Goal: Task Accomplishment & Management: Complete application form

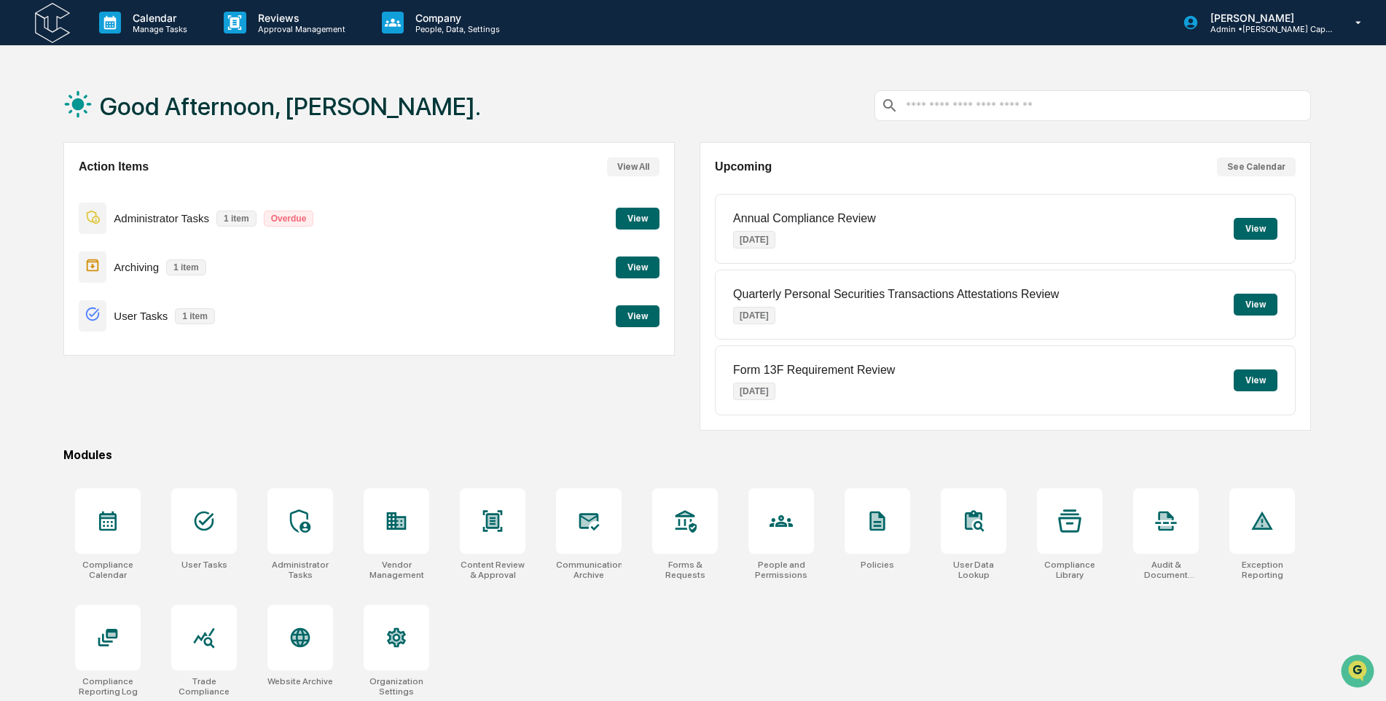
click at [635, 315] on button "View" at bounding box center [638, 316] width 44 height 22
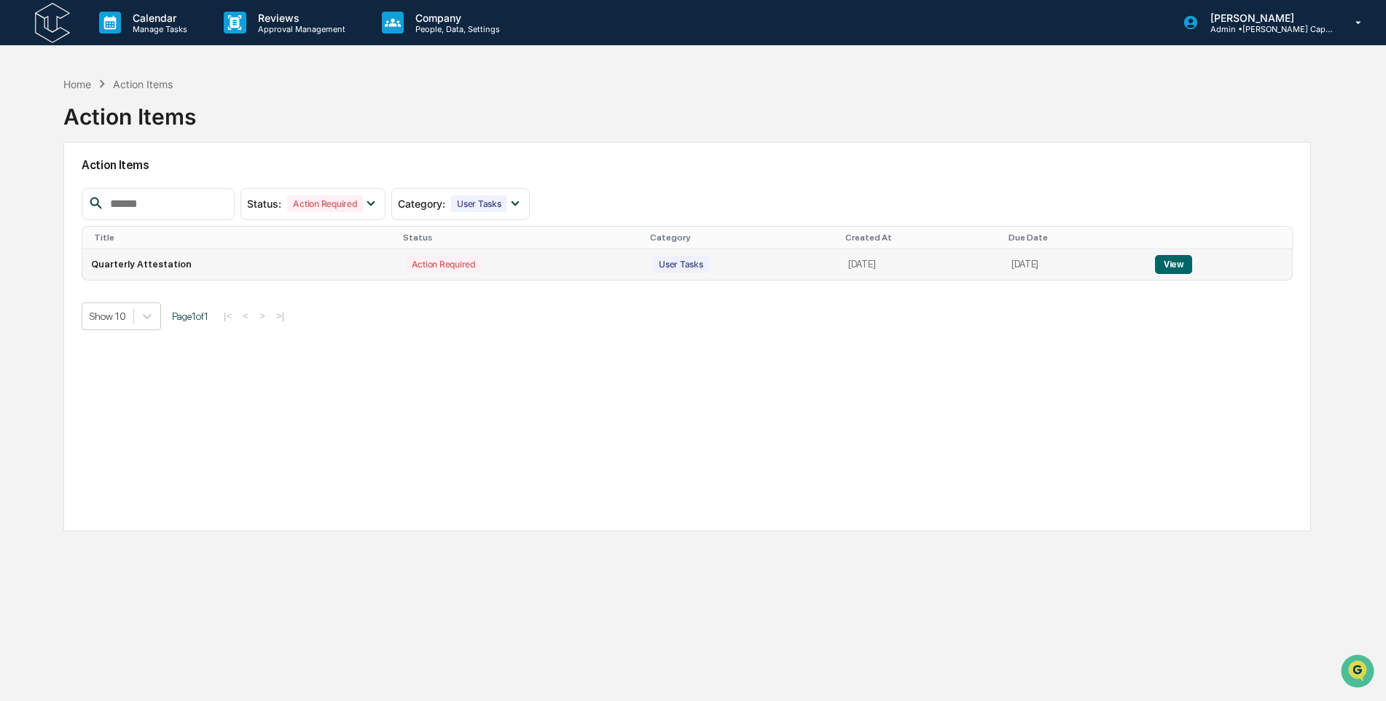
click at [1183, 256] on button "View" at bounding box center [1173, 264] width 37 height 19
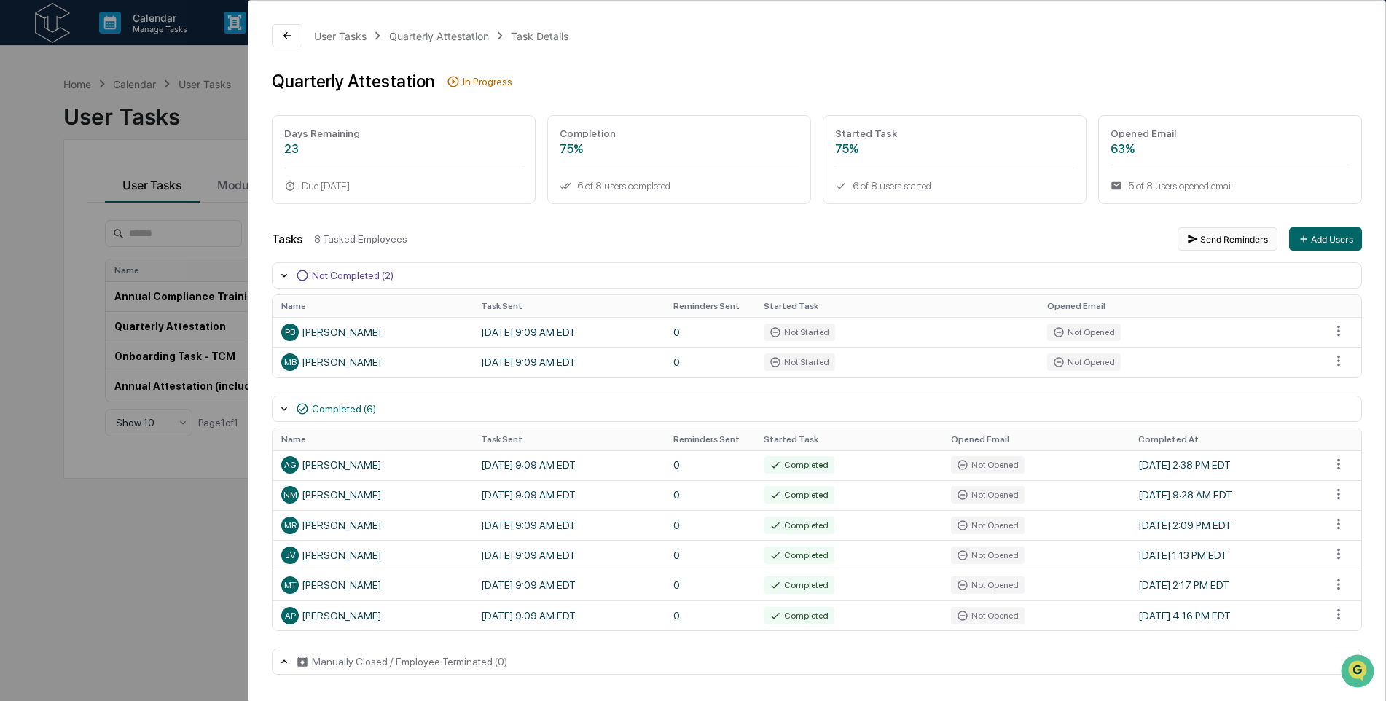
click at [1206, 240] on button "Send Reminders" at bounding box center [1228, 238] width 100 height 23
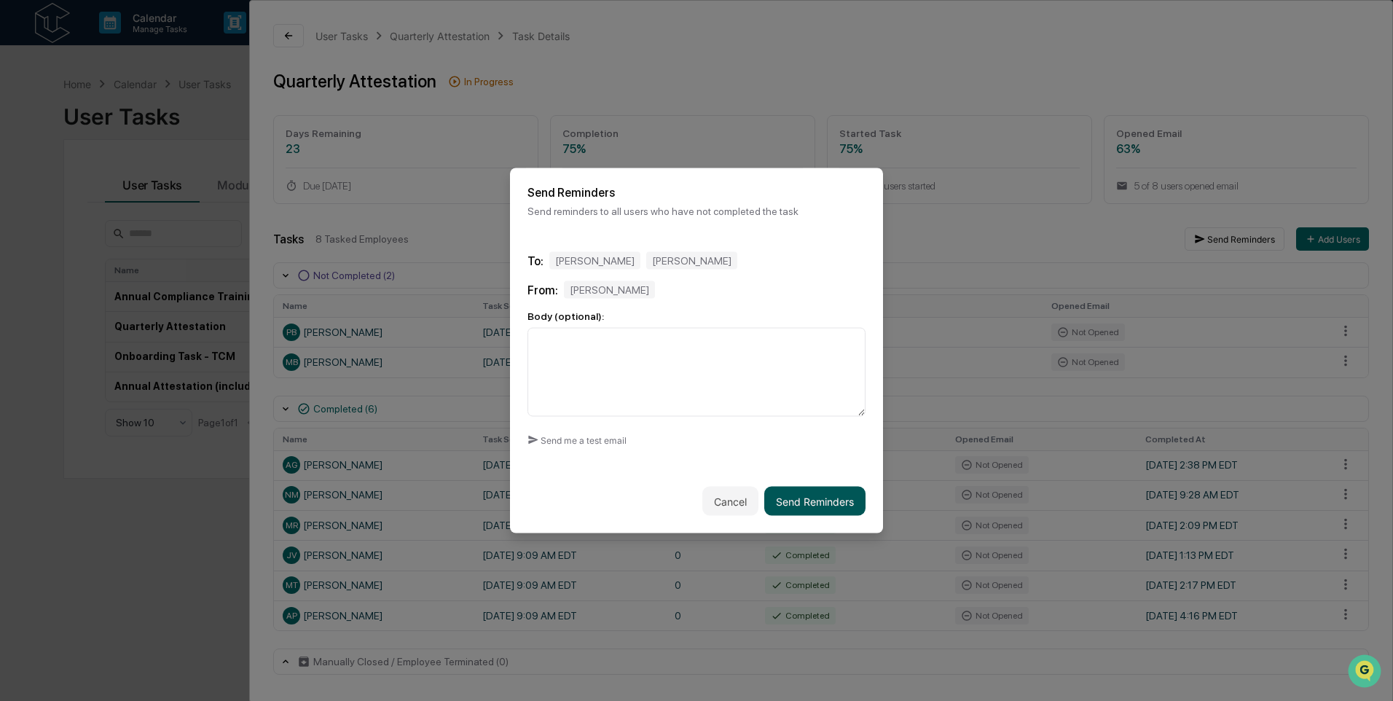
click at [811, 506] on button "Send Reminders" at bounding box center [814, 501] width 101 height 29
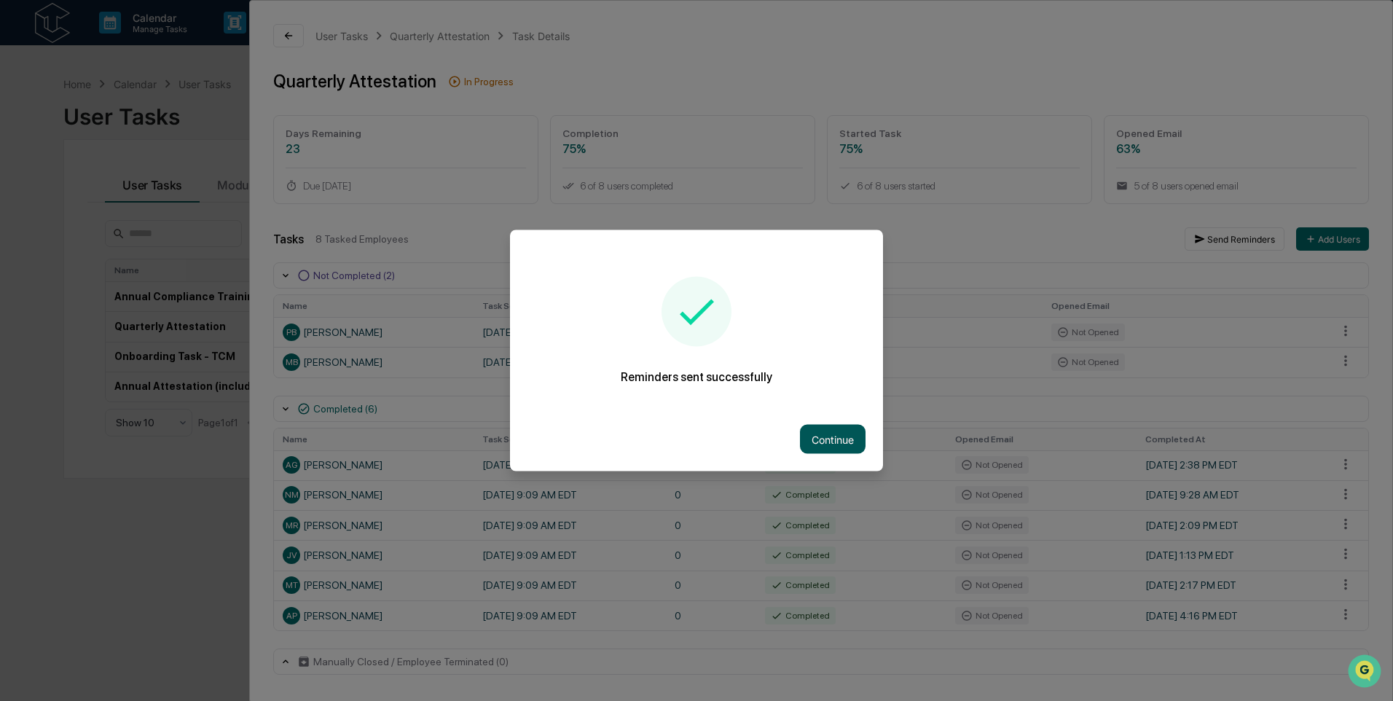
click at [825, 439] on button "Continue" at bounding box center [833, 439] width 66 height 29
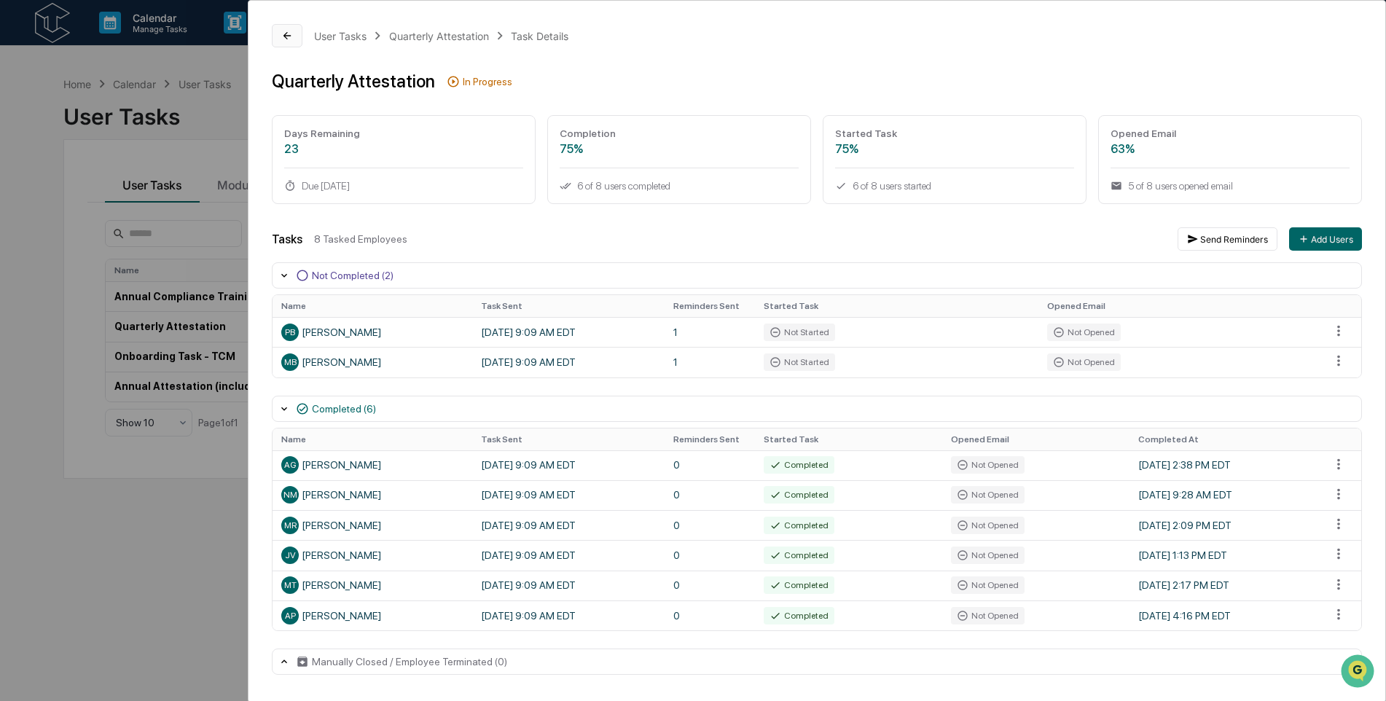
click at [297, 39] on button at bounding box center [287, 35] width 31 height 23
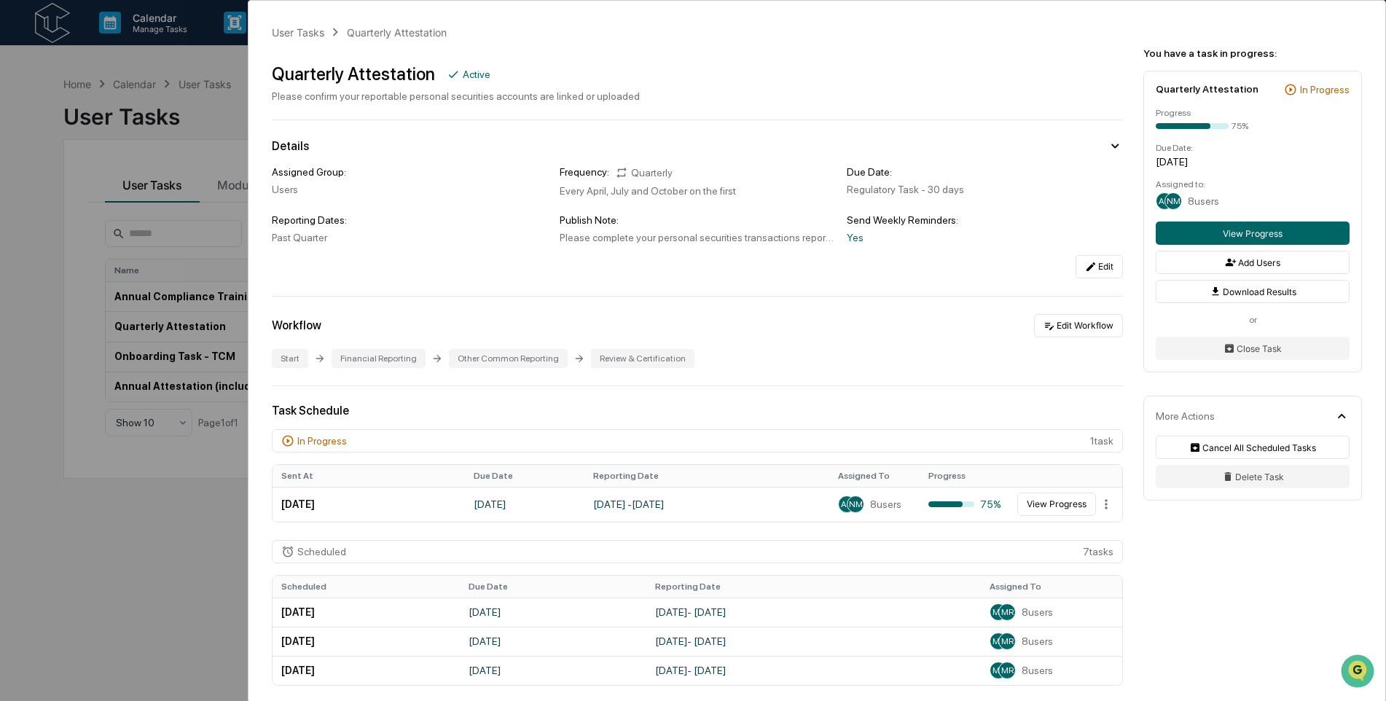
click at [147, 103] on div "User Tasks Quarterly Attestation Quarterly Attestation Active Please confirm yo…" at bounding box center [693, 350] width 1386 height 701
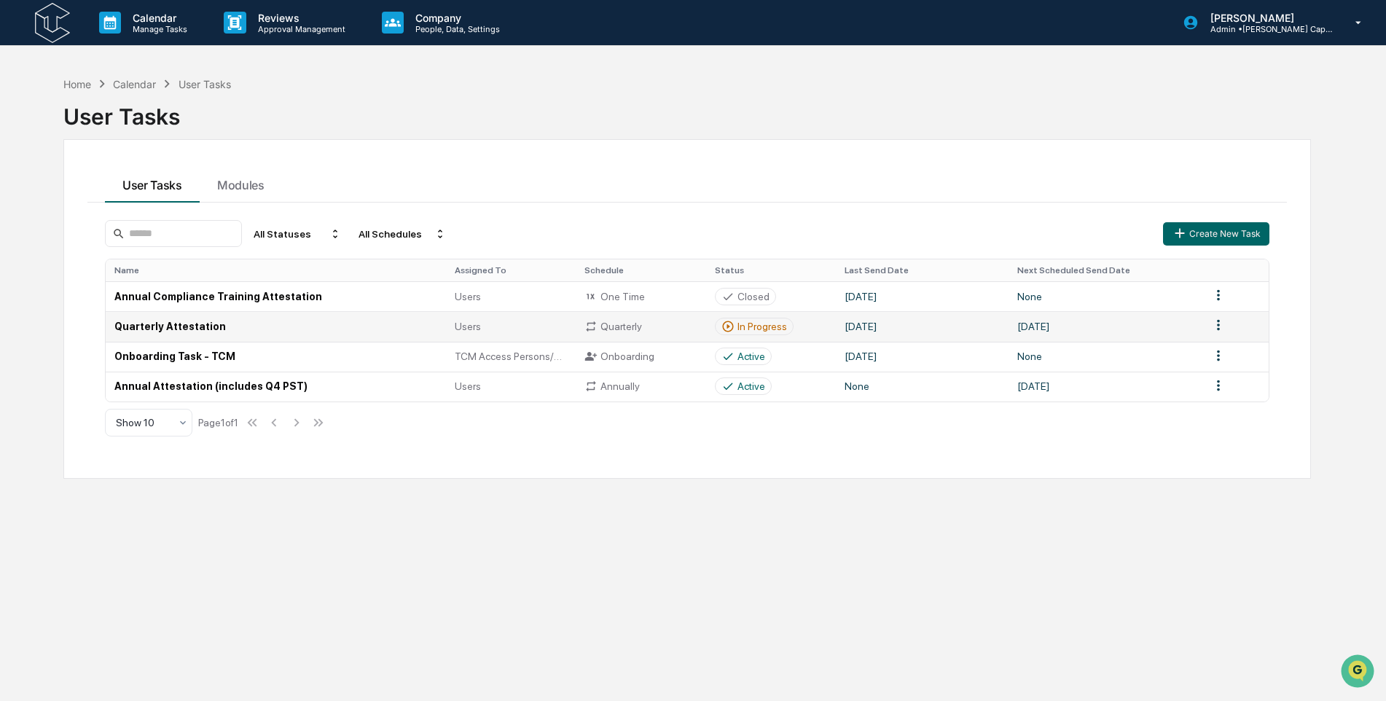
click at [223, 332] on td "Quarterly Attestation" at bounding box center [276, 326] width 340 height 30
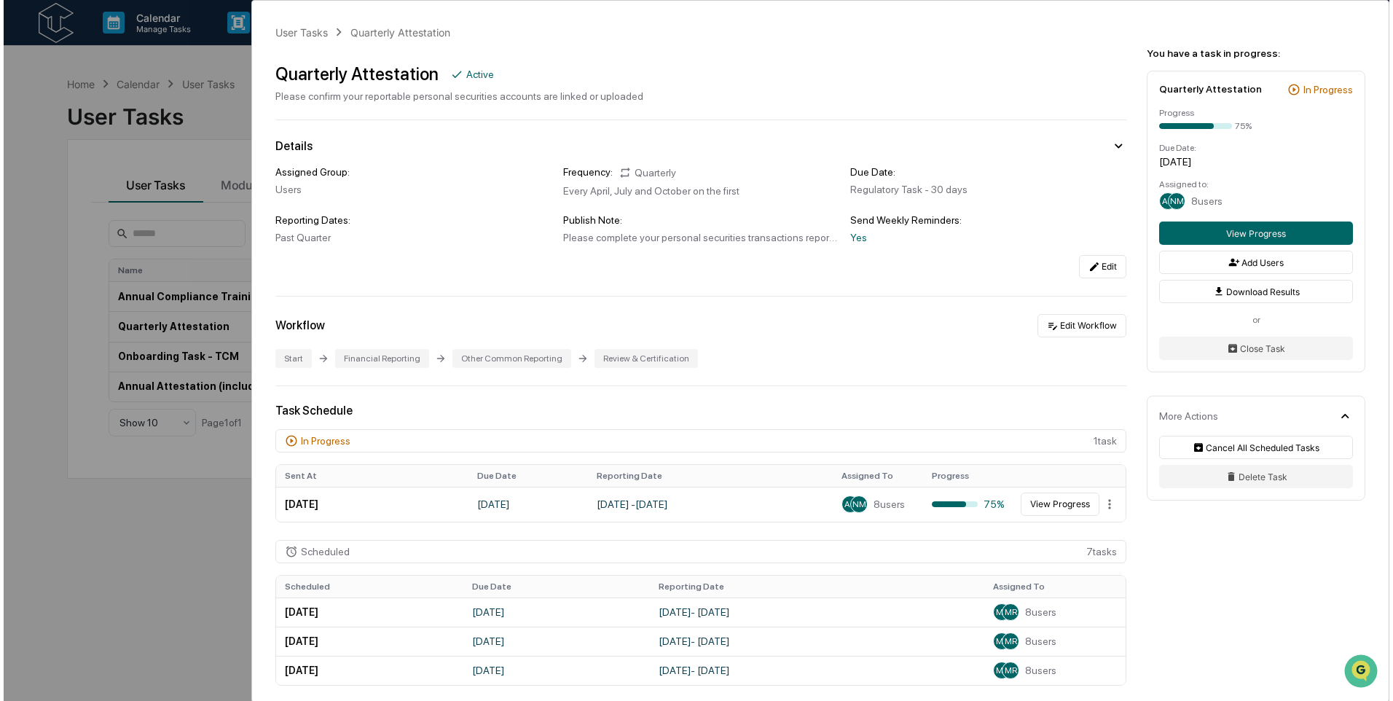
scroll to position [73, 0]
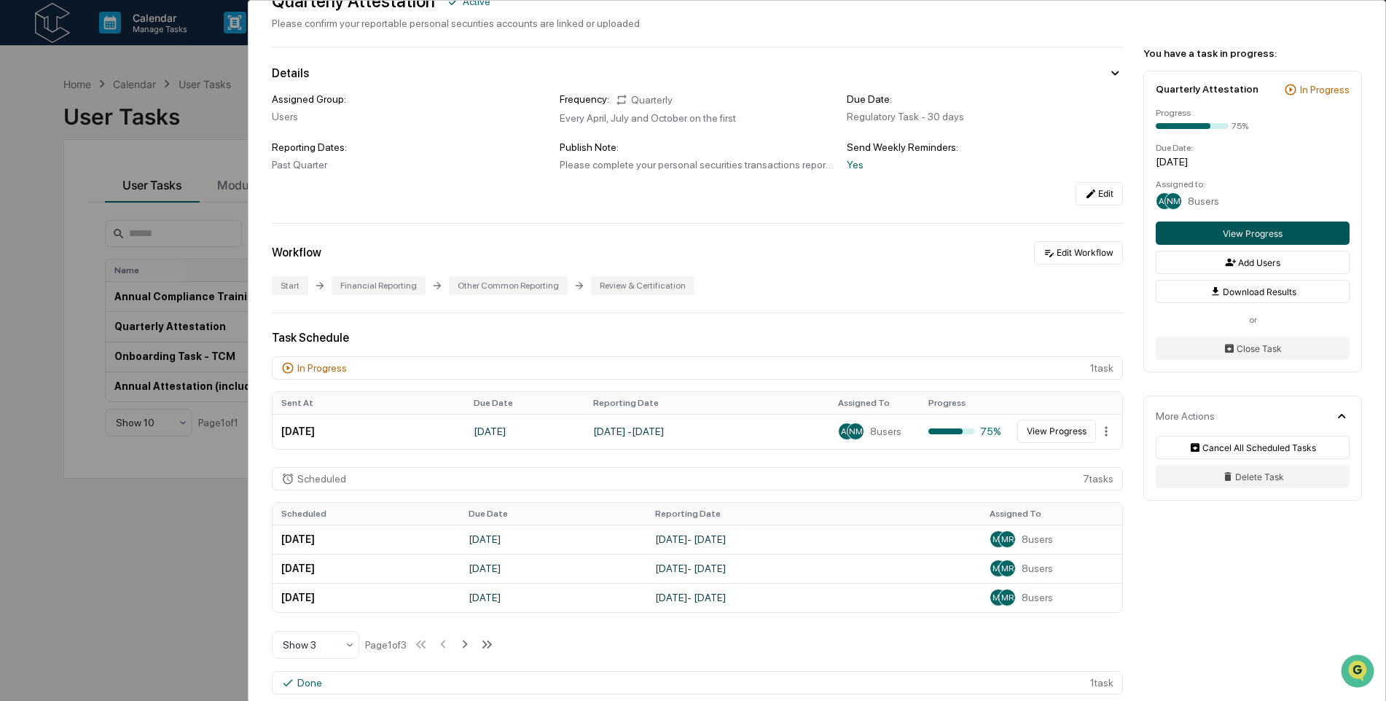
click at [1307, 235] on button "View Progress" at bounding box center [1253, 233] width 194 height 23
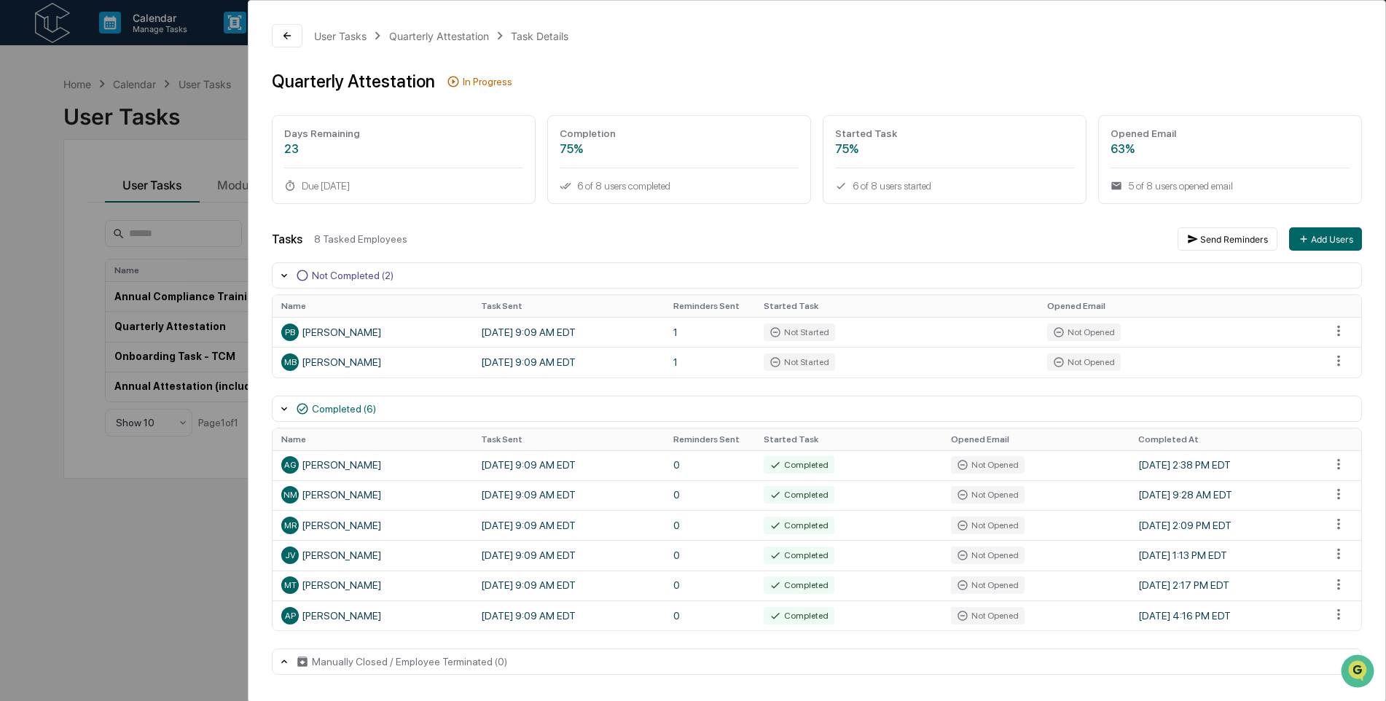
click at [84, 153] on div "User Tasks Quarterly Attestation Task Details Quarterly Attestation In Progress…" at bounding box center [693, 350] width 1386 height 701
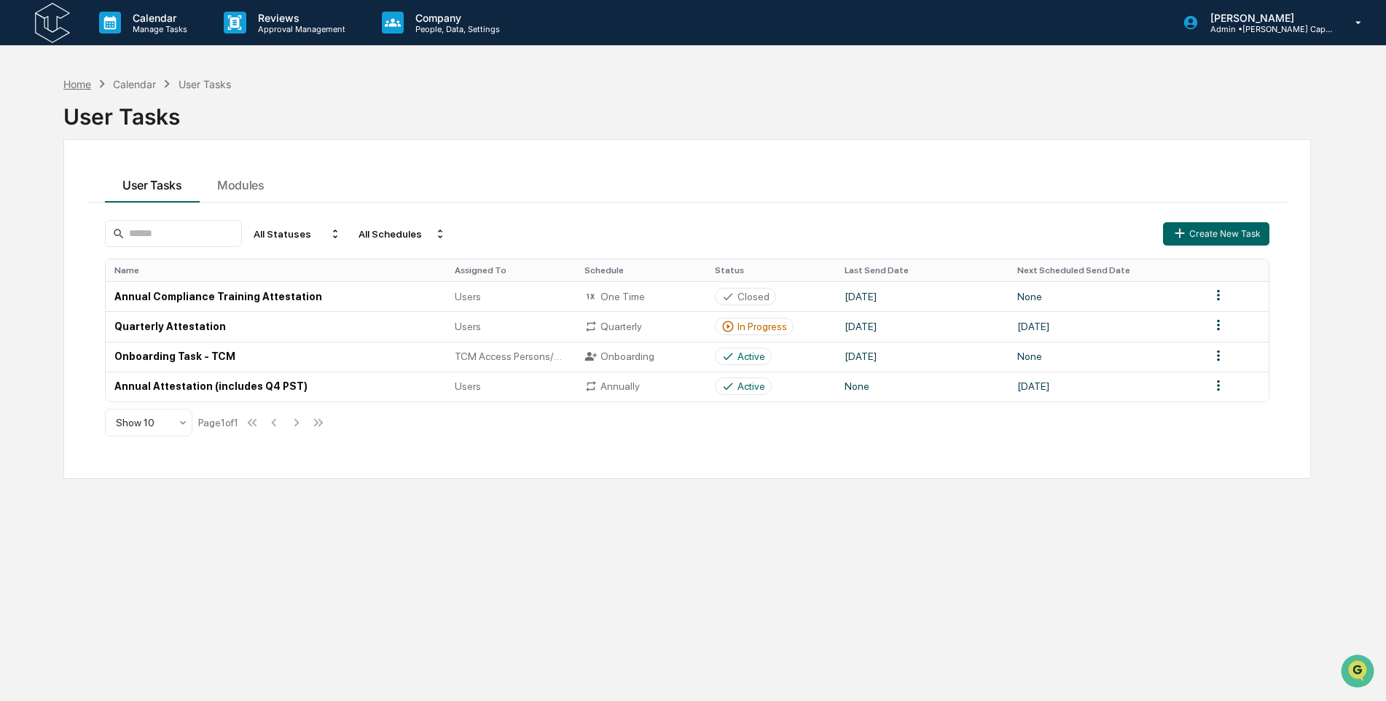
click at [86, 80] on div "Home" at bounding box center [77, 84] width 28 height 12
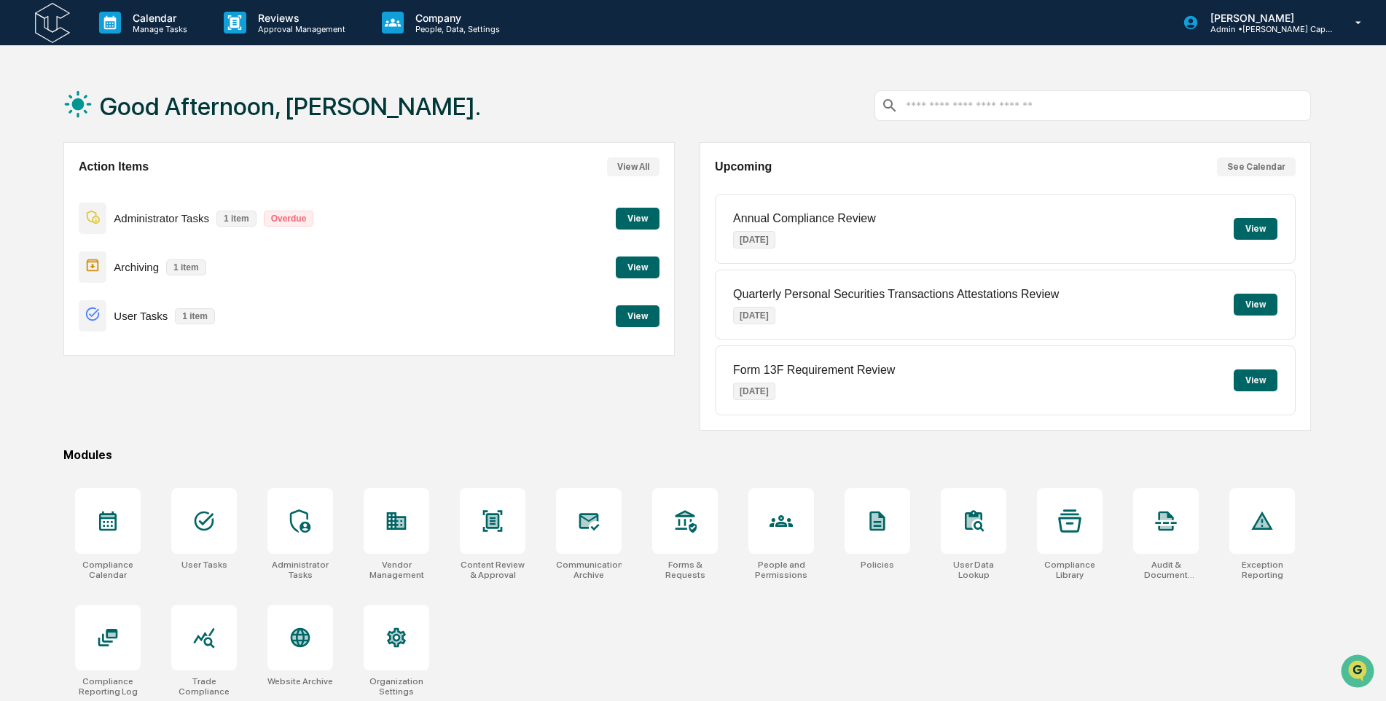
click at [632, 269] on button "View" at bounding box center [638, 267] width 44 height 22
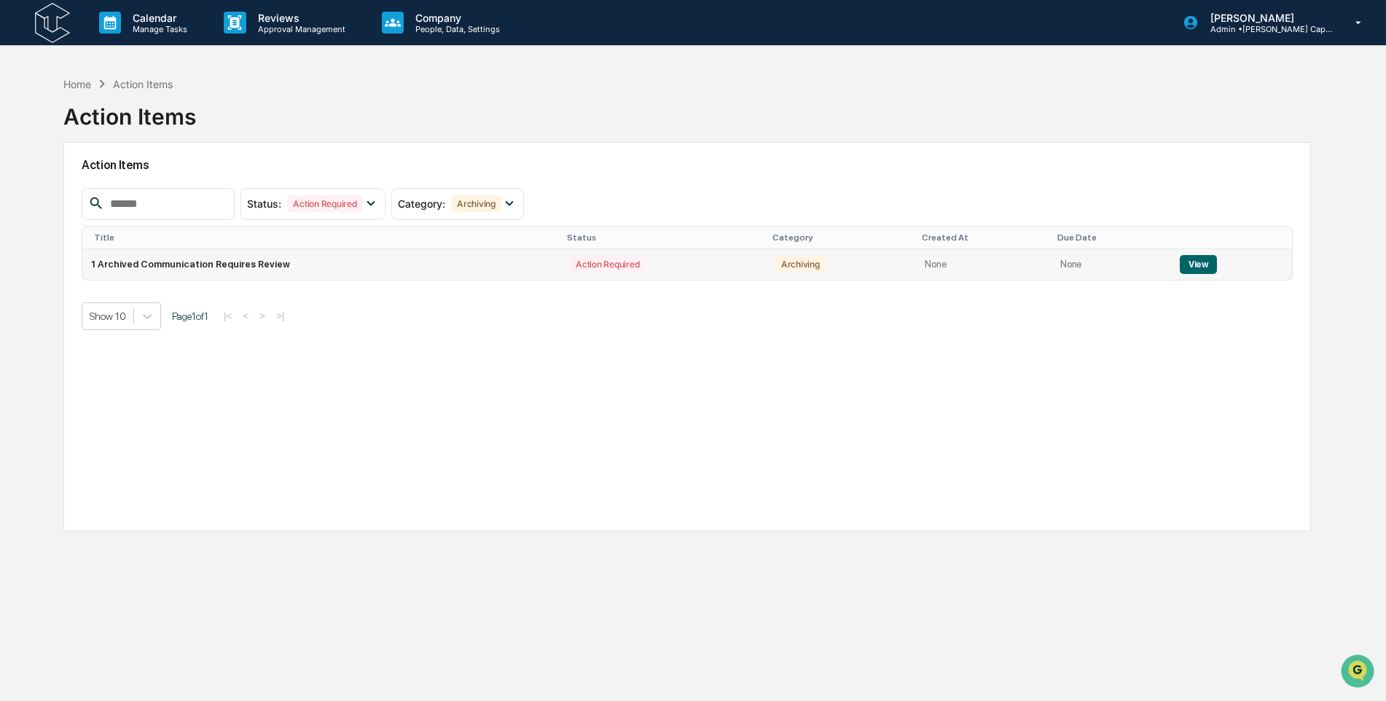
click at [1190, 267] on button "View" at bounding box center [1198, 264] width 37 height 19
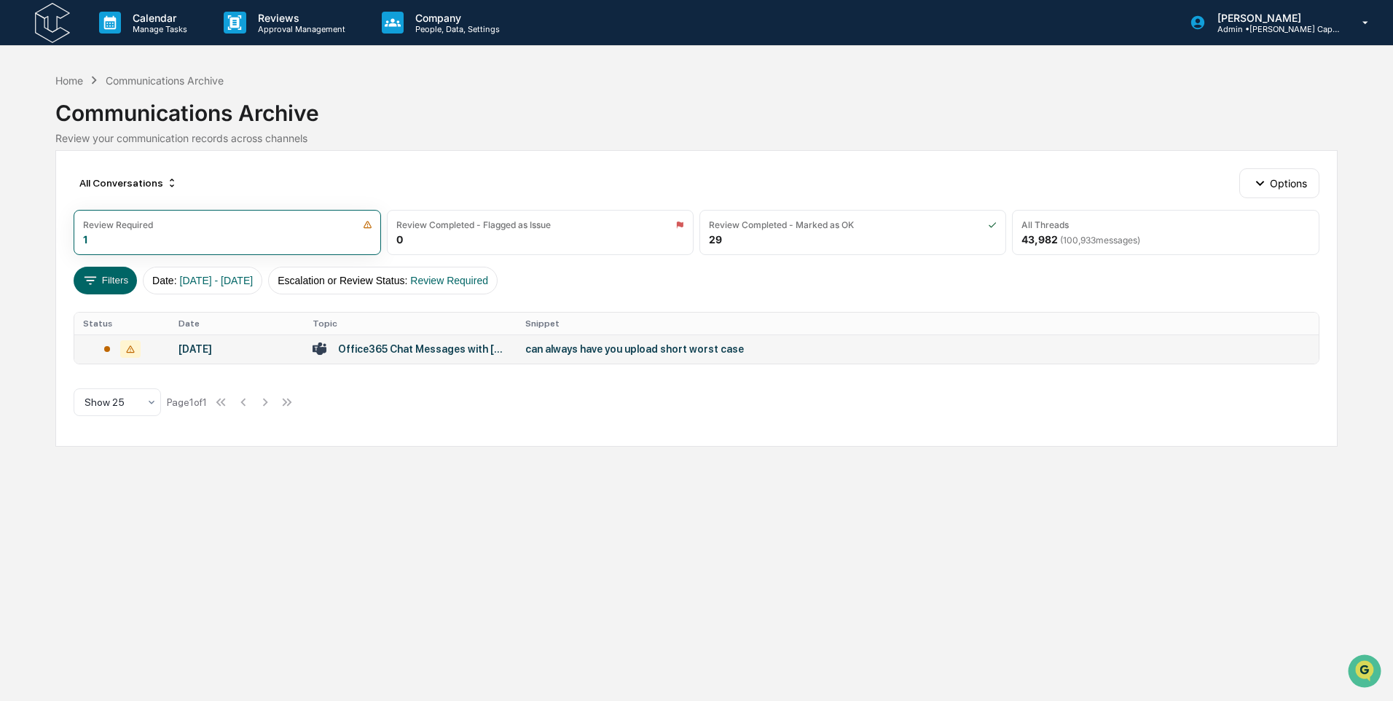
click at [676, 346] on div "can always have you upload short worst case" at bounding box center [816, 349] width 583 height 12
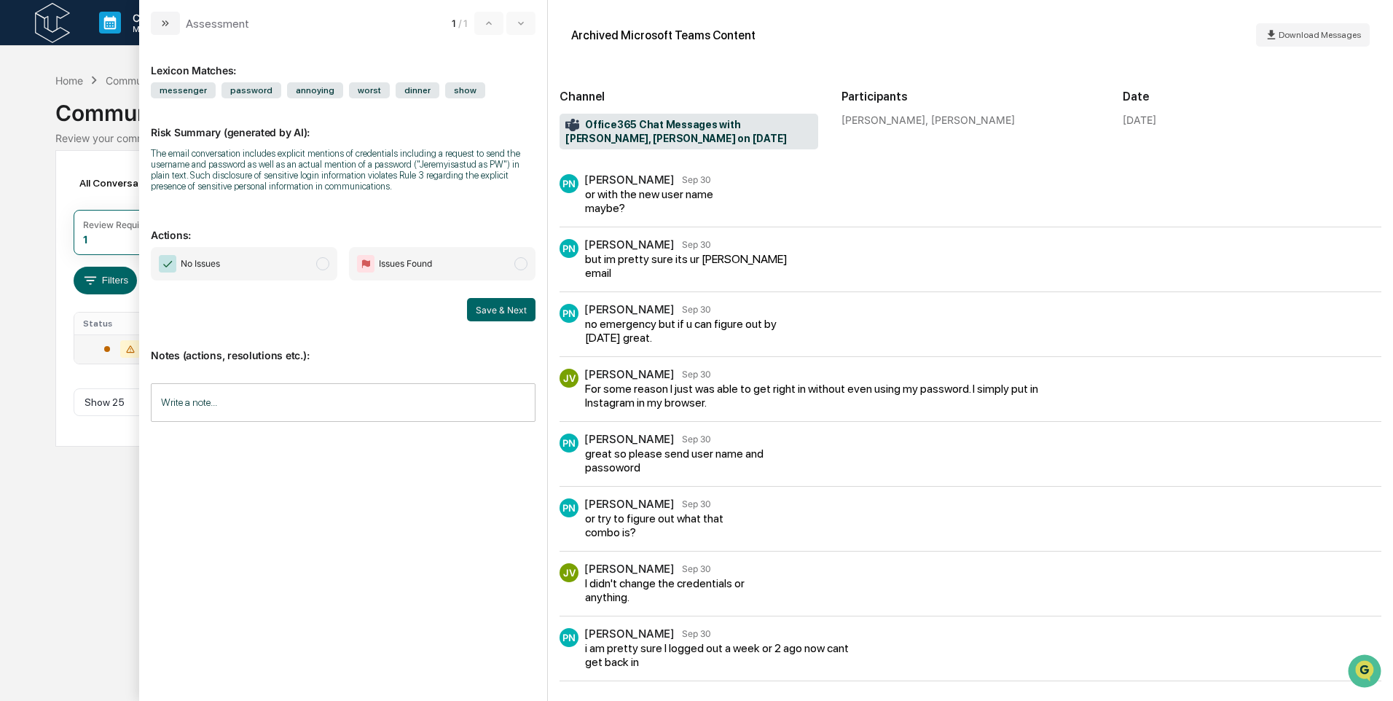
click at [285, 265] on span "No Issues" at bounding box center [244, 264] width 187 height 34
click at [498, 318] on button "Save & Next" at bounding box center [501, 309] width 68 height 23
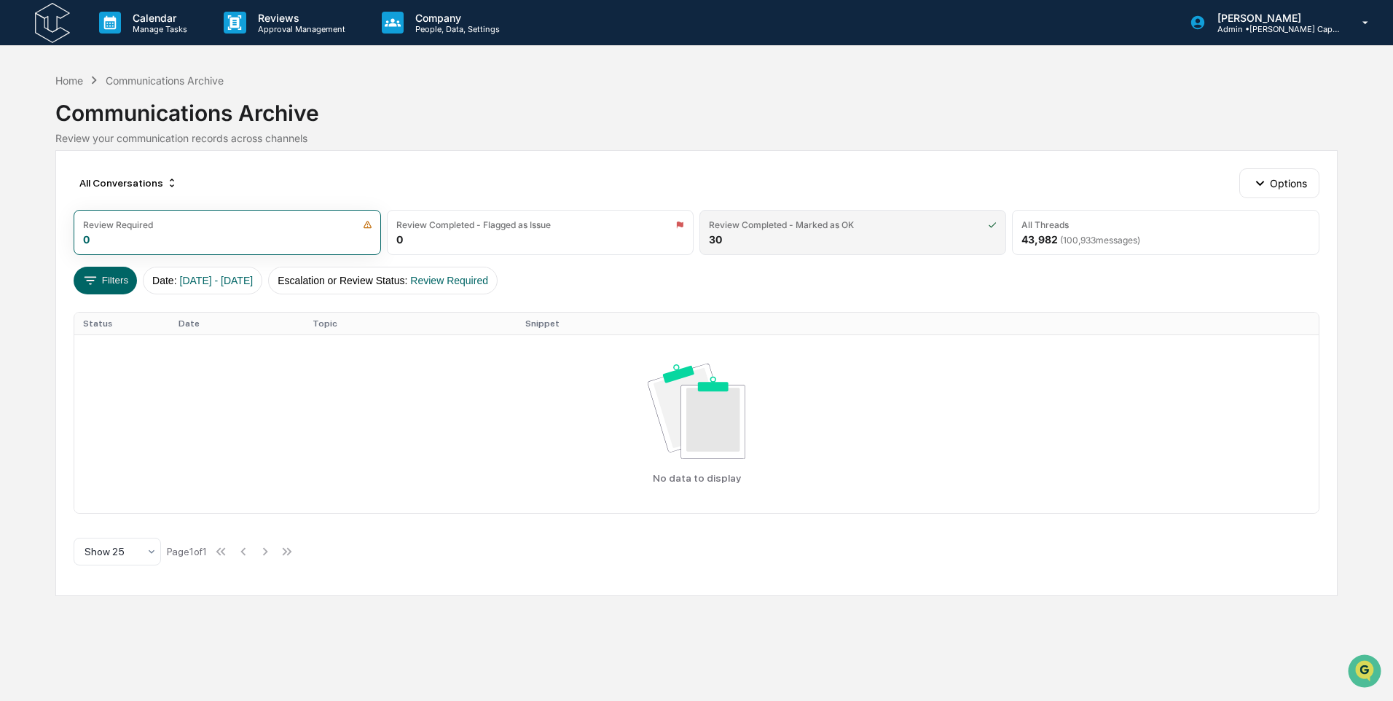
click at [761, 237] on div "Review Completed - Marked as OK 30" at bounding box center [853, 232] width 307 height 45
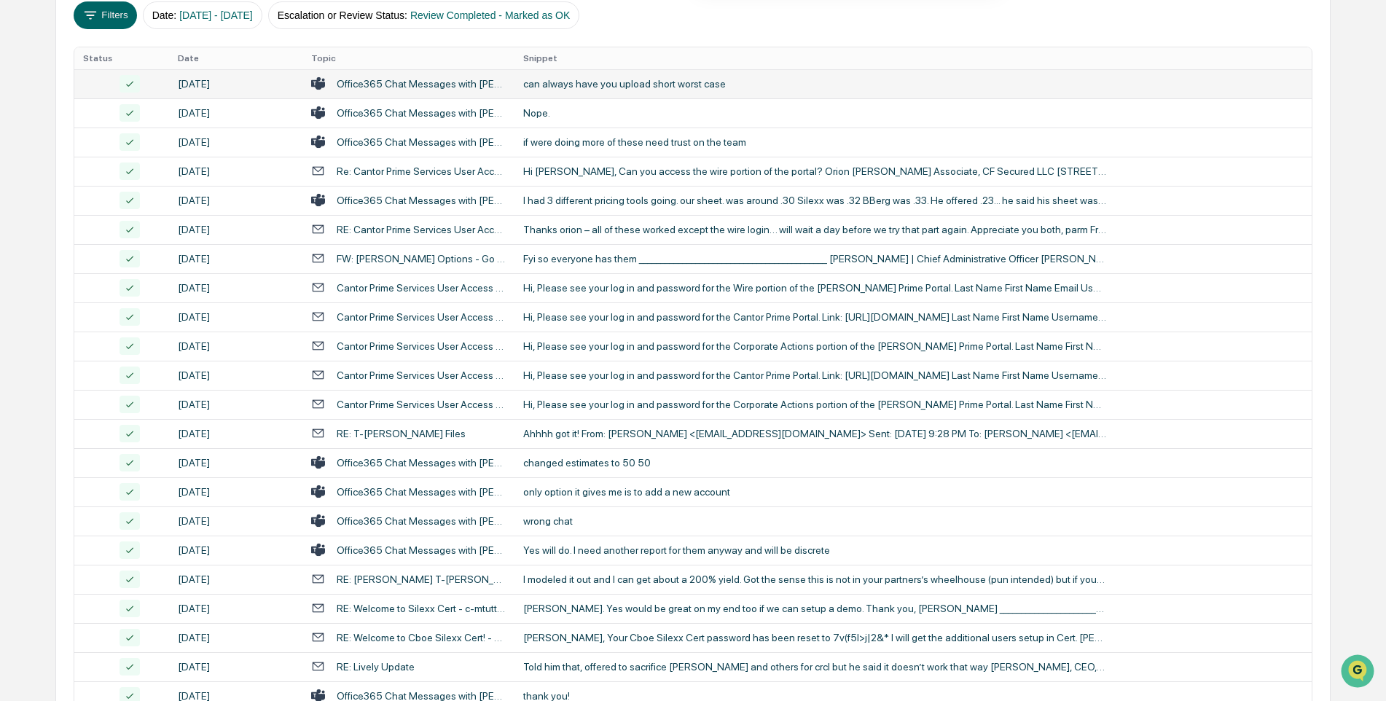
scroll to position [291, 0]
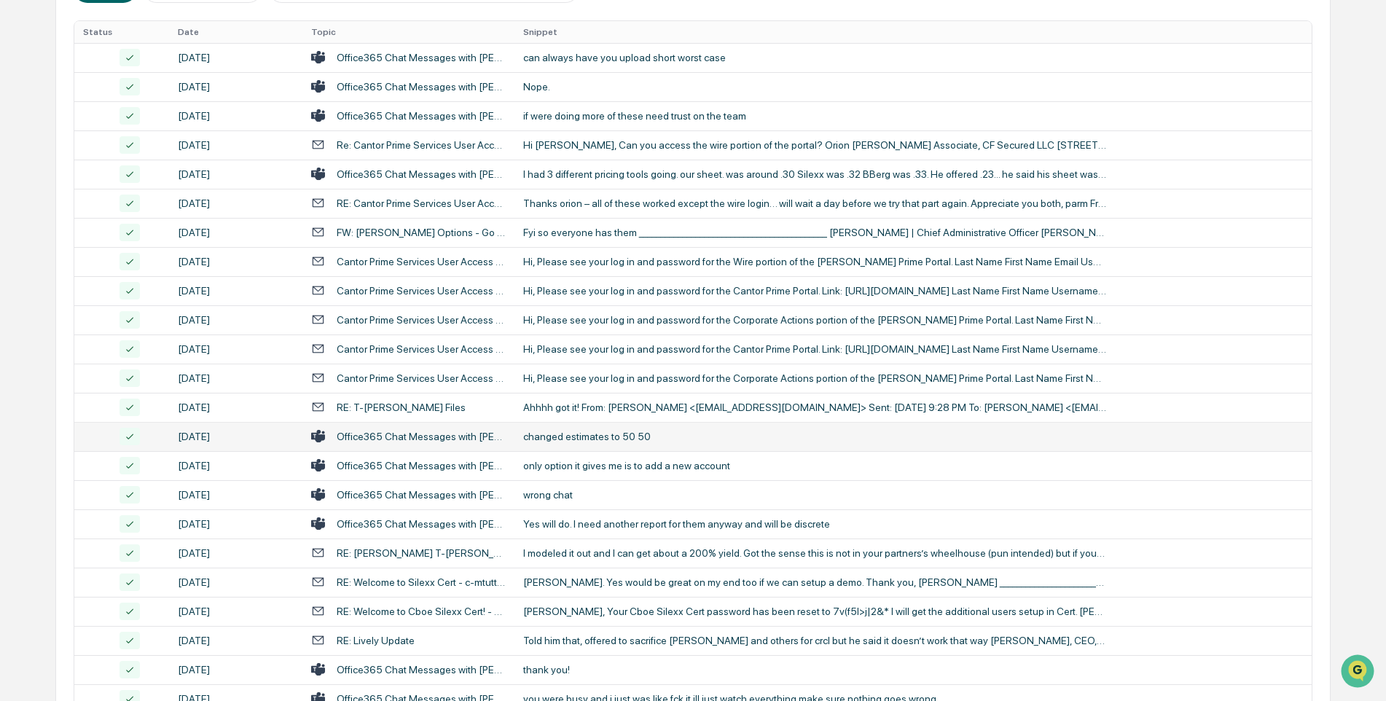
click at [605, 446] on td "changed estimates to 50 50" at bounding box center [912, 436] width 797 height 29
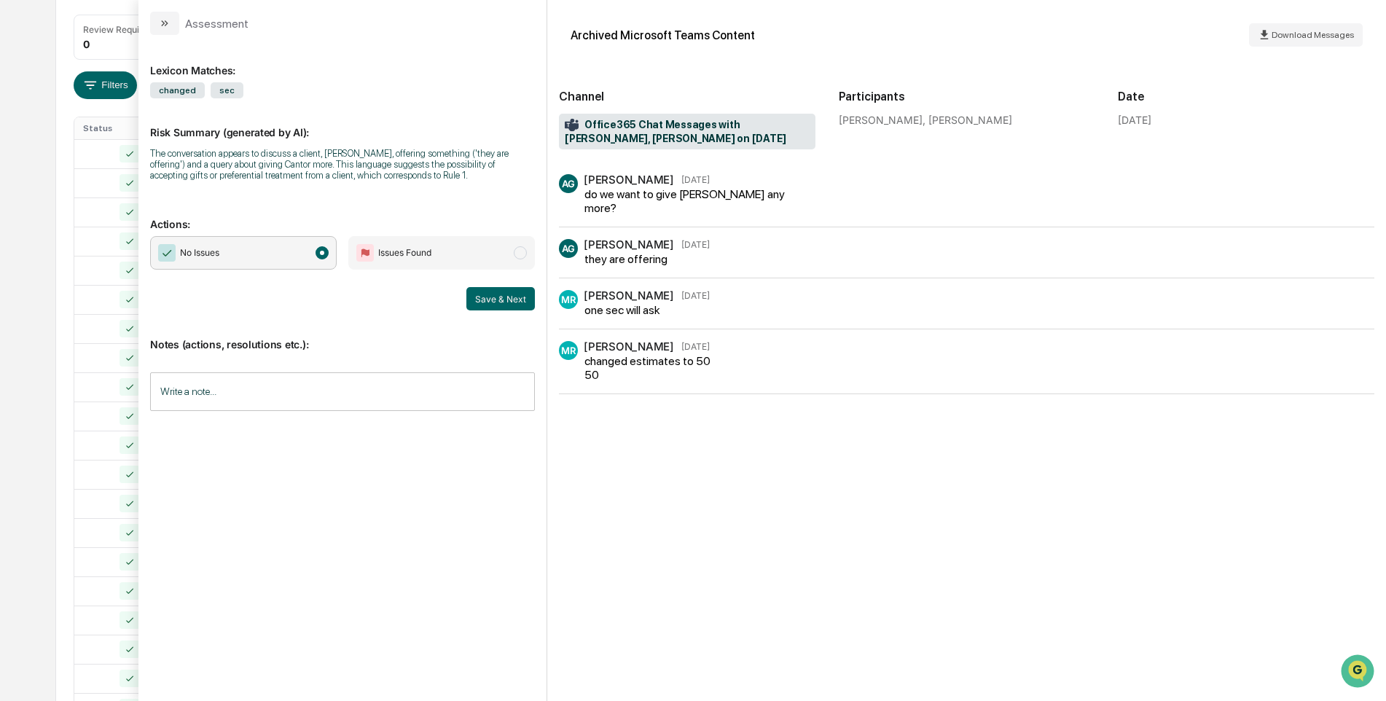
scroll to position [219, 0]
click at [168, 26] on icon "modal" at bounding box center [165, 23] width 12 height 12
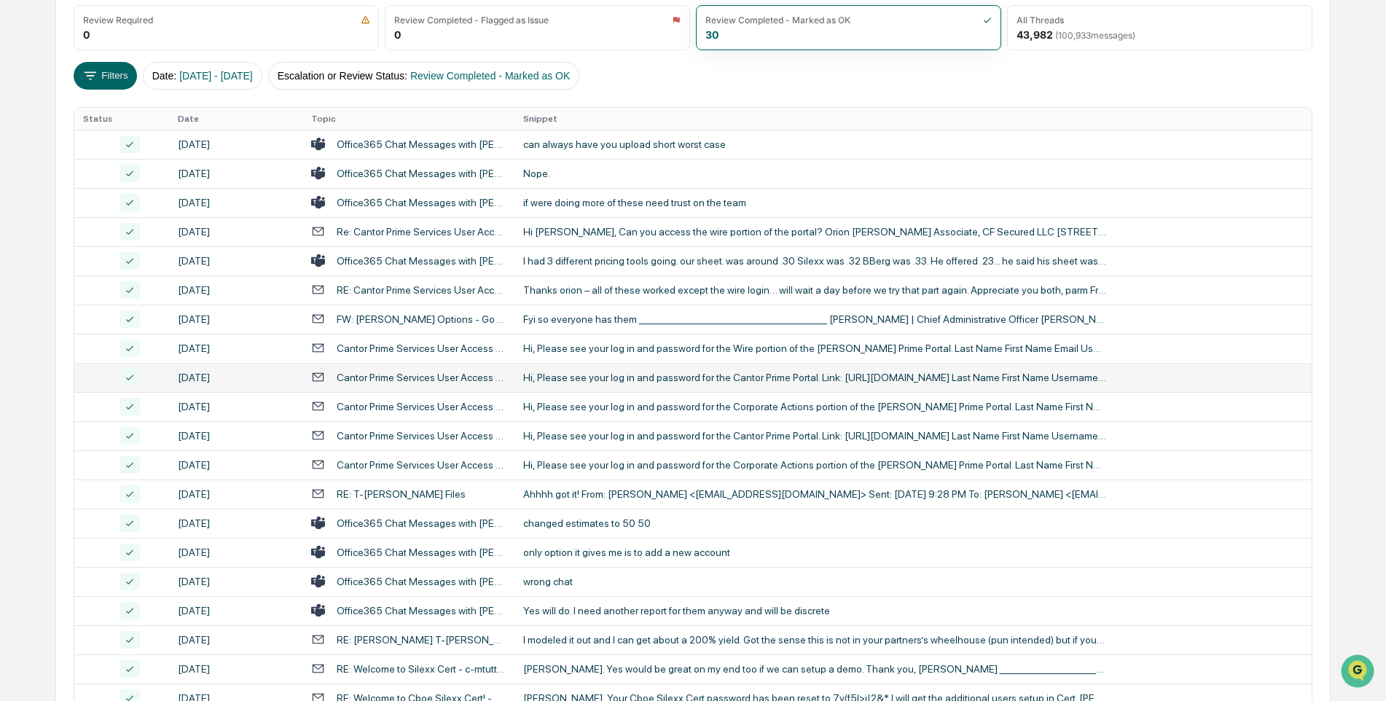
scroll to position [73, 0]
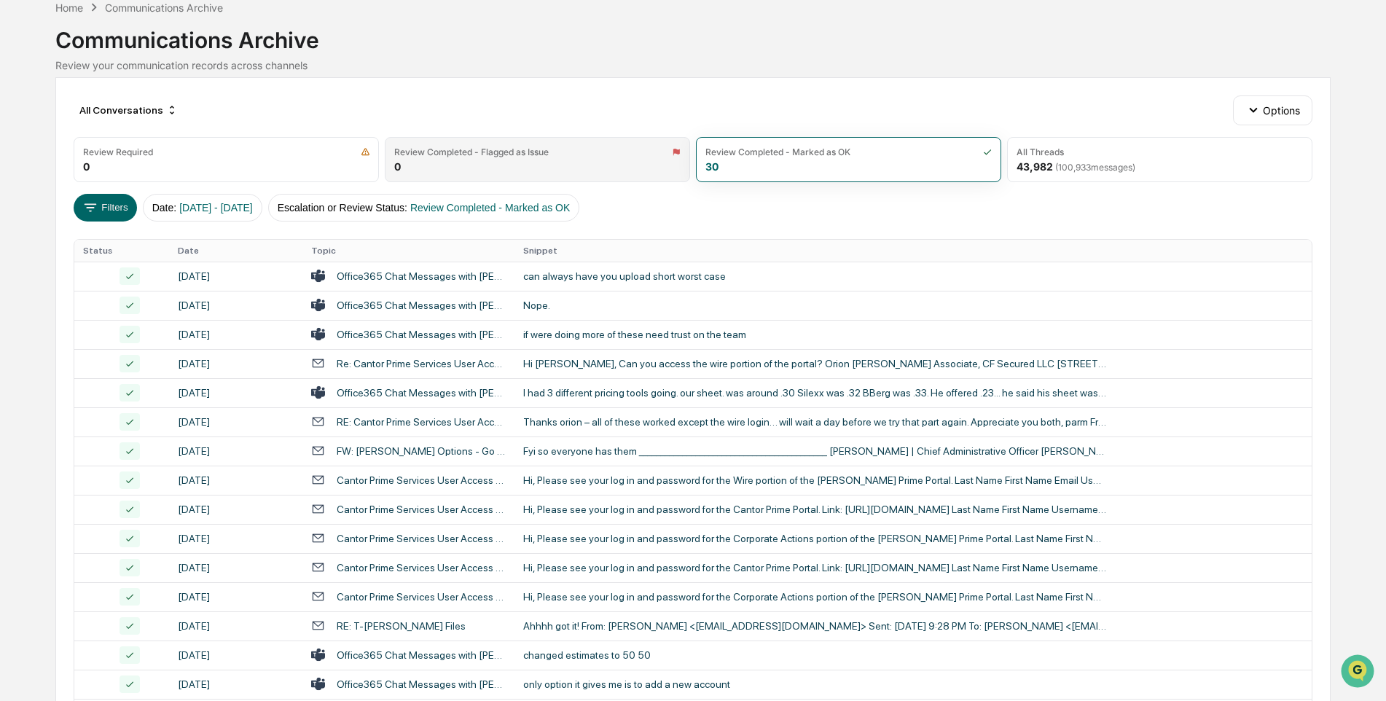
click at [603, 177] on div "Review Completed - Flagged as Issue 0" at bounding box center [537, 159] width 305 height 45
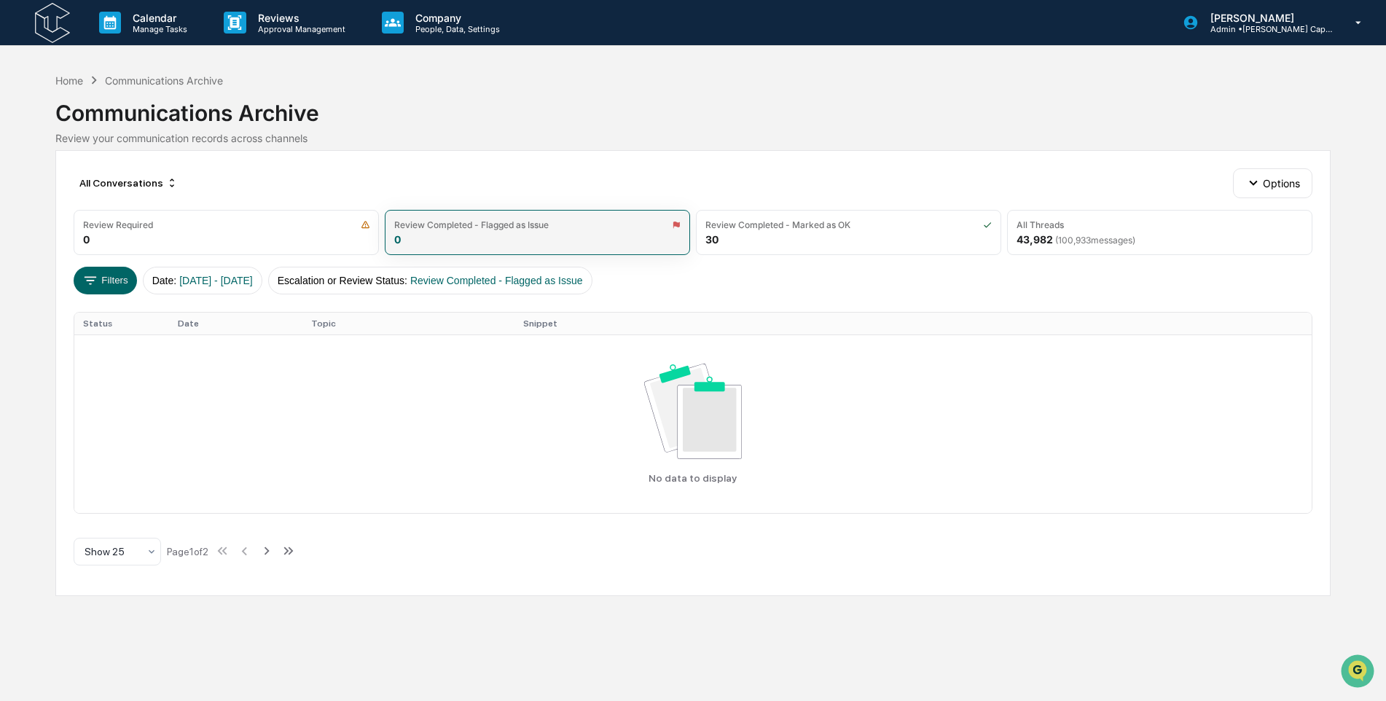
scroll to position [0, 0]
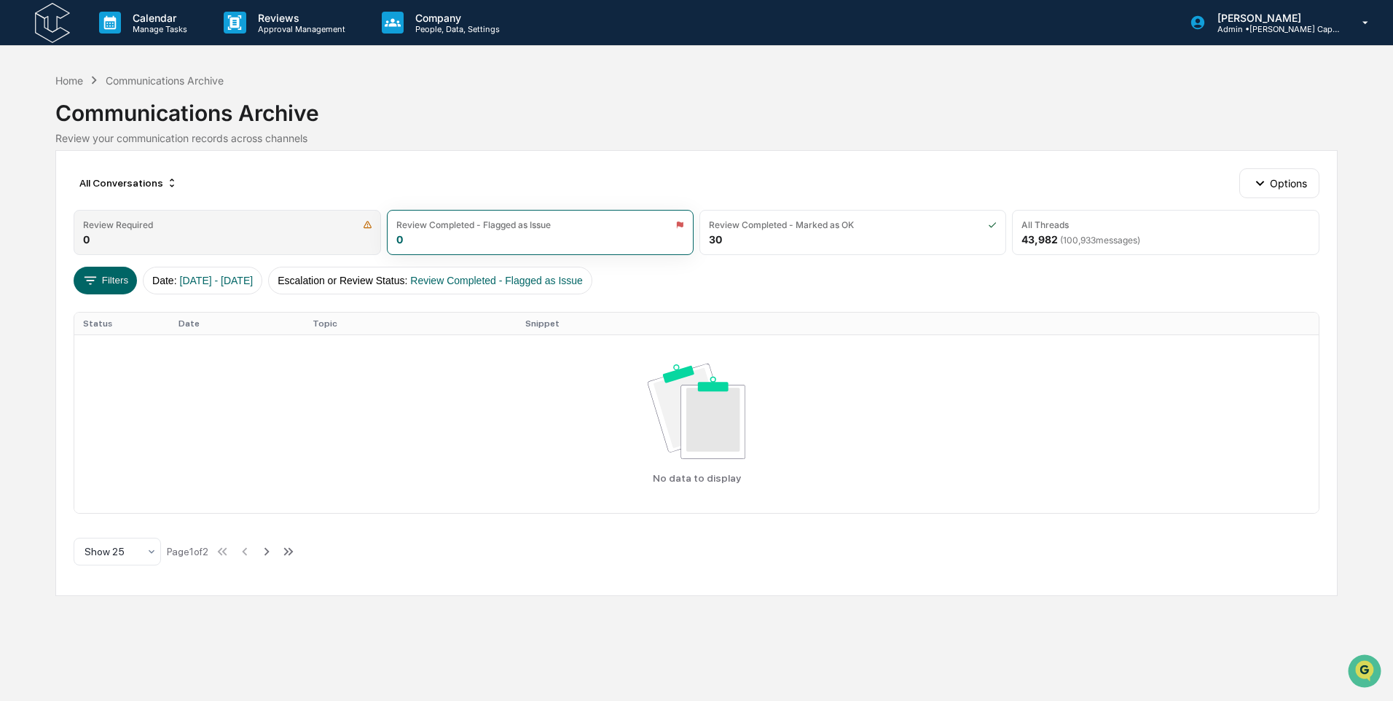
click at [230, 238] on div "Review Required 0" at bounding box center [227, 232] width 307 height 45
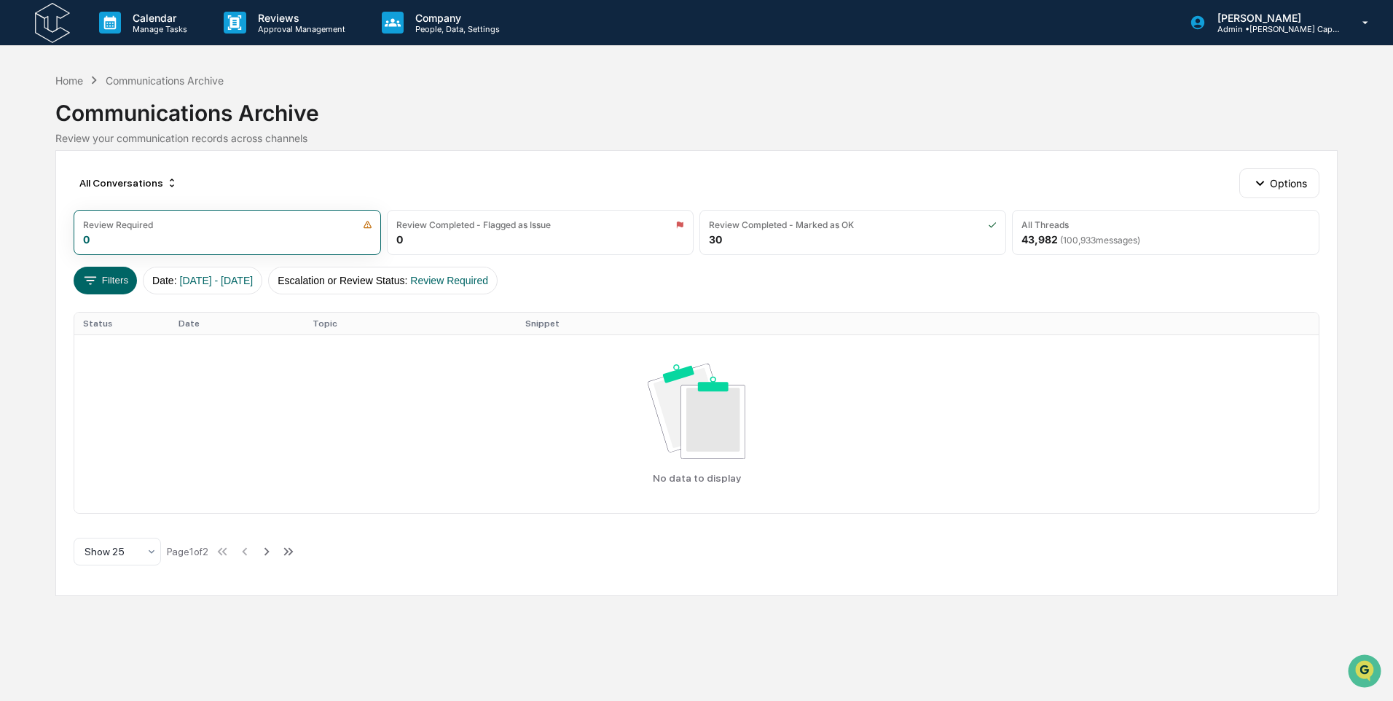
click at [52, 22] on img at bounding box center [52, 23] width 35 height 40
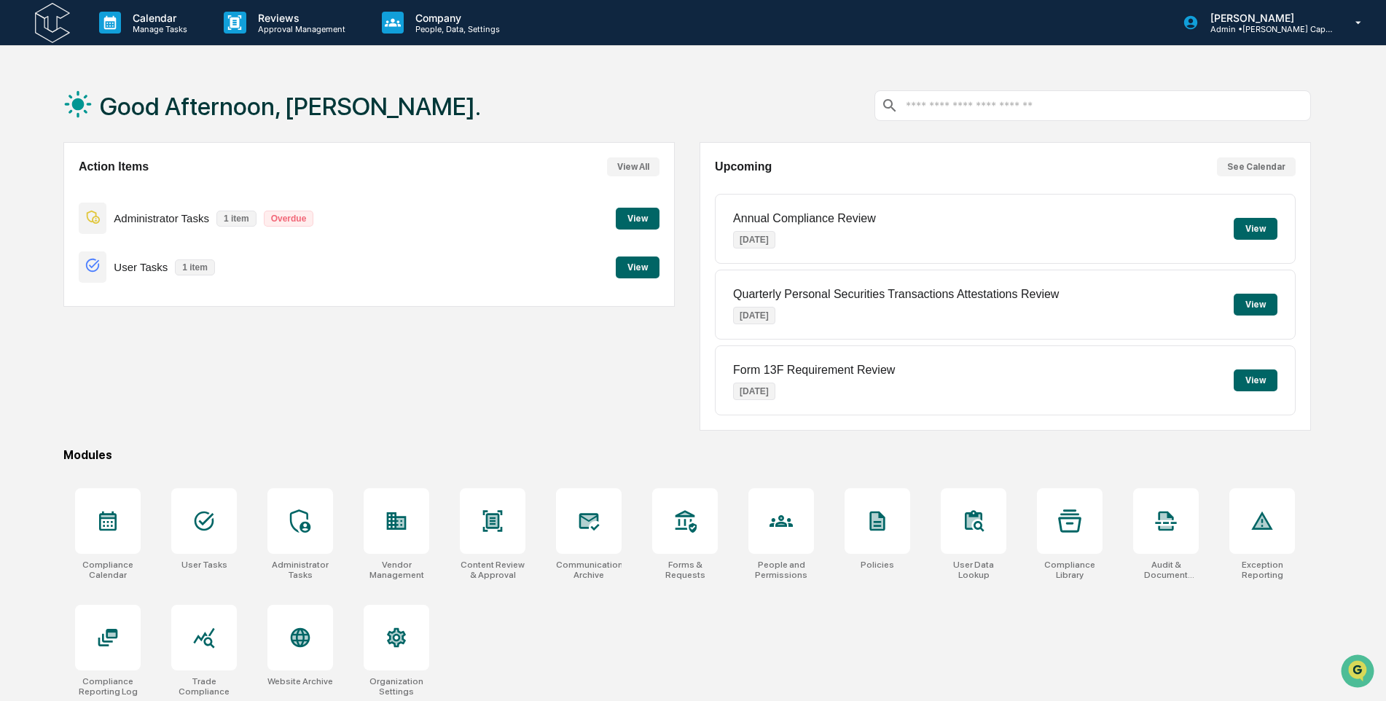
click at [627, 272] on button "View" at bounding box center [638, 267] width 44 height 22
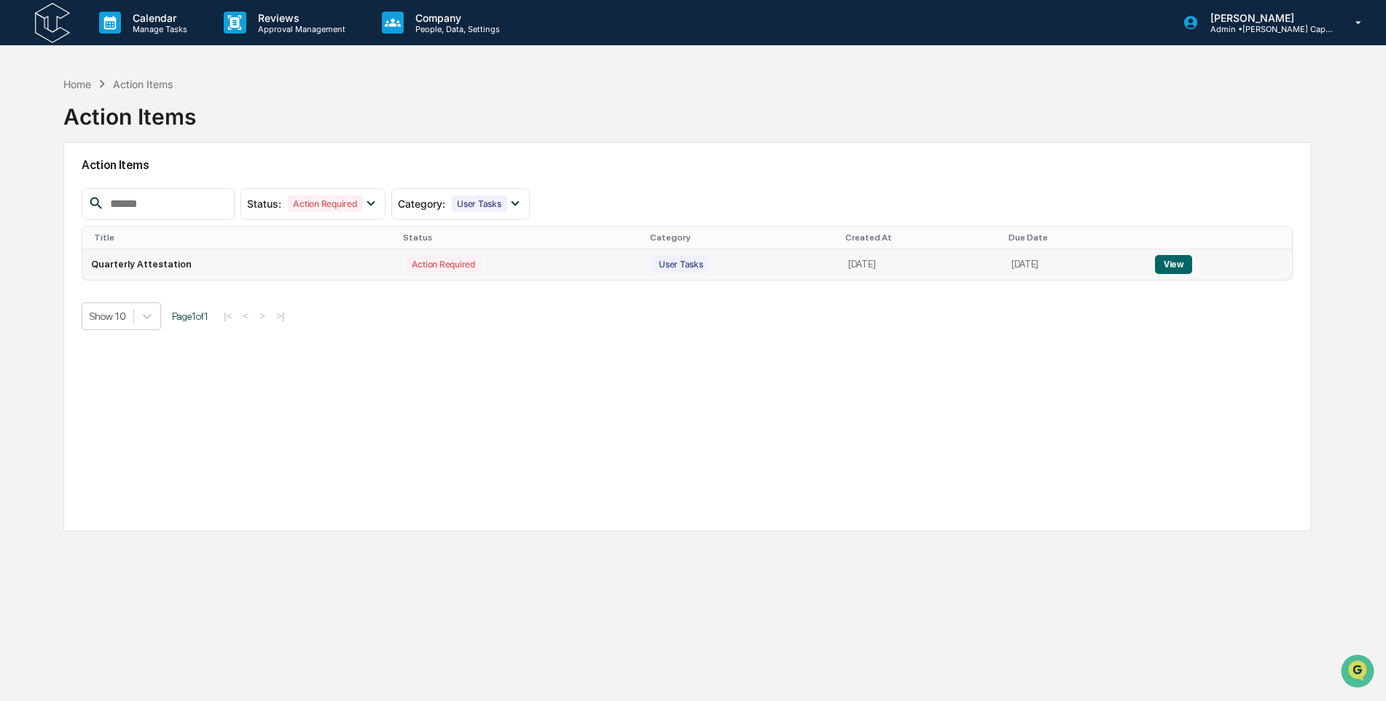
click at [552, 265] on td "Action Required" at bounding box center [520, 264] width 247 height 31
click at [1174, 252] on td "View" at bounding box center [1219, 264] width 146 height 31
click at [1180, 258] on button "View" at bounding box center [1173, 264] width 37 height 19
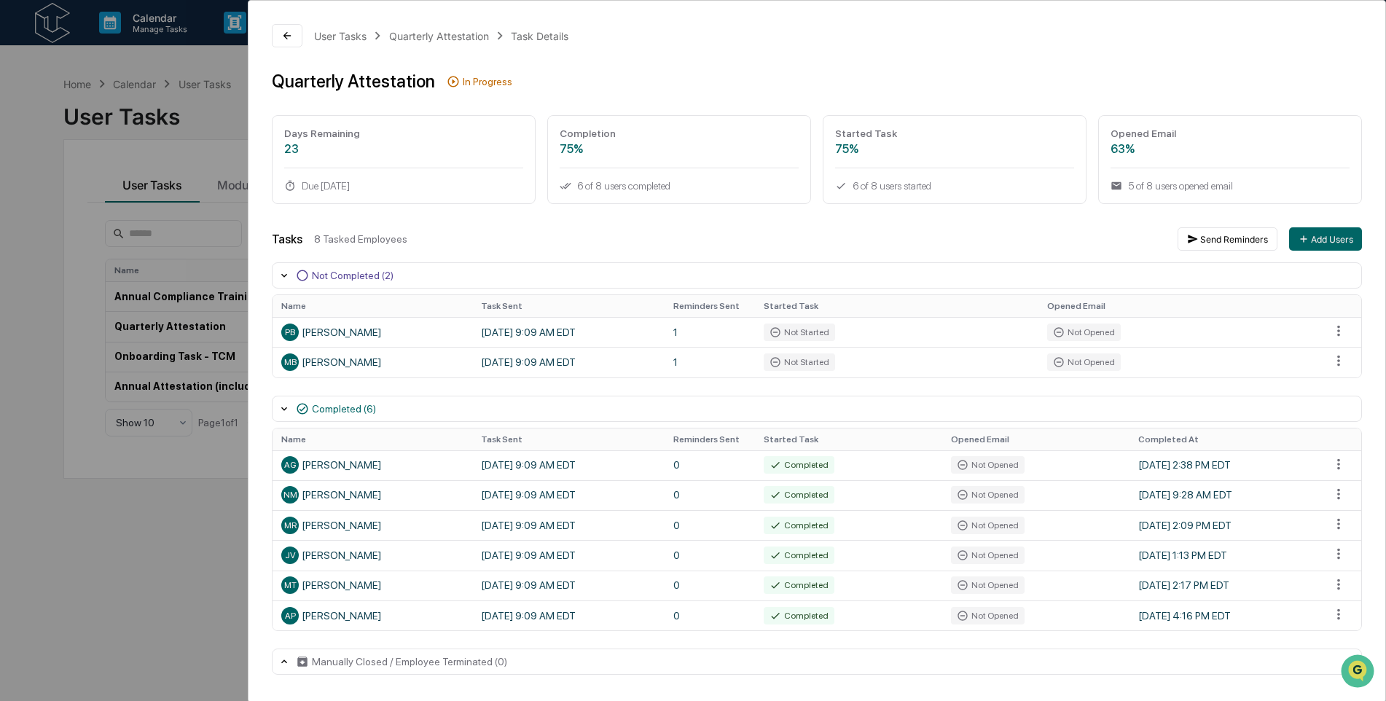
click at [58, 35] on div "User Tasks Quarterly Attestation Task Details Quarterly Attestation In Progress…" at bounding box center [693, 350] width 1386 height 701
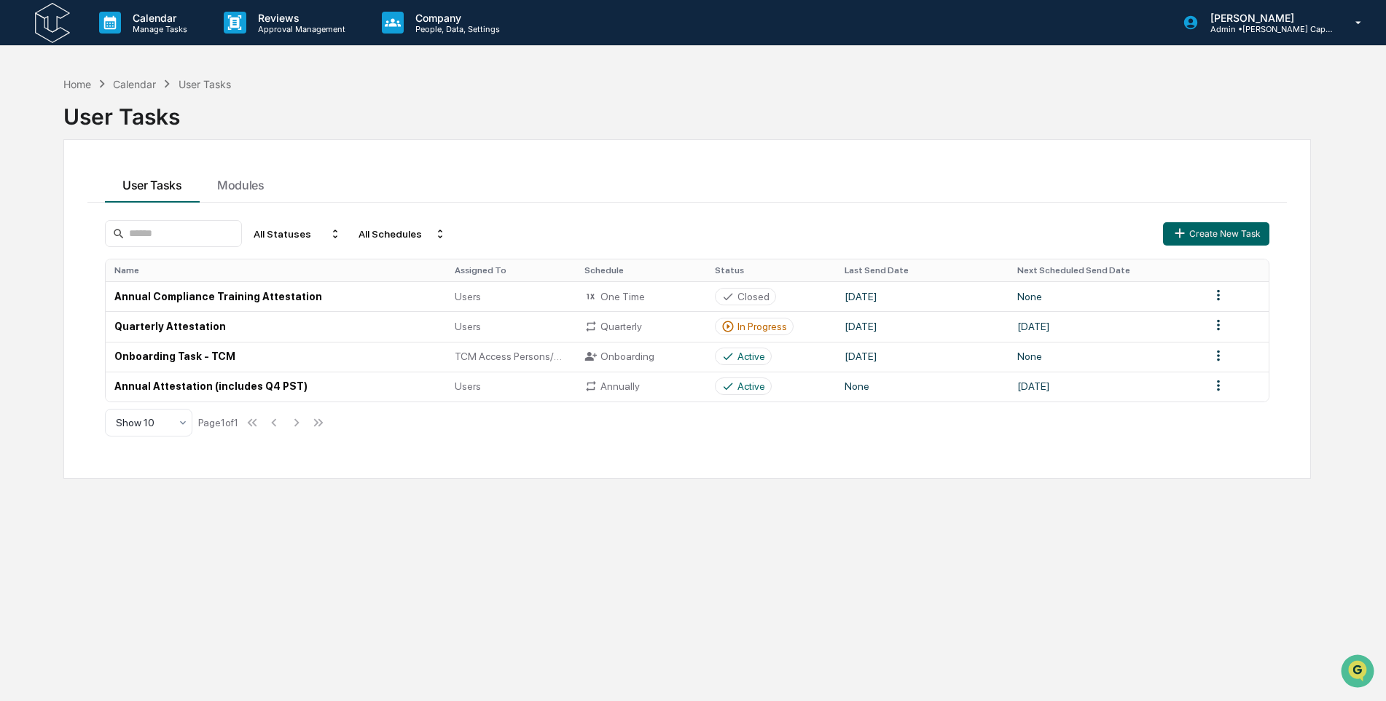
click at [57, 29] on img at bounding box center [52, 23] width 35 height 40
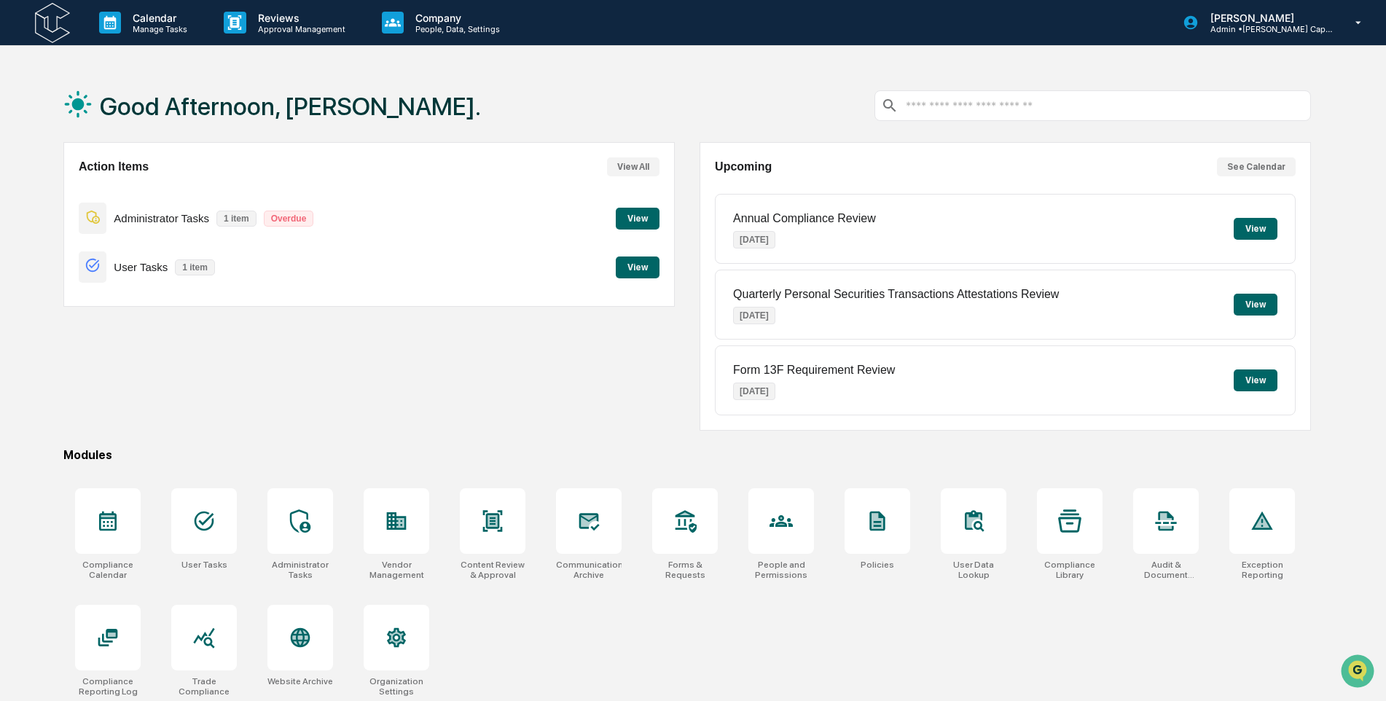
click at [637, 226] on button "View" at bounding box center [638, 219] width 44 height 22
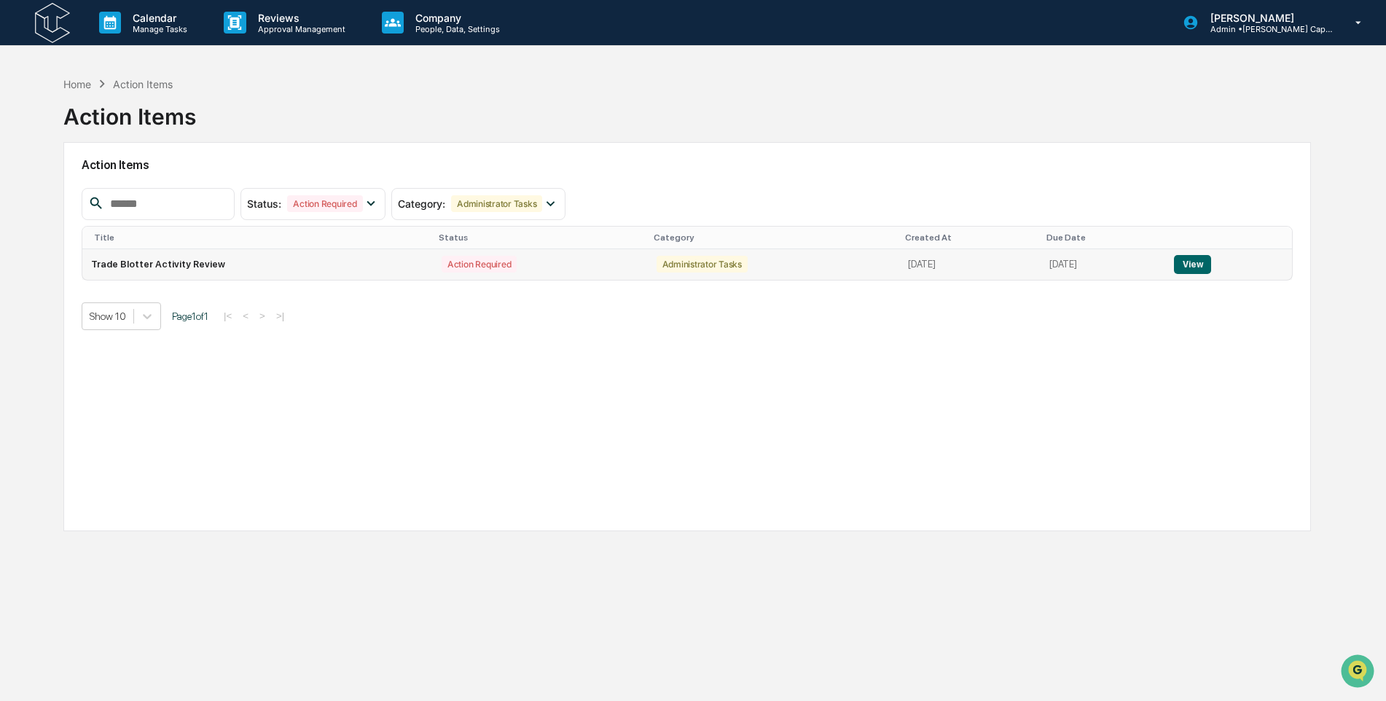
click at [1210, 264] on button "View" at bounding box center [1192, 264] width 37 height 19
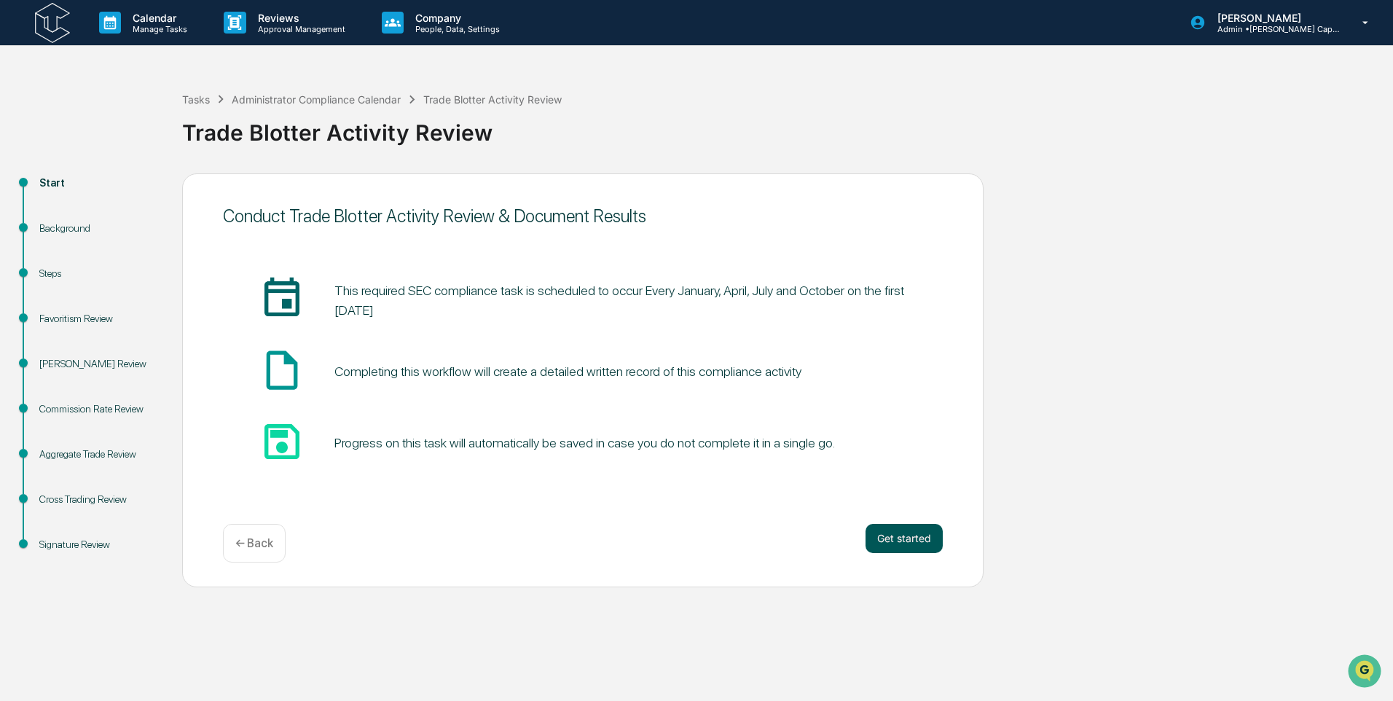
click at [891, 549] on button "Get started" at bounding box center [904, 538] width 77 height 29
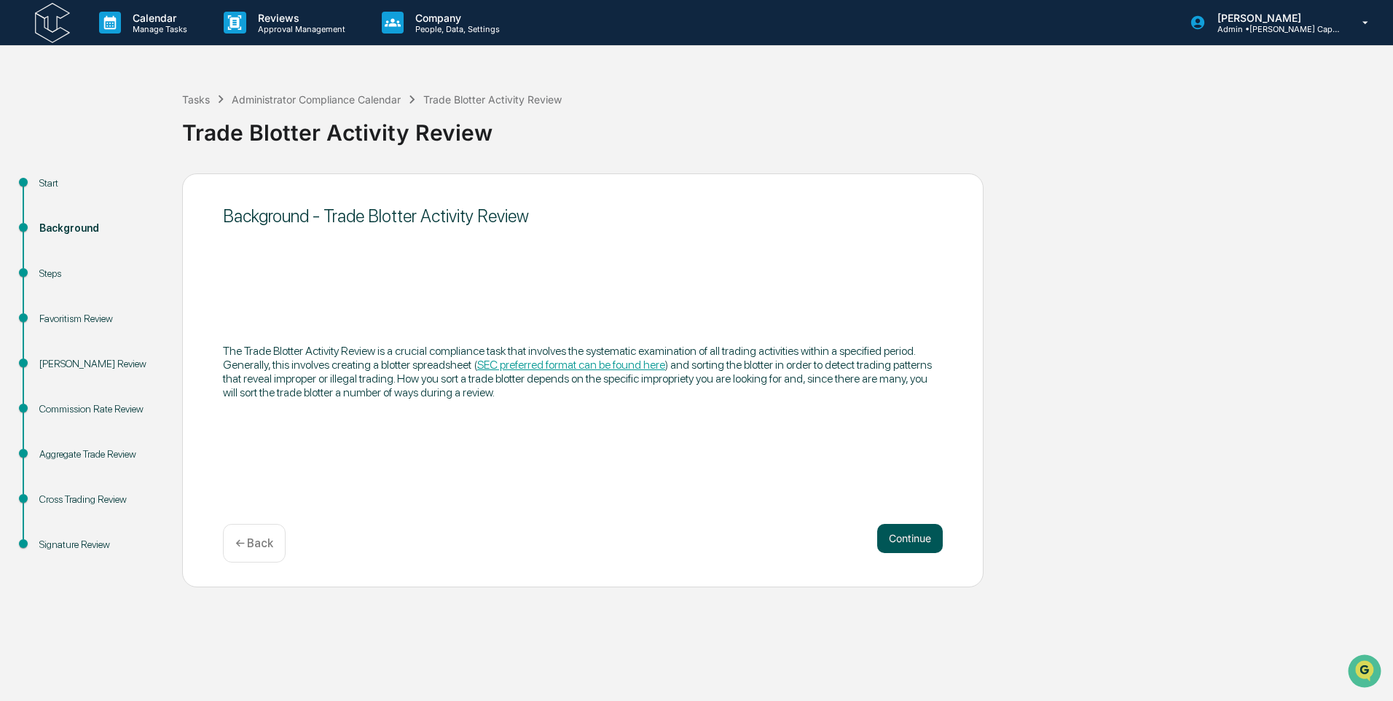
click at [894, 536] on button "Continue" at bounding box center [910, 538] width 66 height 29
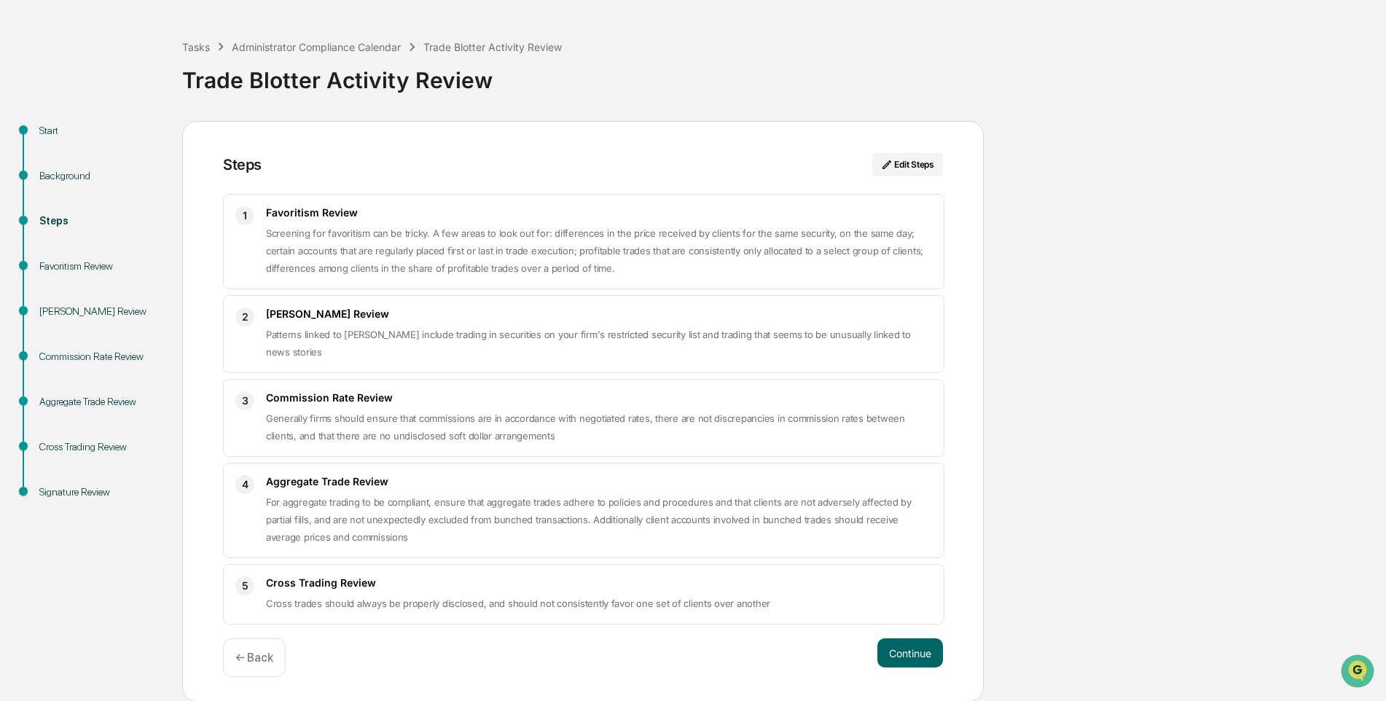
scroll to position [53, 0]
click at [914, 659] on button "Continue" at bounding box center [910, 652] width 66 height 29
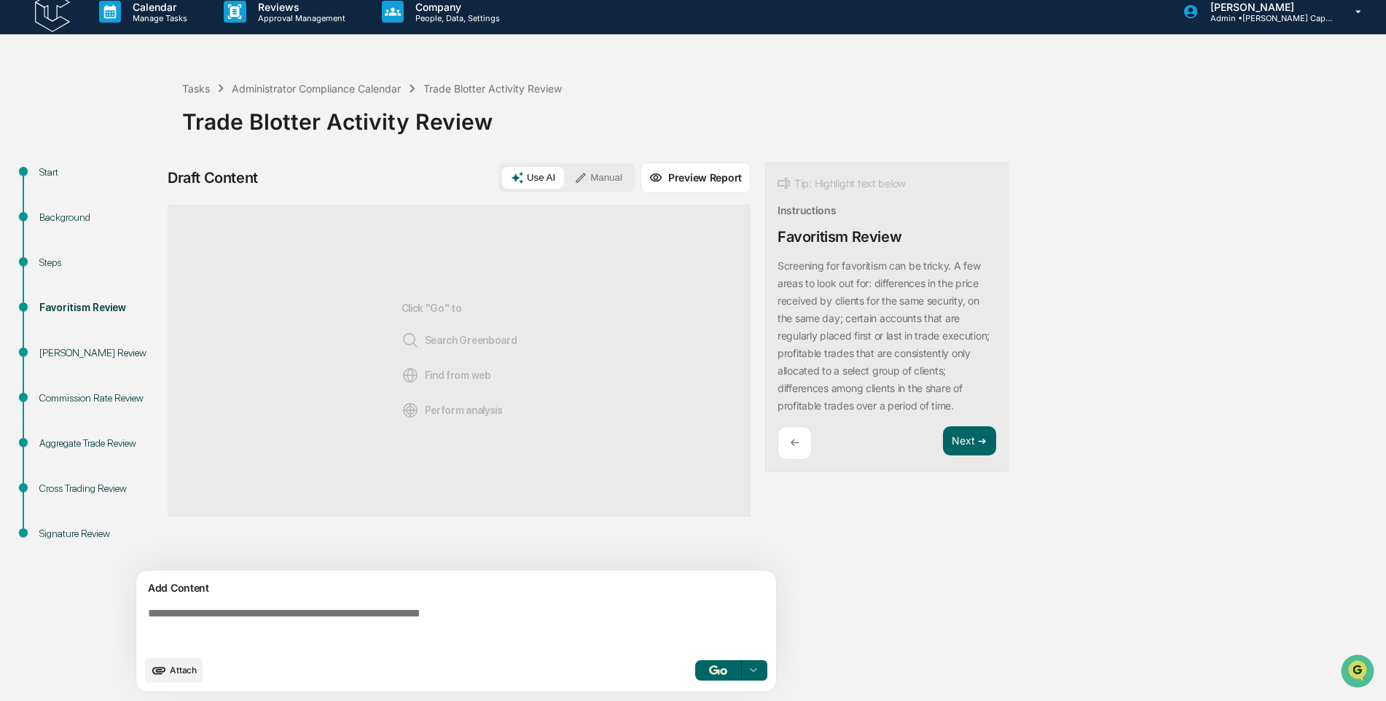
click at [551, 180] on button "Use AI" at bounding box center [533, 178] width 62 height 22
click at [587, 176] on icon at bounding box center [580, 177] width 13 height 13
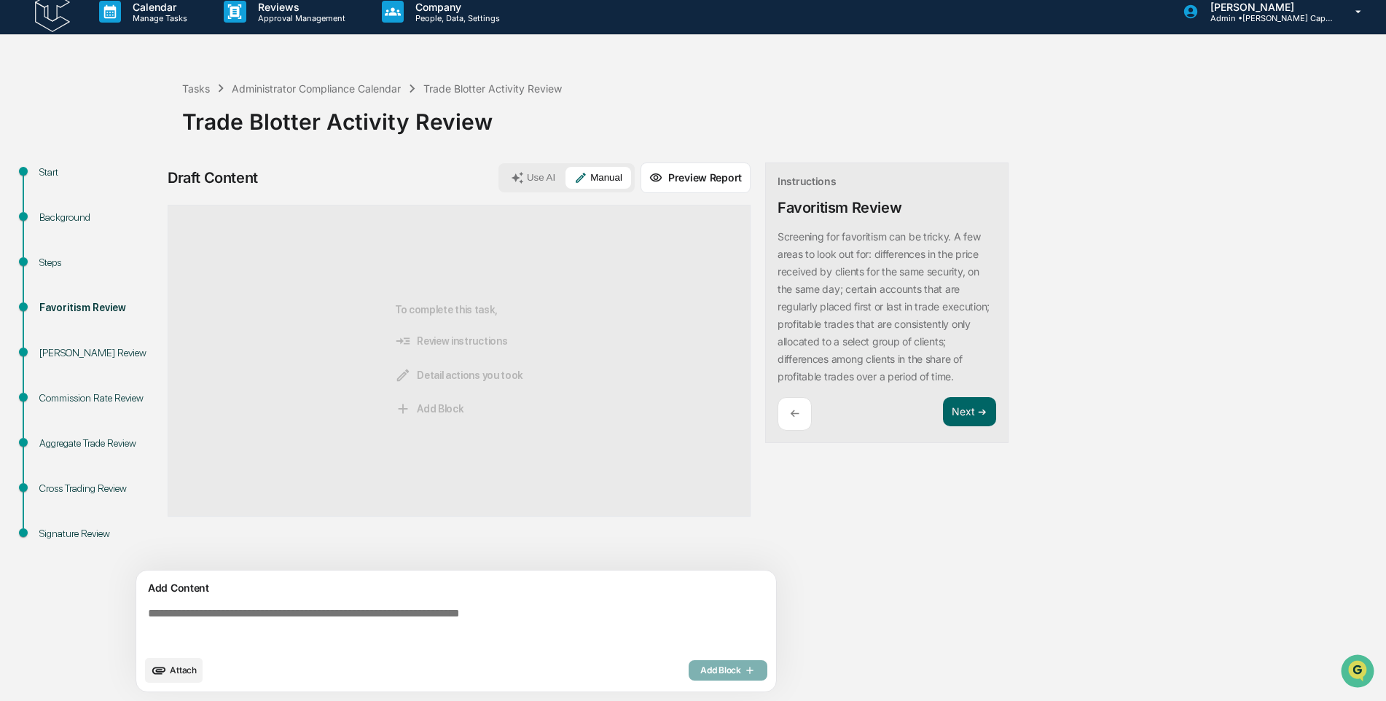
click at [670, 181] on button "Preview Report" at bounding box center [696, 177] width 110 height 31
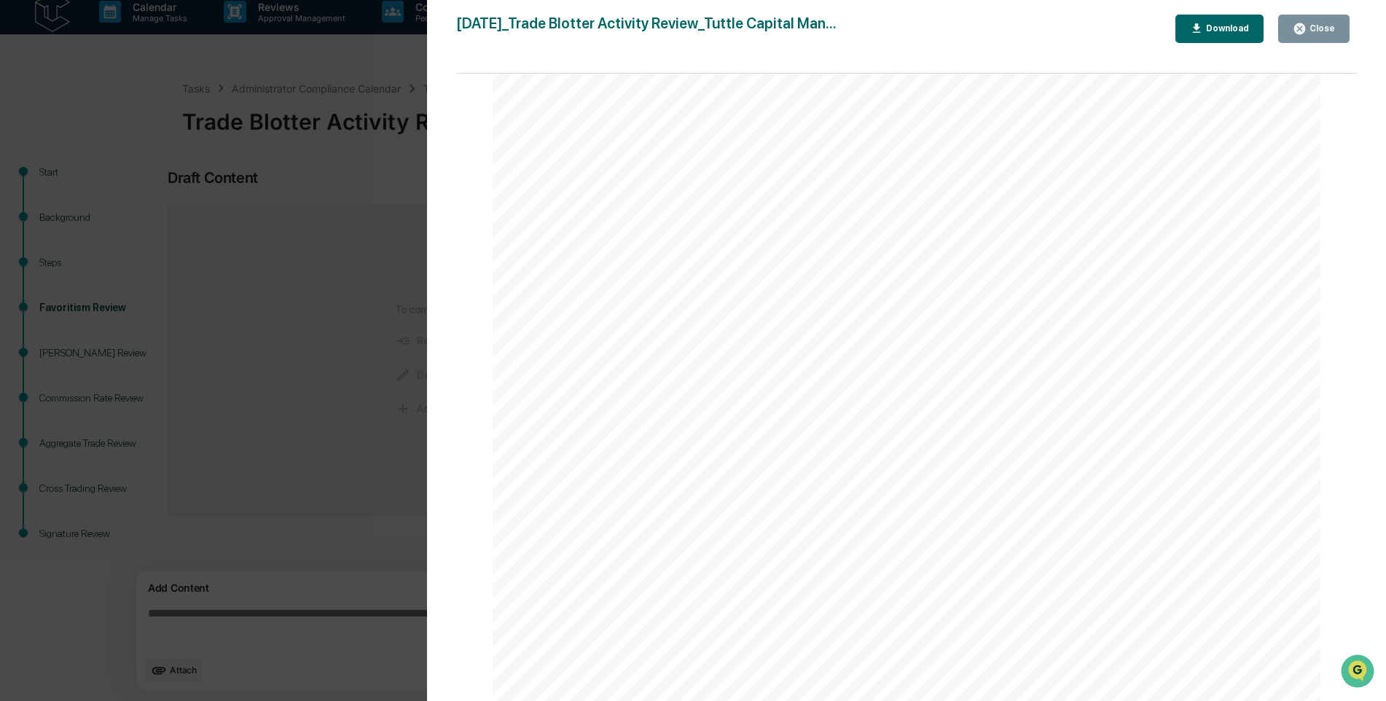
scroll to position [577, 0]
click at [1295, 25] on button "Close" at bounding box center [1313, 29] width 71 height 28
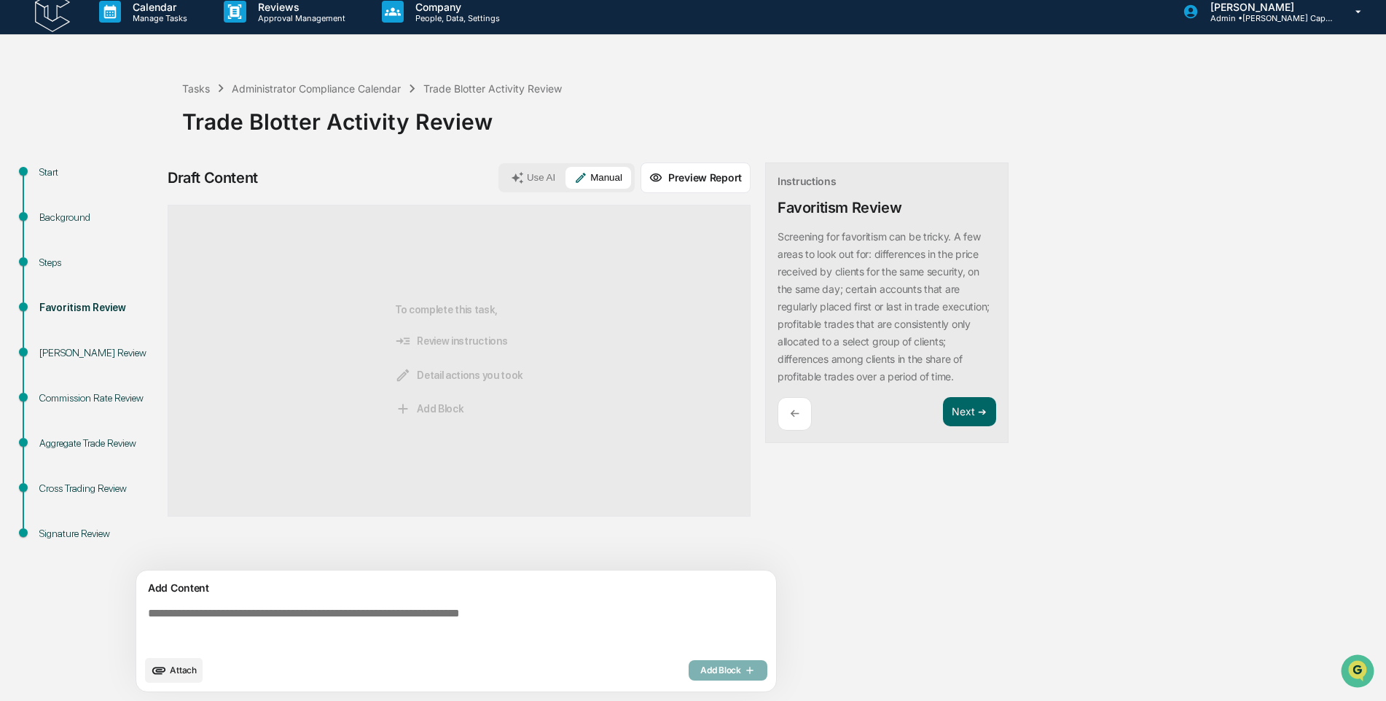
click at [109, 354] on div "[PERSON_NAME] Review" at bounding box center [99, 352] width 120 height 15
click at [77, 396] on div "Commission Rate Review" at bounding box center [99, 398] width 120 height 15
click at [965, 427] on button "Next ➔" at bounding box center [969, 412] width 53 height 30
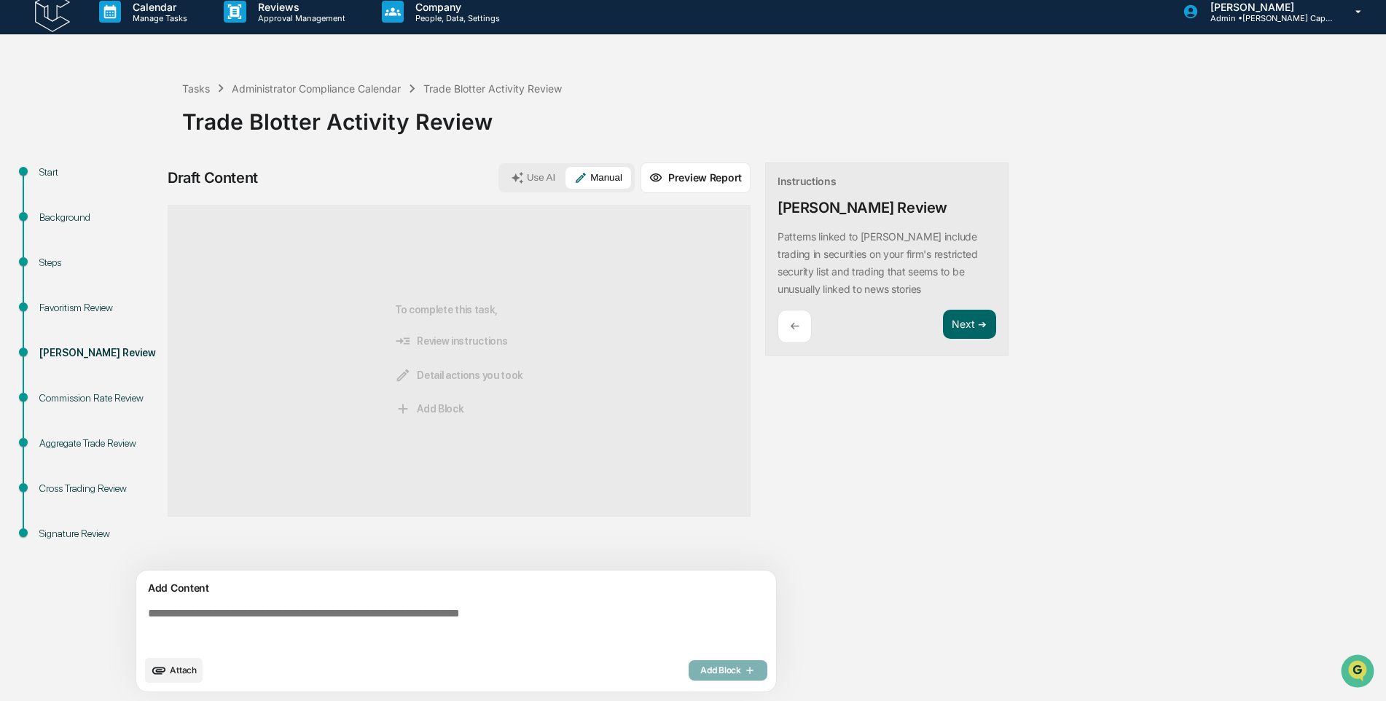
click at [540, 196] on div "Draft Content Use AI Manual Preview Report Sources To complete this task, Revie…" at bounding box center [459, 431] width 583 height 538
click at [541, 174] on button "Use AI" at bounding box center [533, 178] width 62 height 22
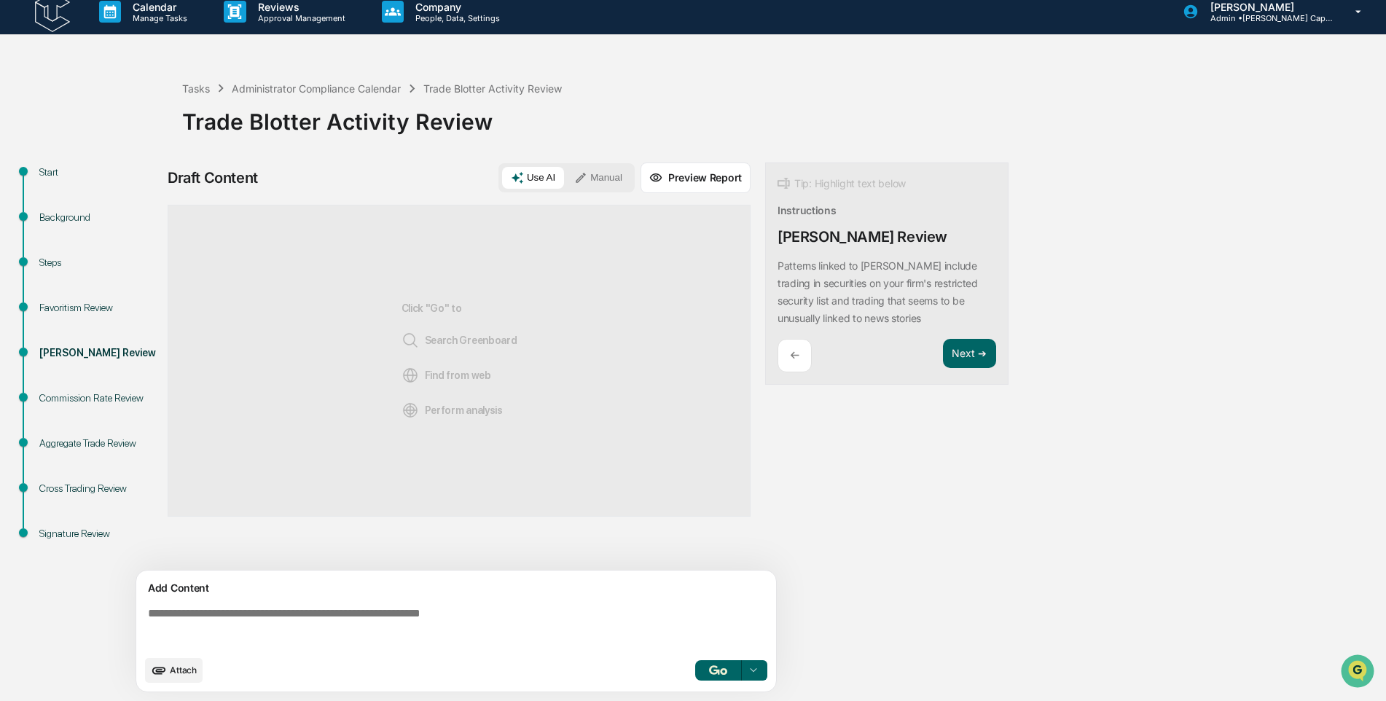
click at [444, 319] on div "Click "Go" to Search Greenboard Find from web Perform analysis" at bounding box center [459, 361] width 116 height 264
click at [445, 309] on div "Click "Go" to Search Greenboard Find from web Perform analysis" at bounding box center [459, 361] width 116 height 264
click at [797, 362] on p "←" at bounding box center [794, 355] width 9 height 14
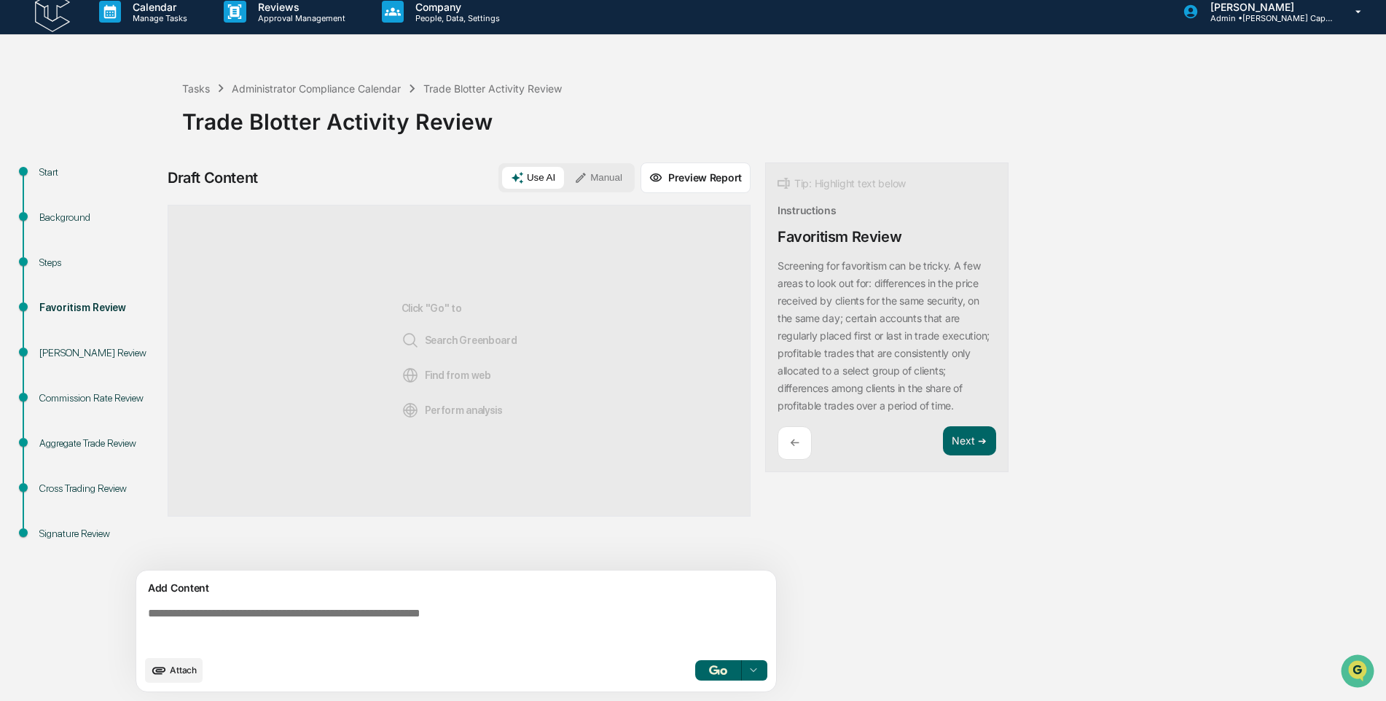
click at [797, 362] on div "Screening for favoritism can be tricky. A few areas to look out for: difference…" at bounding box center [886, 335] width 219 height 157
click at [801, 450] on div "←" at bounding box center [794, 443] width 34 height 34
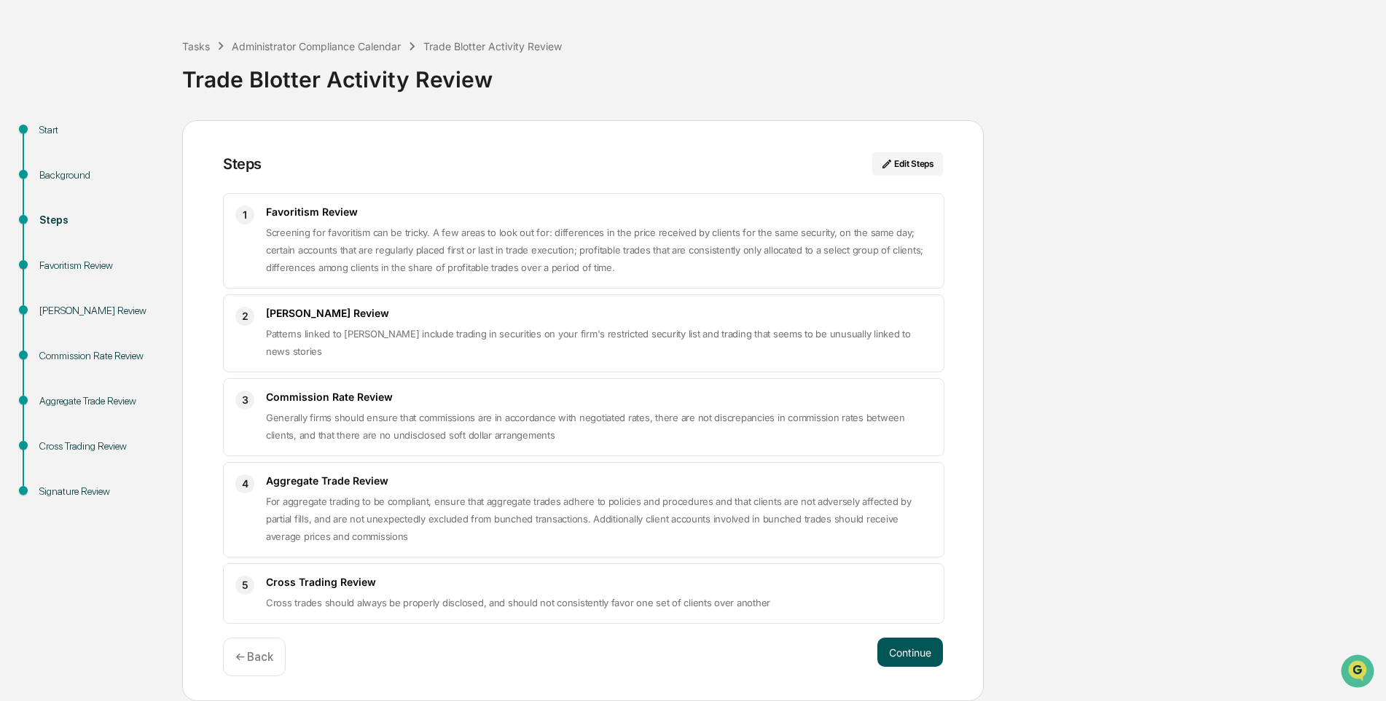
click at [893, 649] on button "Continue" at bounding box center [910, 652] width 66 height 29
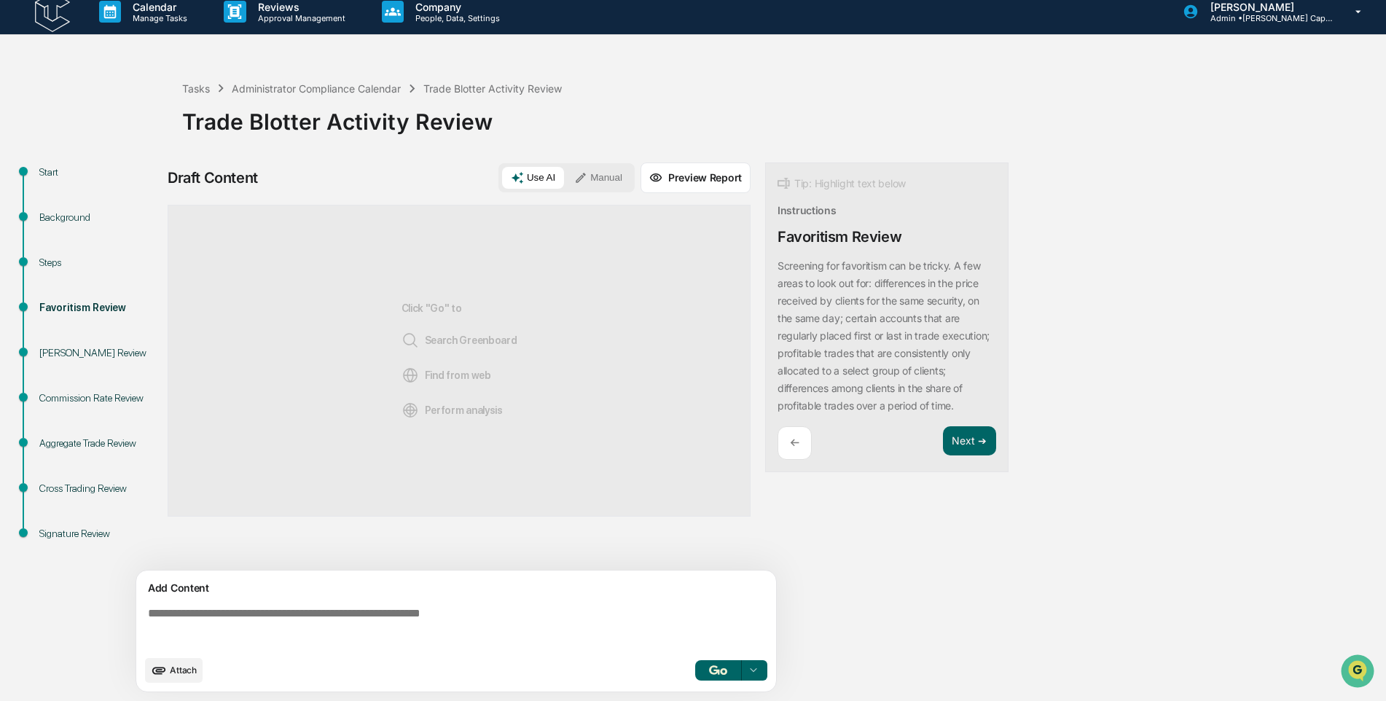
click at [717, 671] on img "button" at bounding box center [717, 669] width 17 height 9
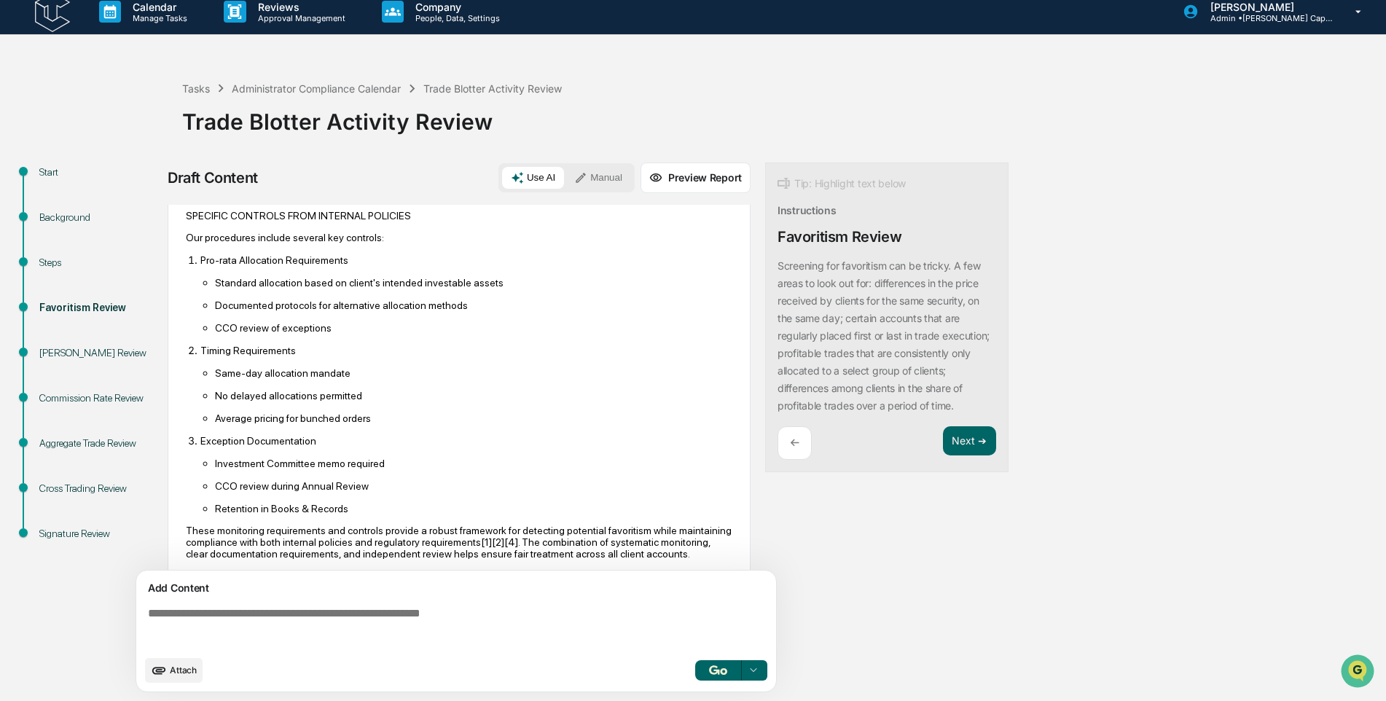
scroll to position [946, 0]
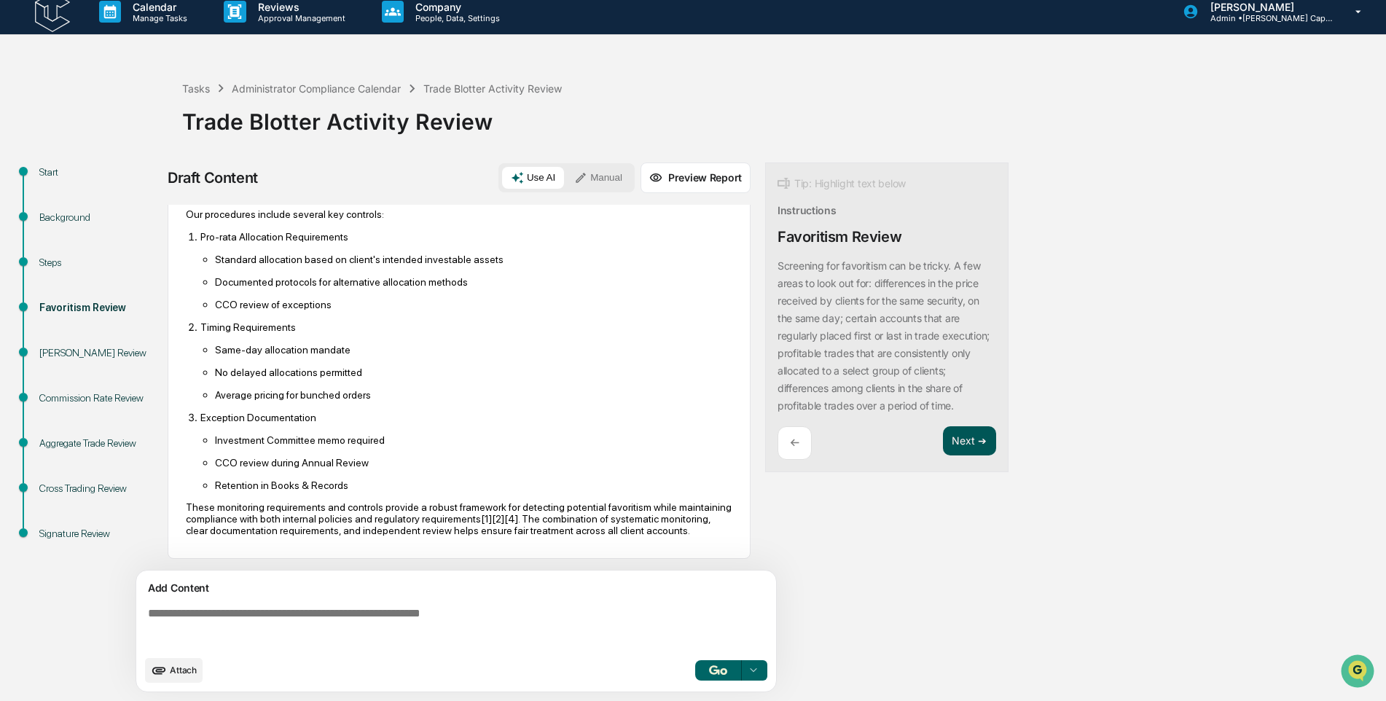
click at [972, 456] on button "Next ➔" at bounding box center [969, 441] width 53 height 30
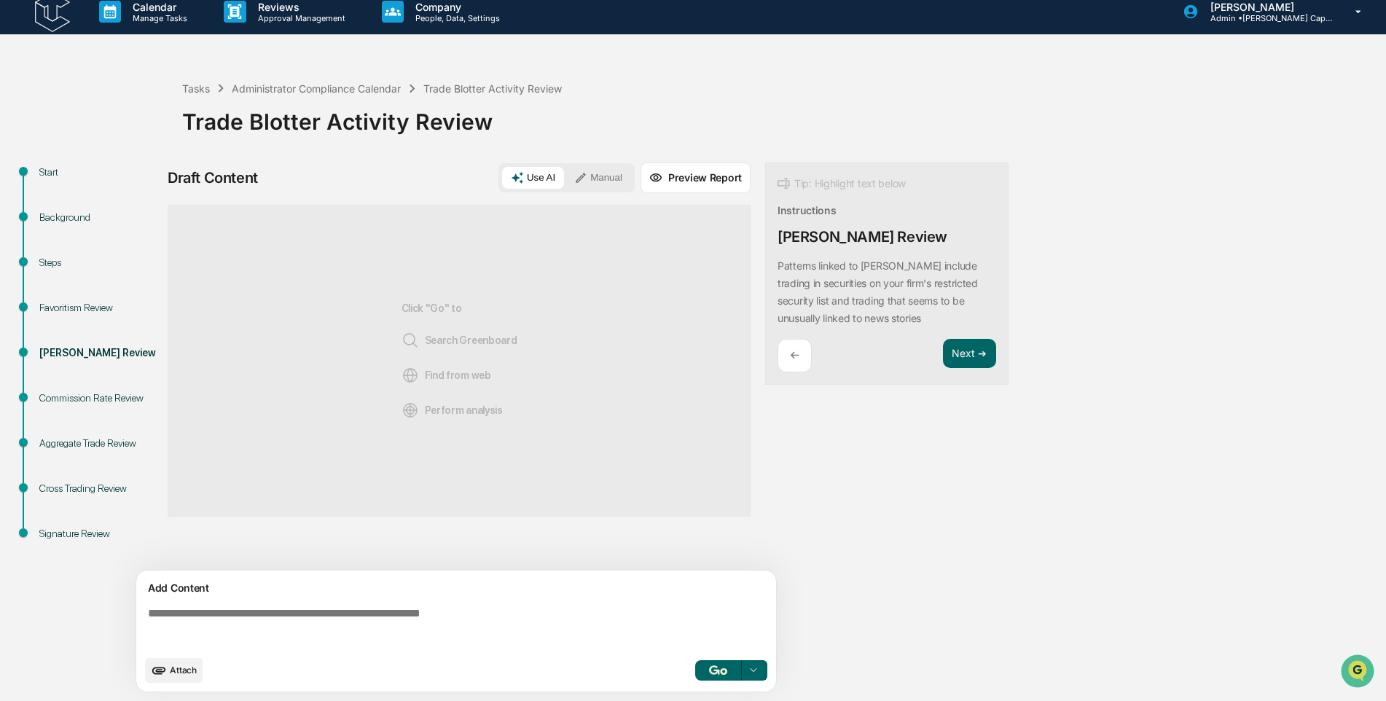
click at [703, 670] on button "button" at bounding box center [718, 670] width 47 height 20
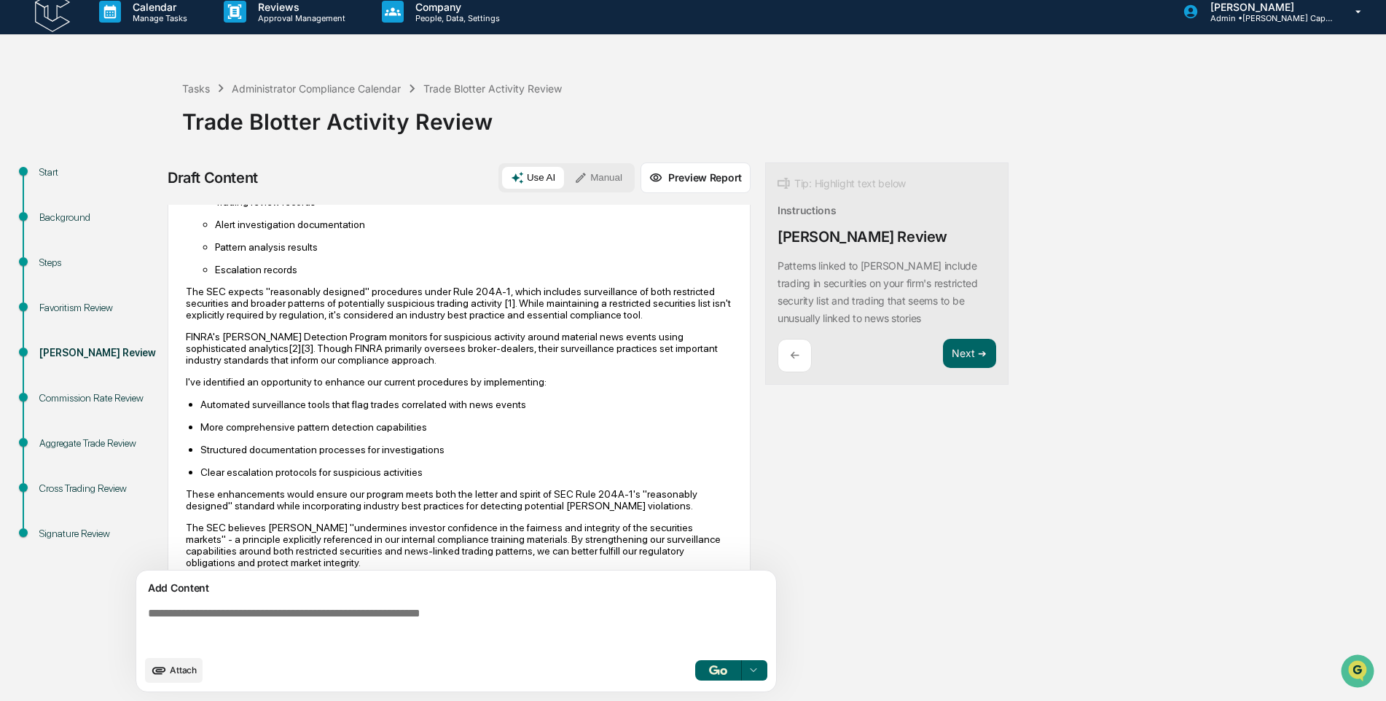
scroll to position [542, 0]
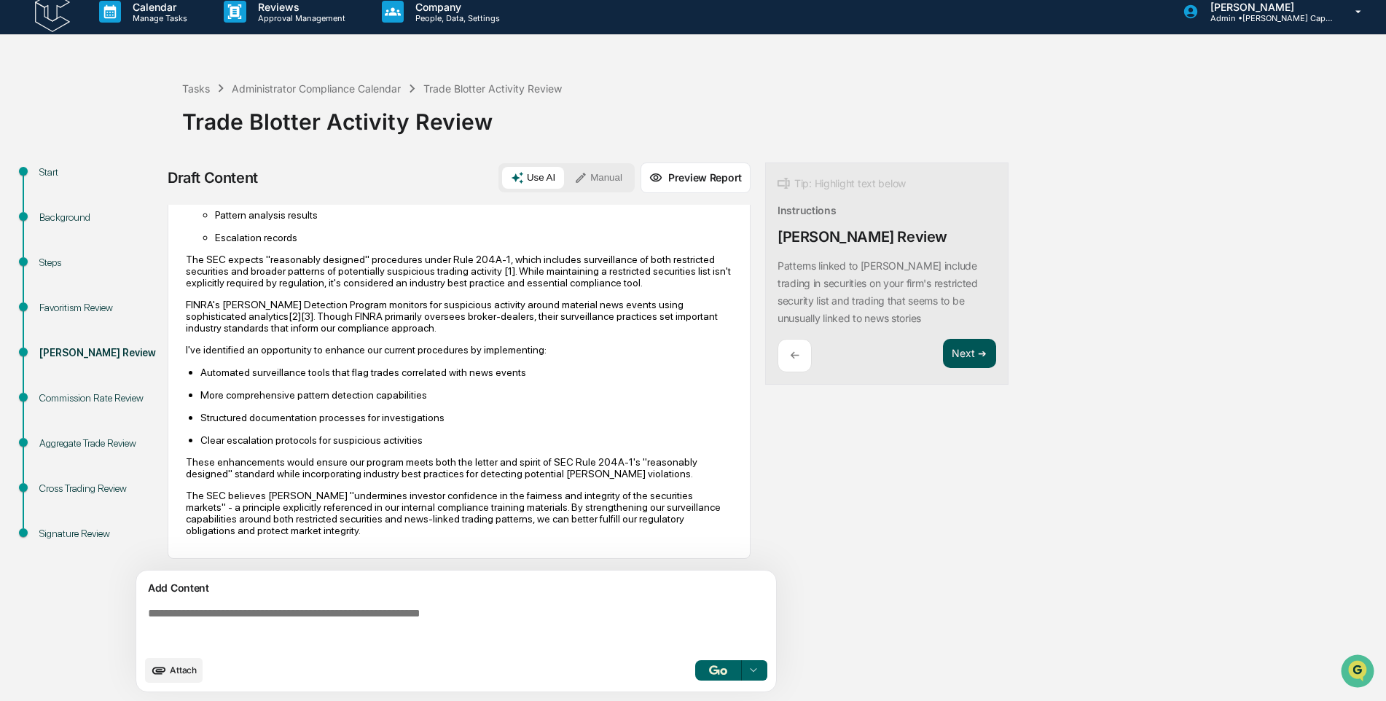
click at [963, 367] on button "Next ➔" at bounding box center [969, 354] width 53 height 30
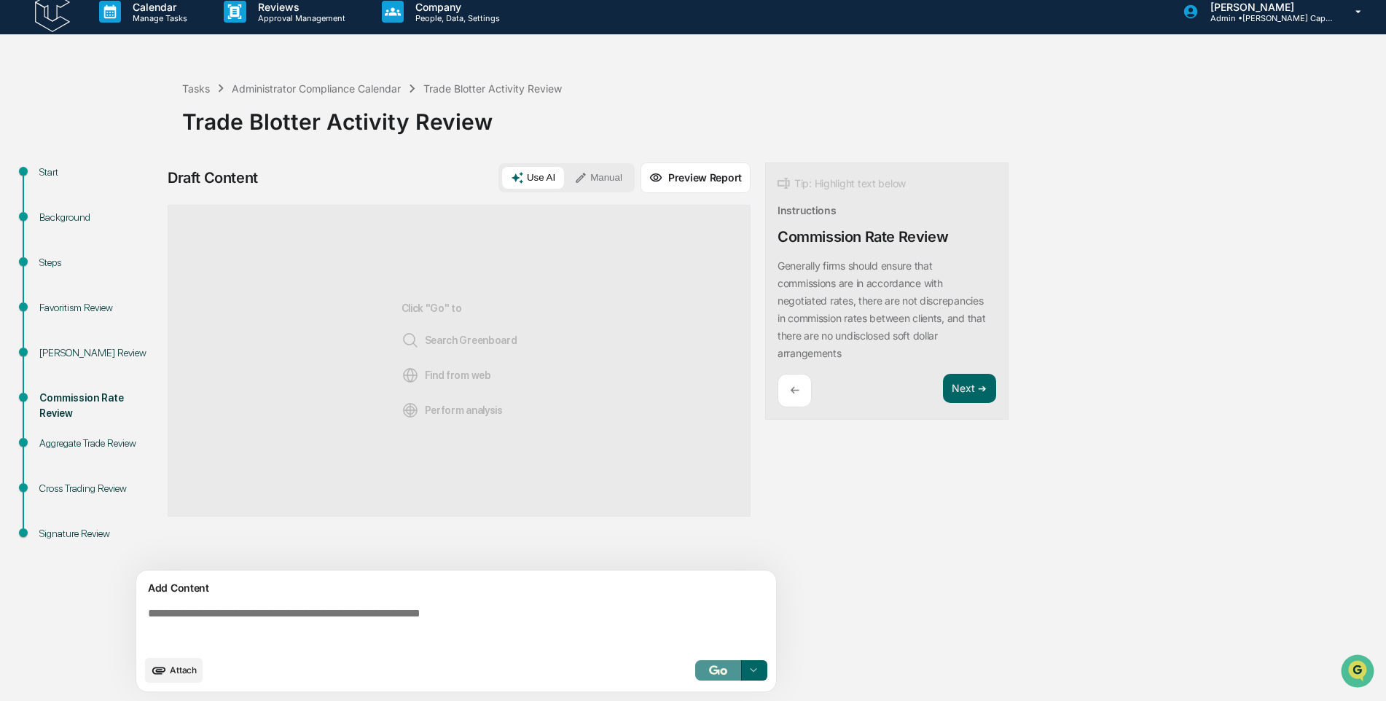
click at [711, 665] on img "button" at bounding box center [717, 669] width 17 height 9
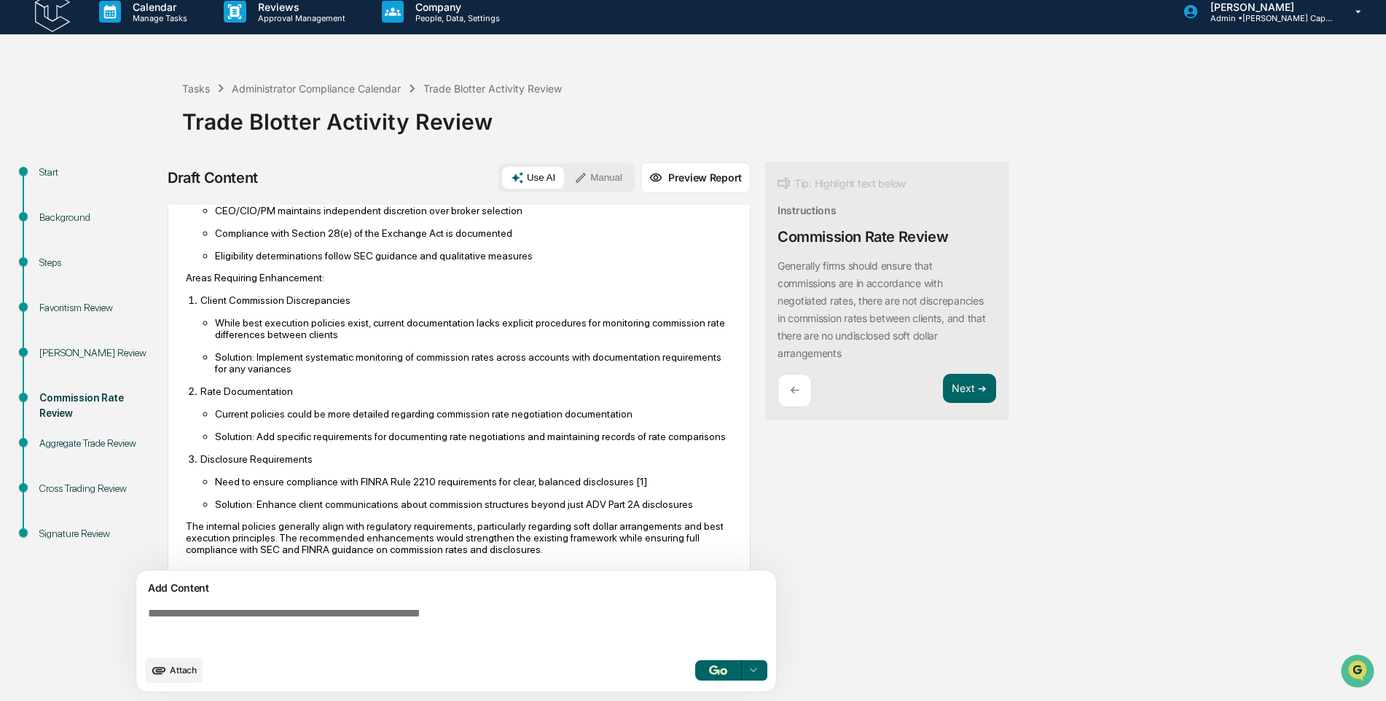
scroll to position [420, 0]
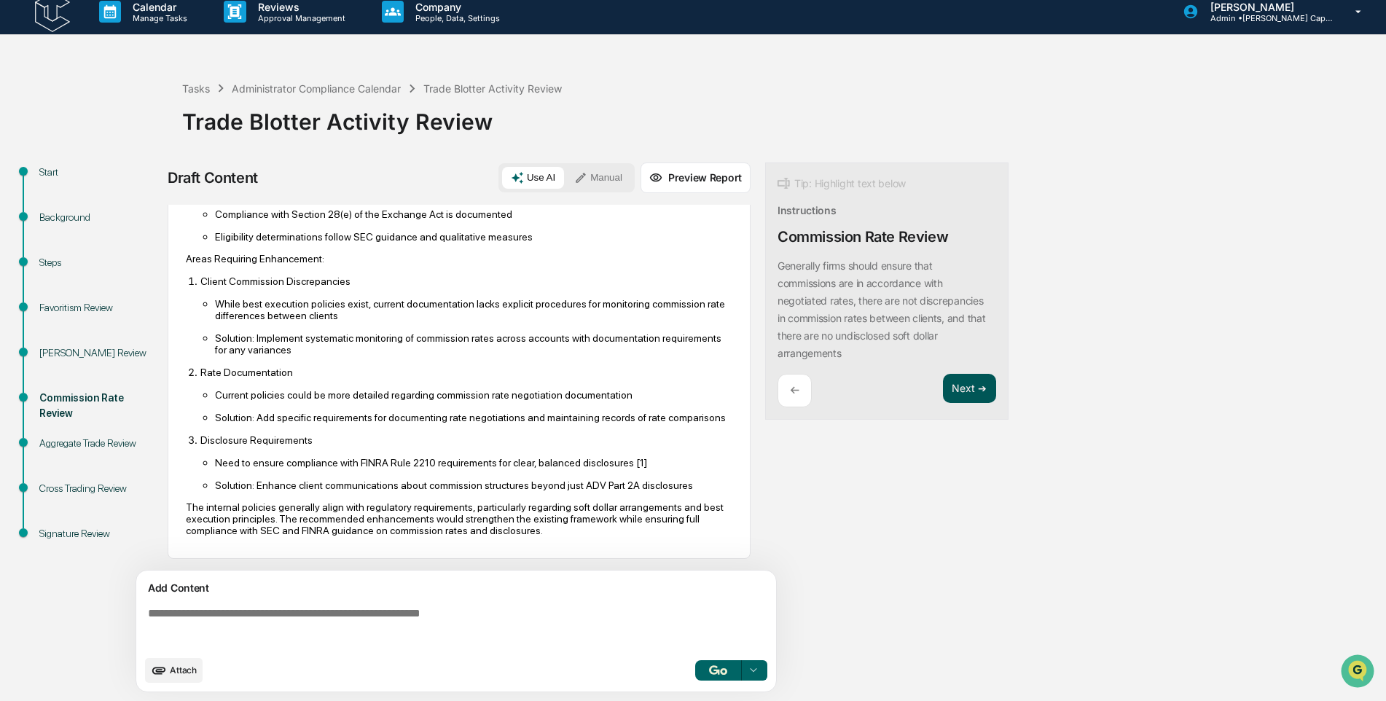
click at [979, 390] on button "Next ➔" at bounding box center [969, 389] width 53 height 30
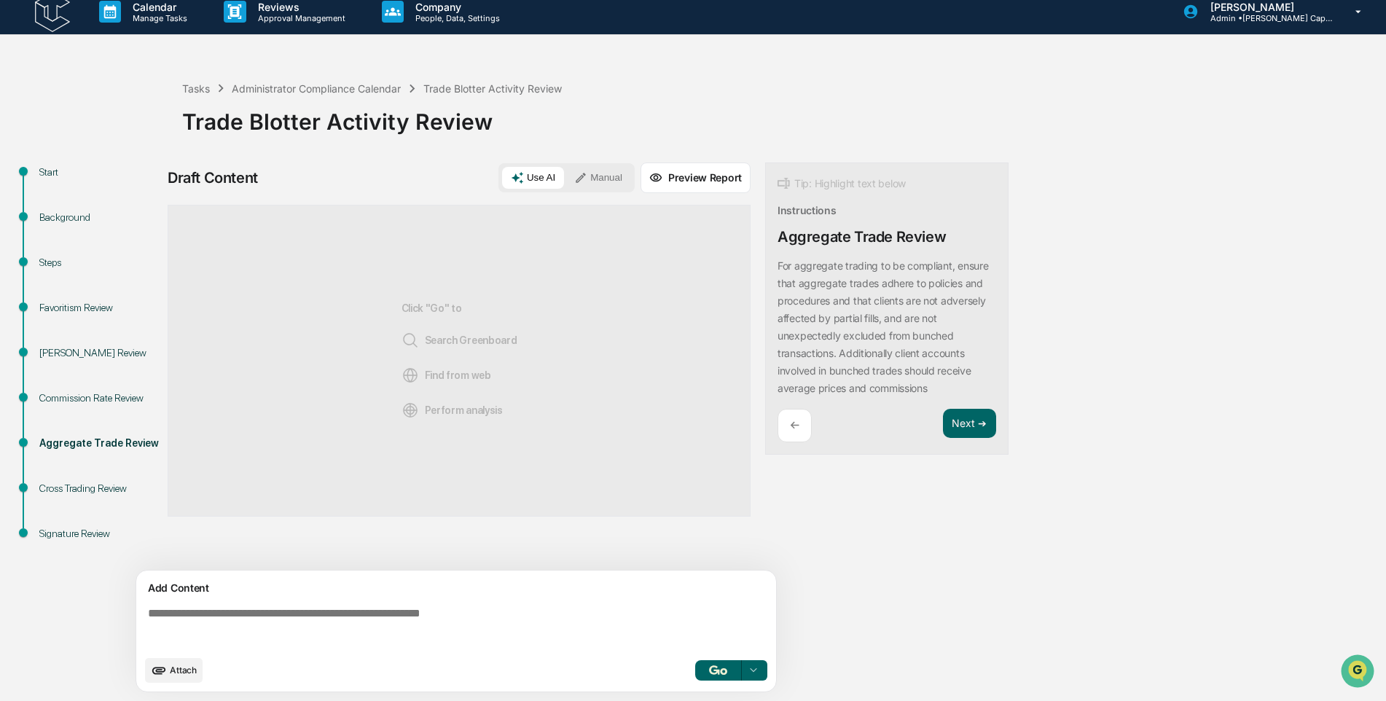
click at [715, 674] on img "button" at bounding box center [717, 669] width 17 height 9
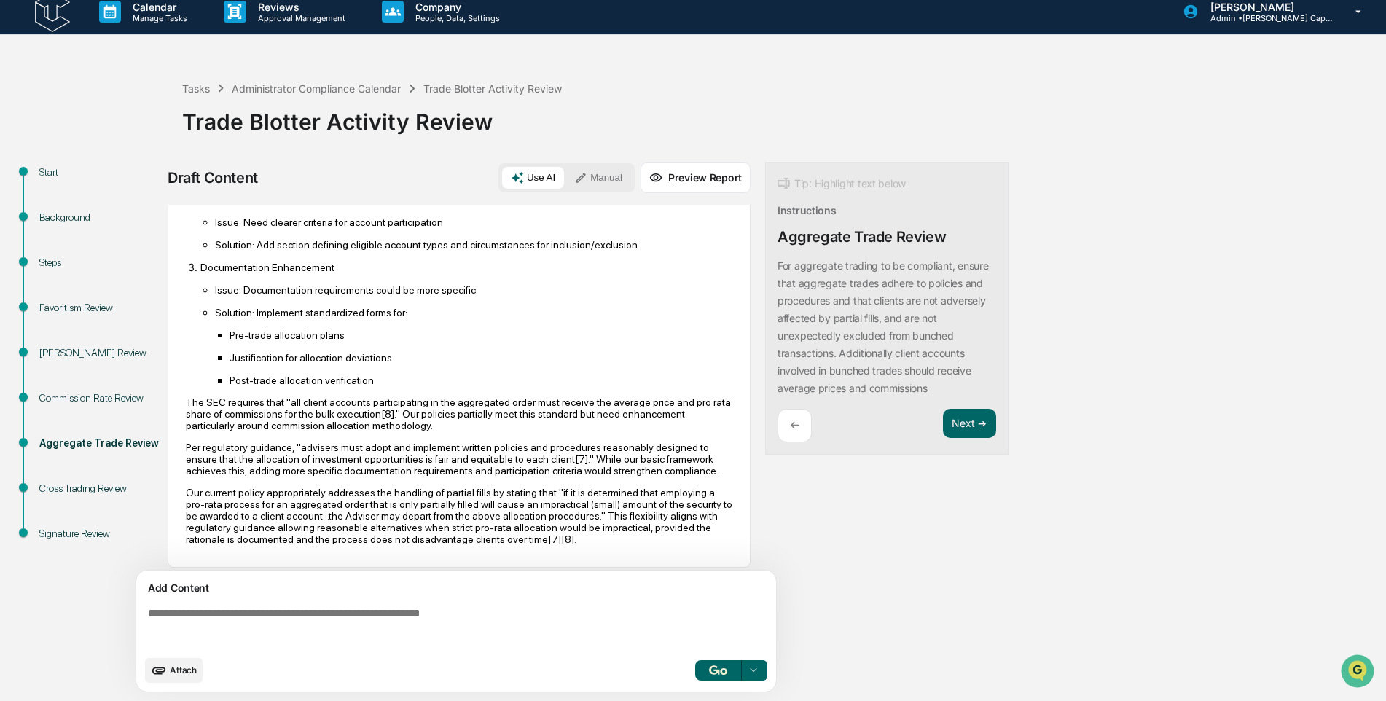
scroll to position [566, 0]
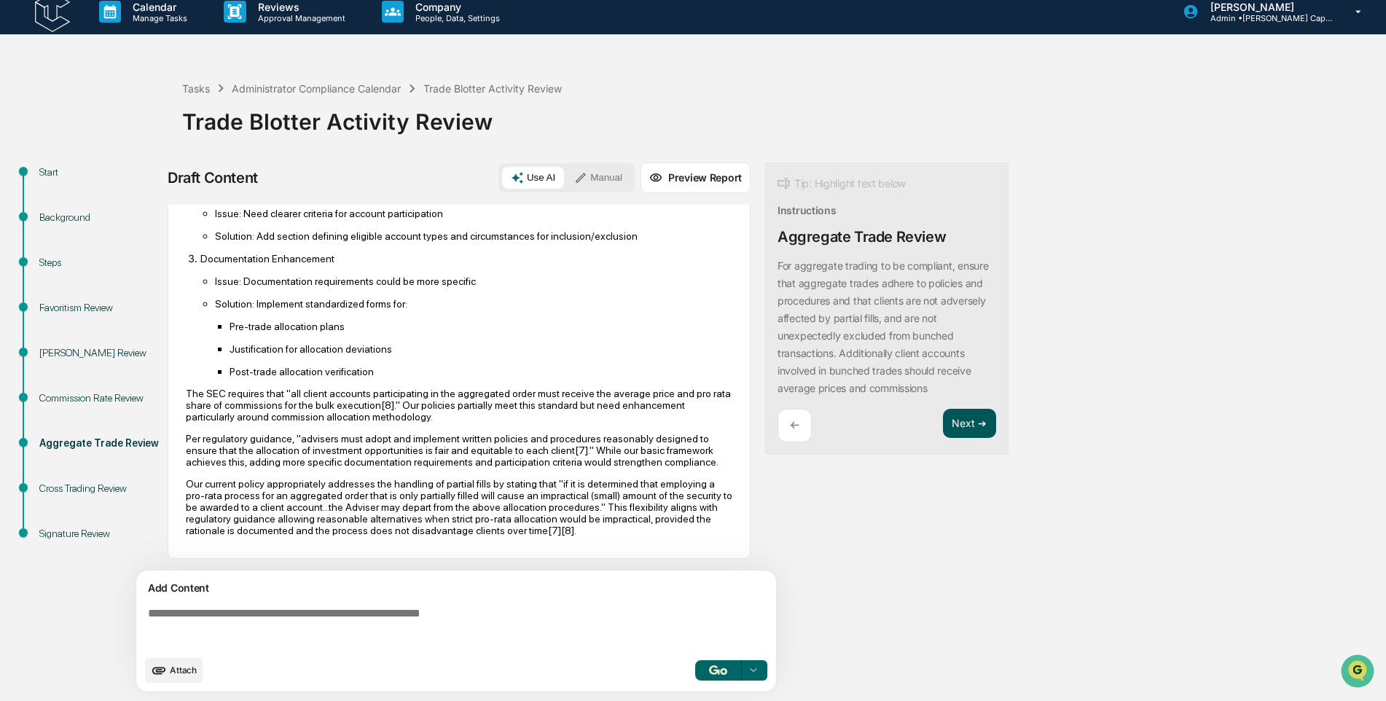
click at [987, 418] on button "Next ➔" at bounding box center [969, 424] width 53 height 30
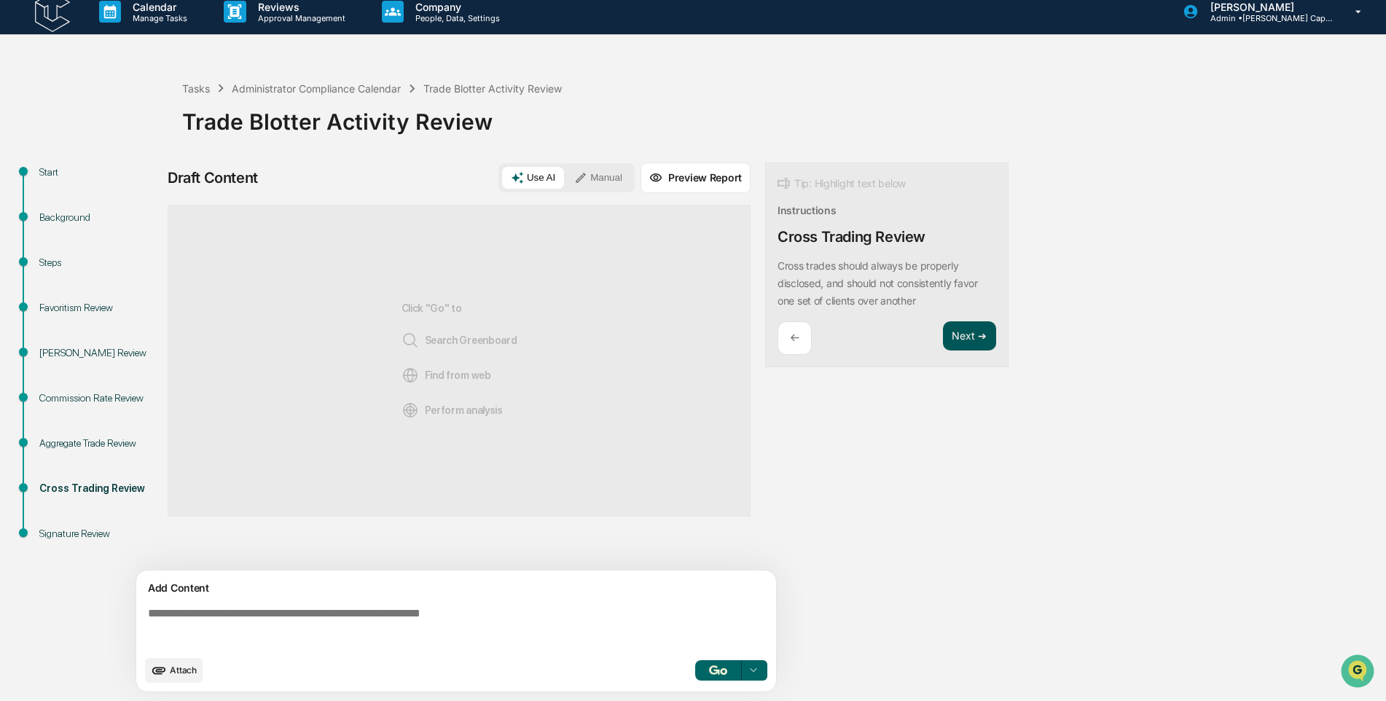
scroll to position [0, 0]
click at [713, 670] on img "button" at bounding box center [717, 669] width 17 height 9
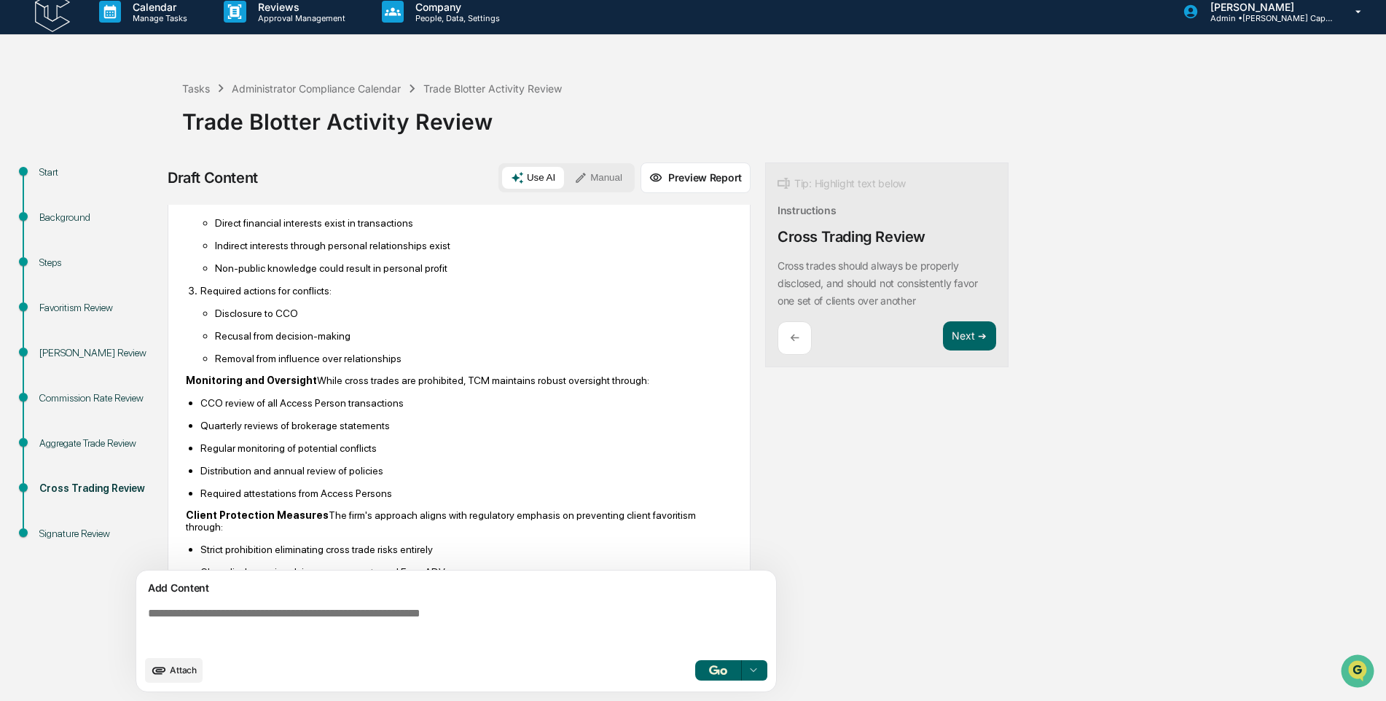
scroll to position [518, 0]
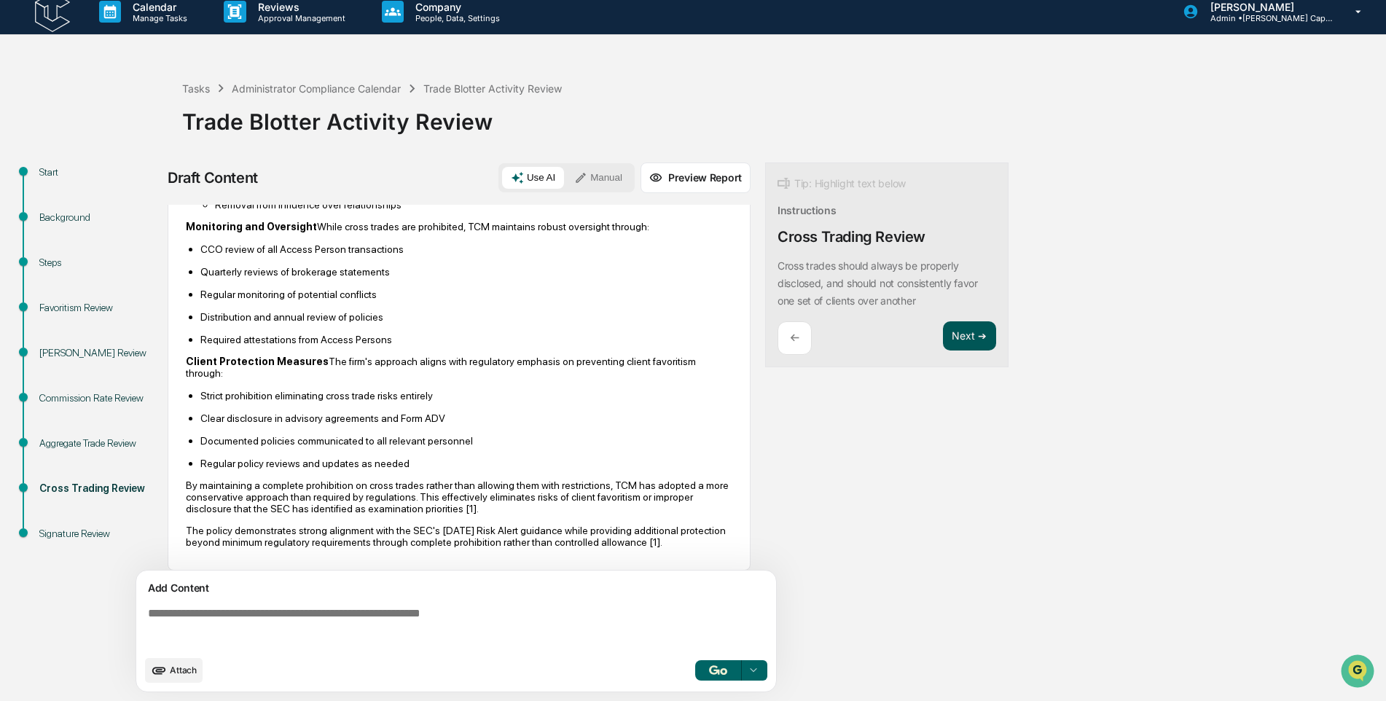
click at [960, 326] on button "Next ➔" at bounding box center [969, 336] width 53 height 30
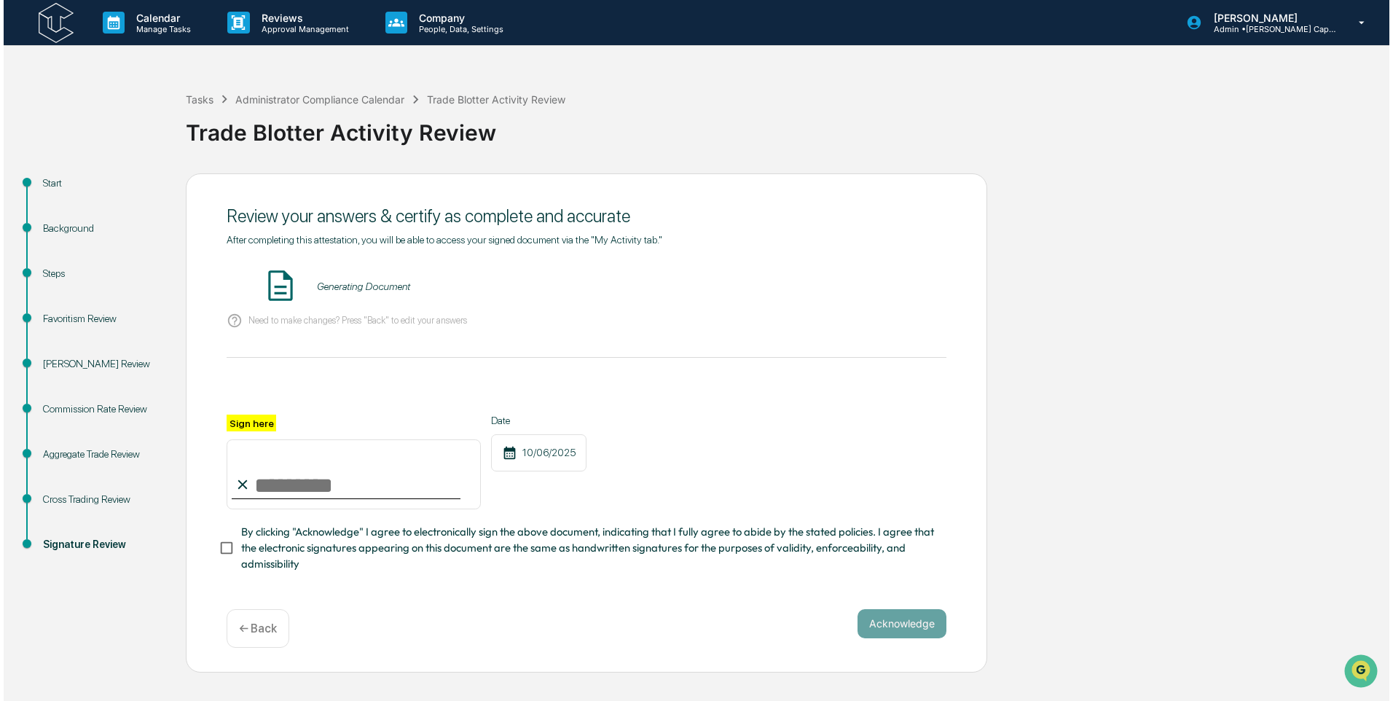
scroll to position [0, 0]
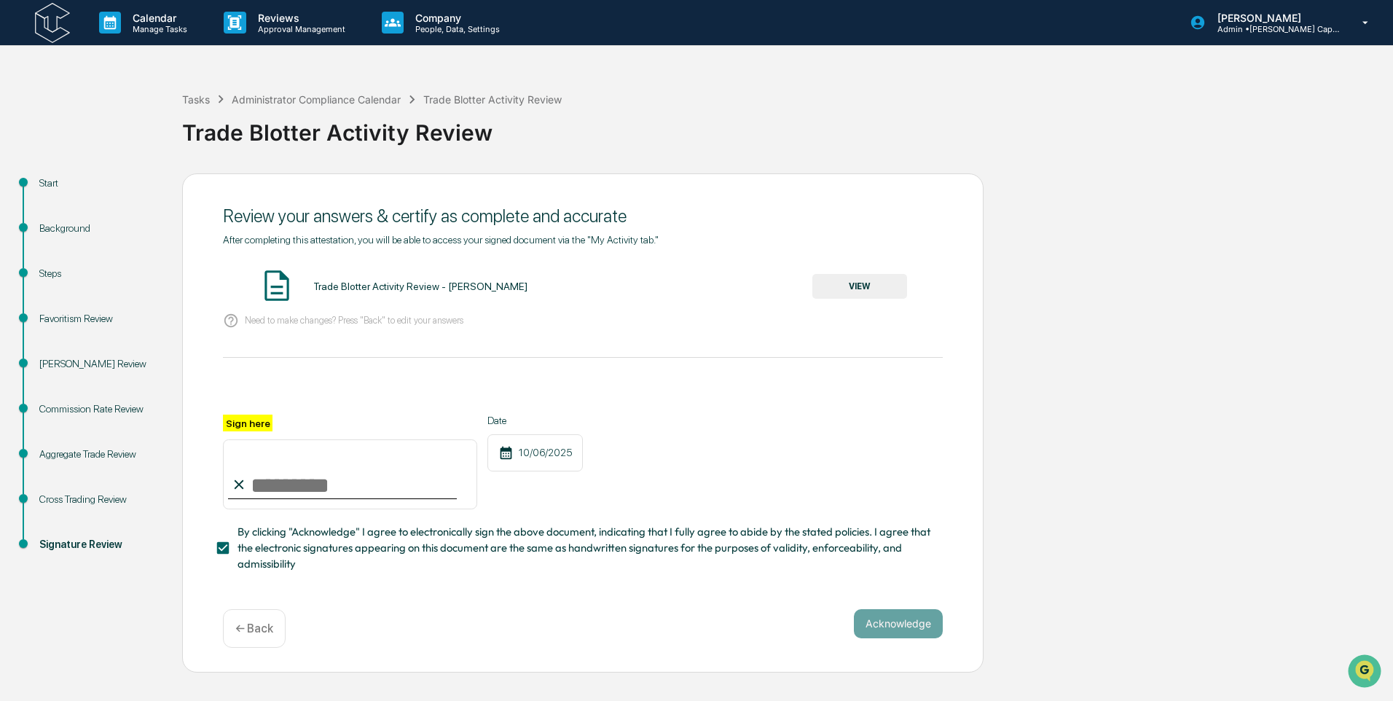
click at [391, 483] on input "Sign here" at bounding box center [350, 474] width 254 height 70
type input "**********"
click at [618, 469] on div "**********" at bounding box center [583, 462] width 720 height 95
click at [874, 628] on button "Acknowledge" at bounding box center [898, 623] width 89 height 29
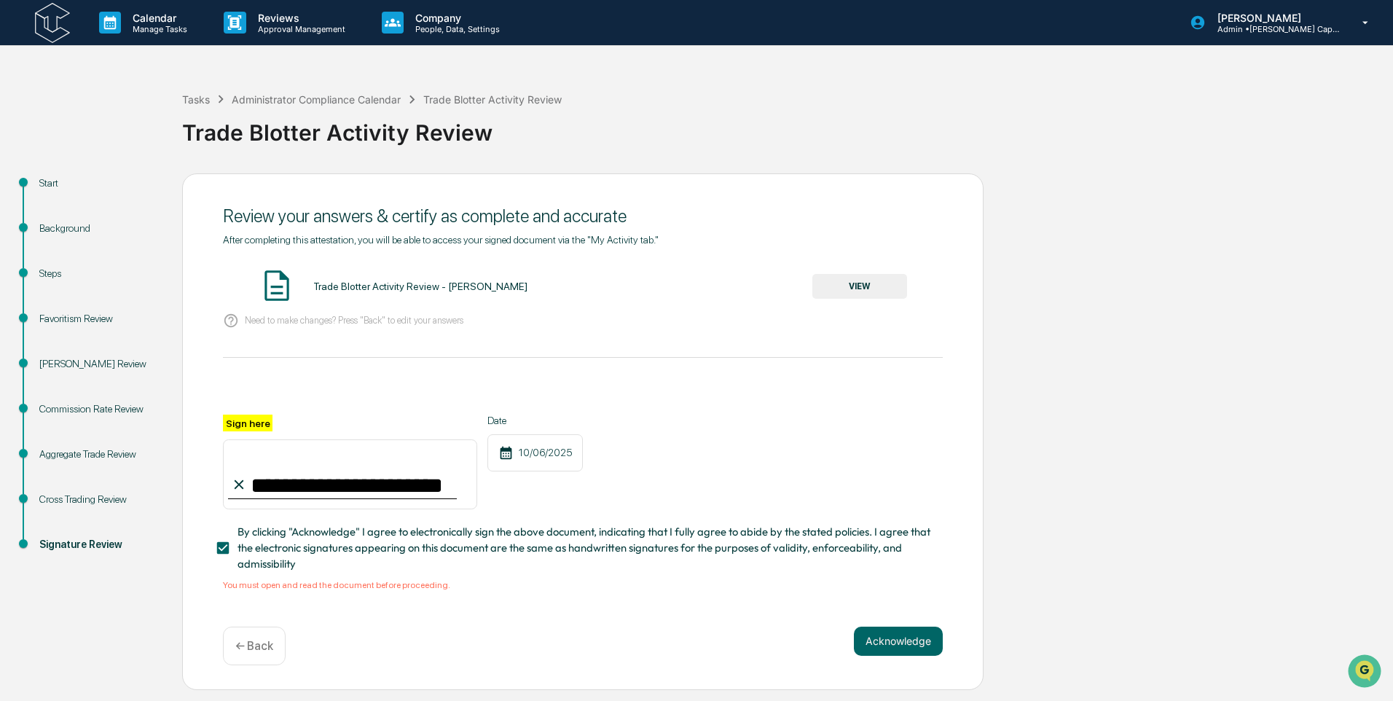
click at [855, 281] on button "VIEW" at bounding box center [859, 286] width 95 height 25
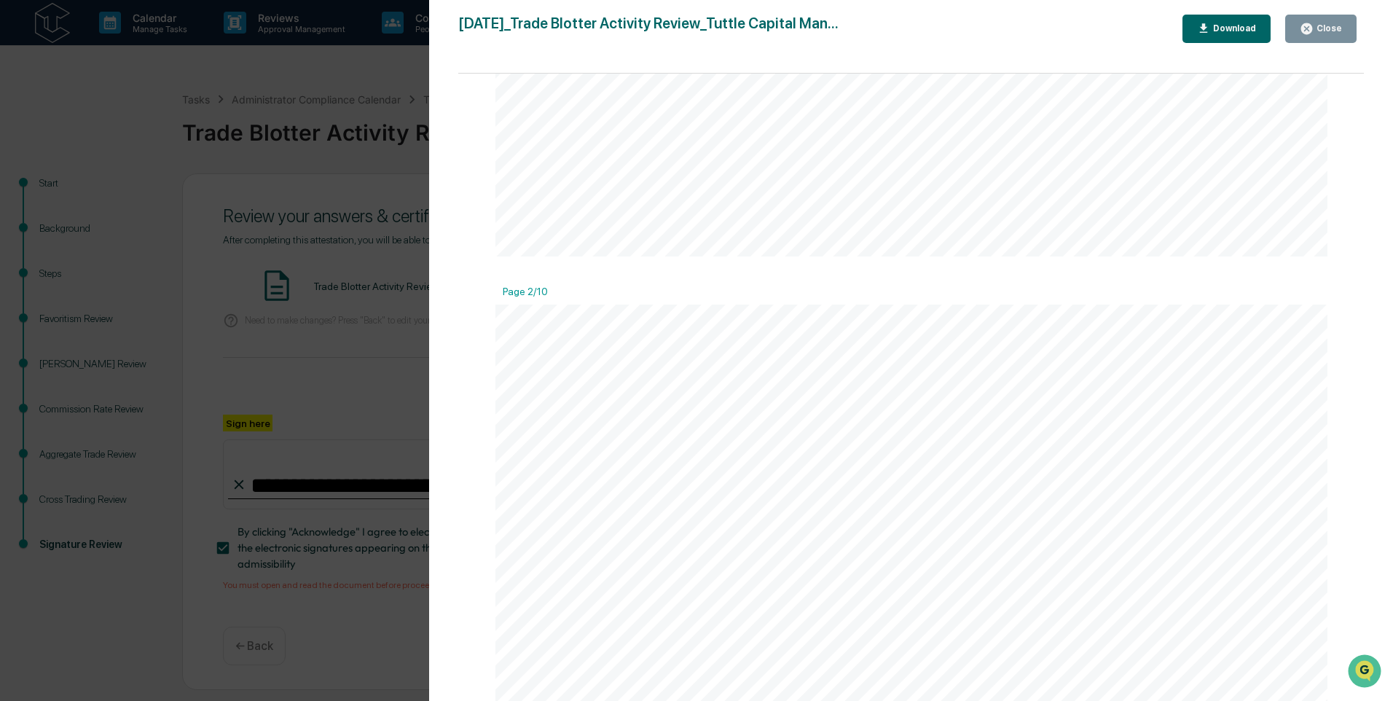
scroll to position [1239, 0]
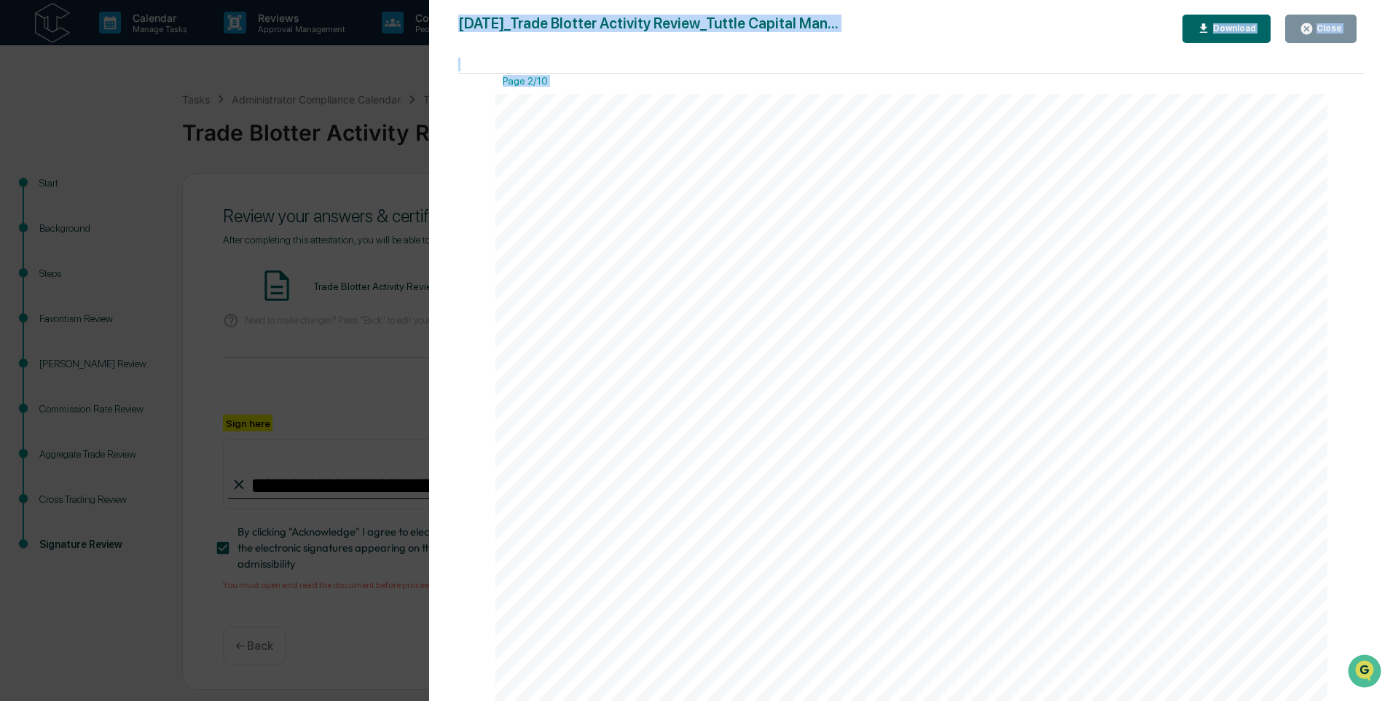
drag, startPoint x: 1356, startPoint y: 168, endPoint x: 1298, endPoint y: 353, distance: 194.0
click at [1349, 457] on div "Page 1/10 [DATE] [PERSON_NAME] Capital Management Trade Blotter Activity Review…" at bounding box center [911, 395] width 906 height 642
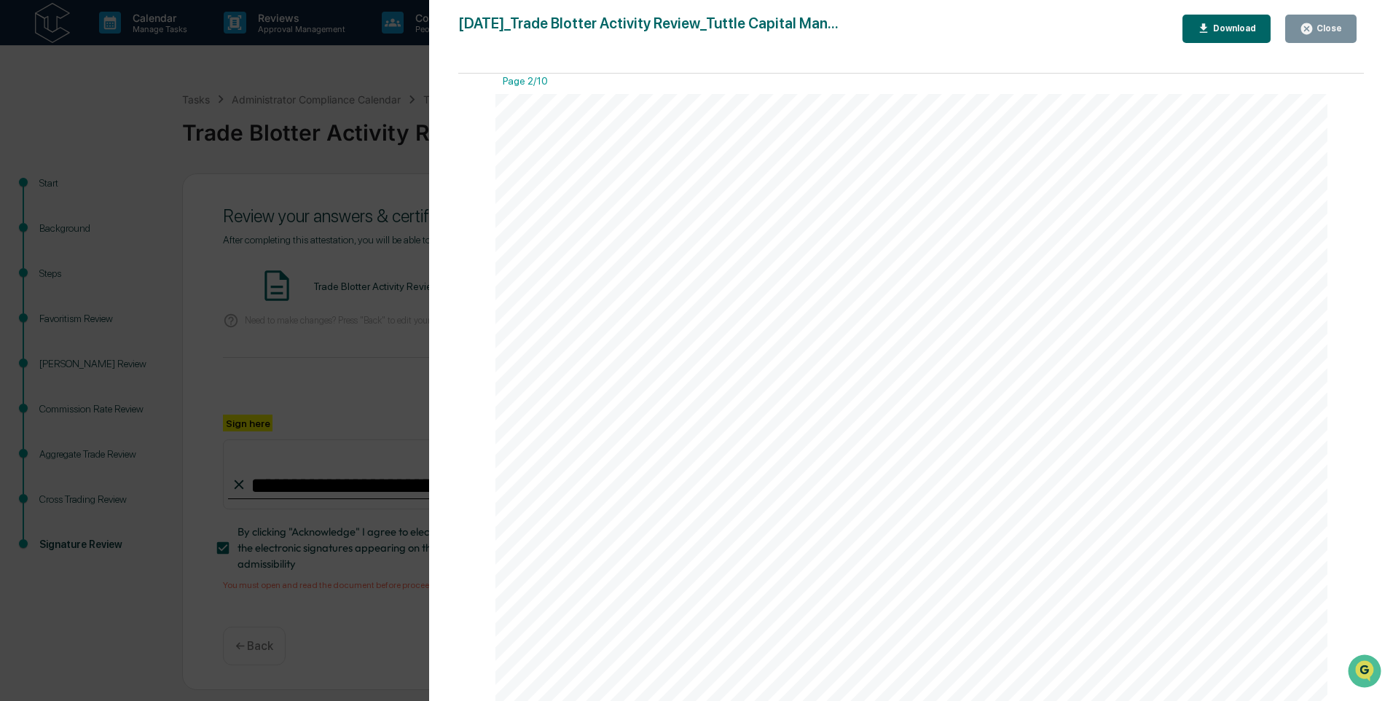
click at [1226, 265] on div "CCO review during Annual Review Testing Clear protocols for alternative allocat…" at bounding box center [911, 683] width 833 height 1178
drag, startPoint x: 1314, startPoint y: 30, endPoint x: 1289, endPoint y: 240, distance: 211.3
click at [1289, 240] on div "[DATE]_Trade Blotter Activity Review_Tuttle Capital Man... Close Download Page …" at bounding box center [911, 365] width 906 height 701
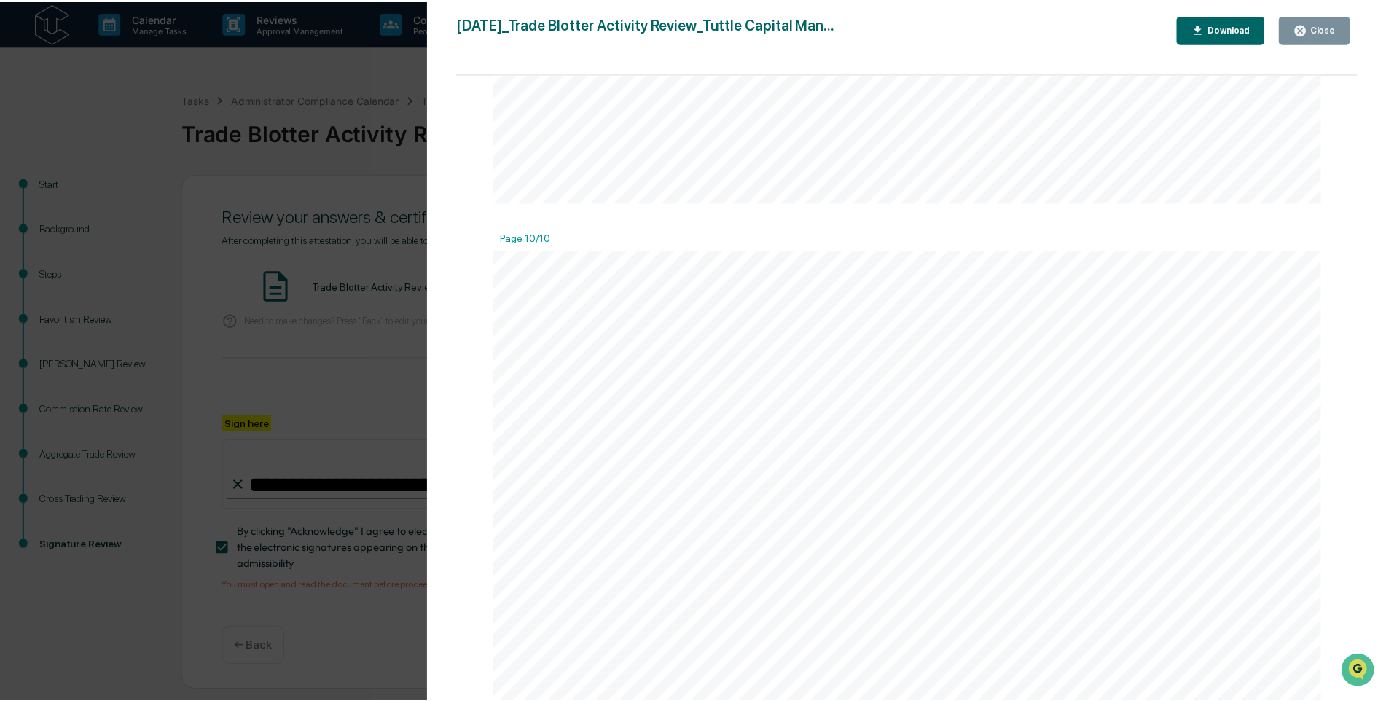
scroll to position [10886, 0]
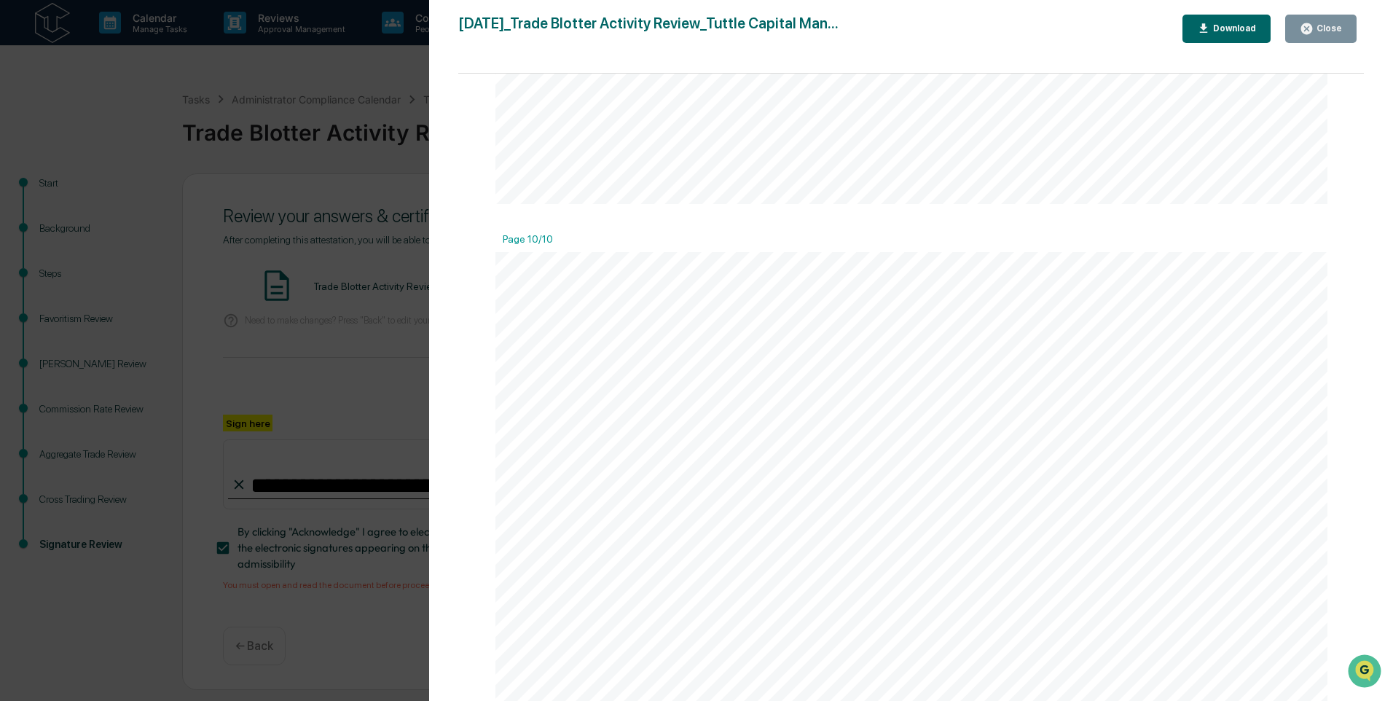
click at [1308, 35] on icon "button" at bounding box center [1307, 29] width 14 height 14
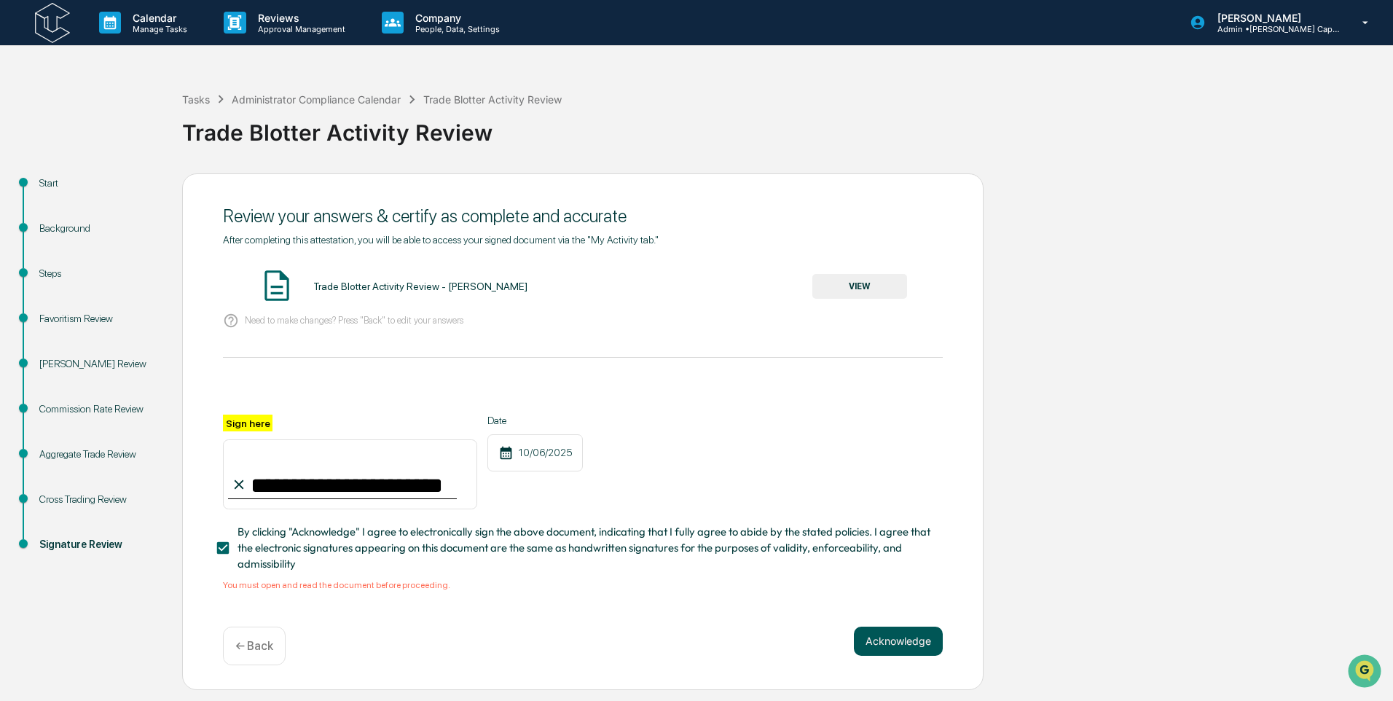
click at [887, 642] on button "Acknowledge" at bounding box center [898, 641] width 89 height 29
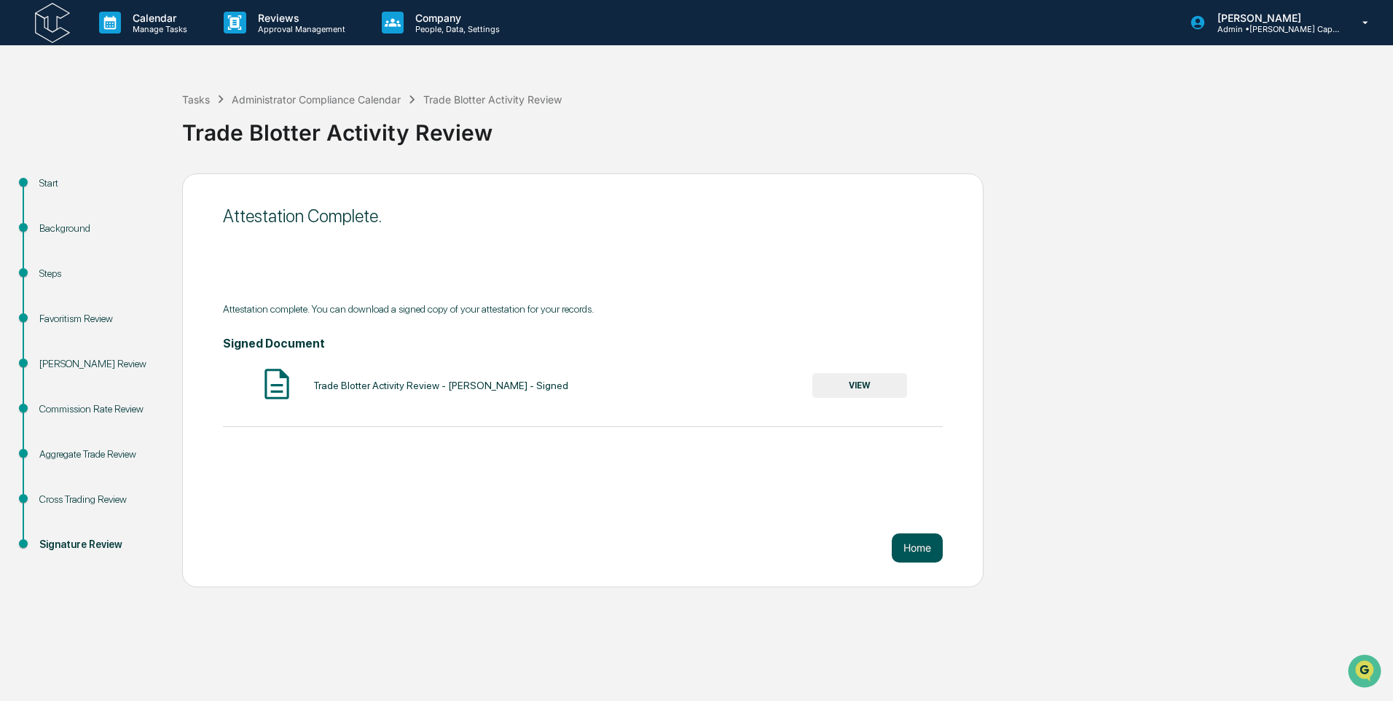
click at [904, 542] on button "Home" at bounding box center [917, 547] width 51 height 29
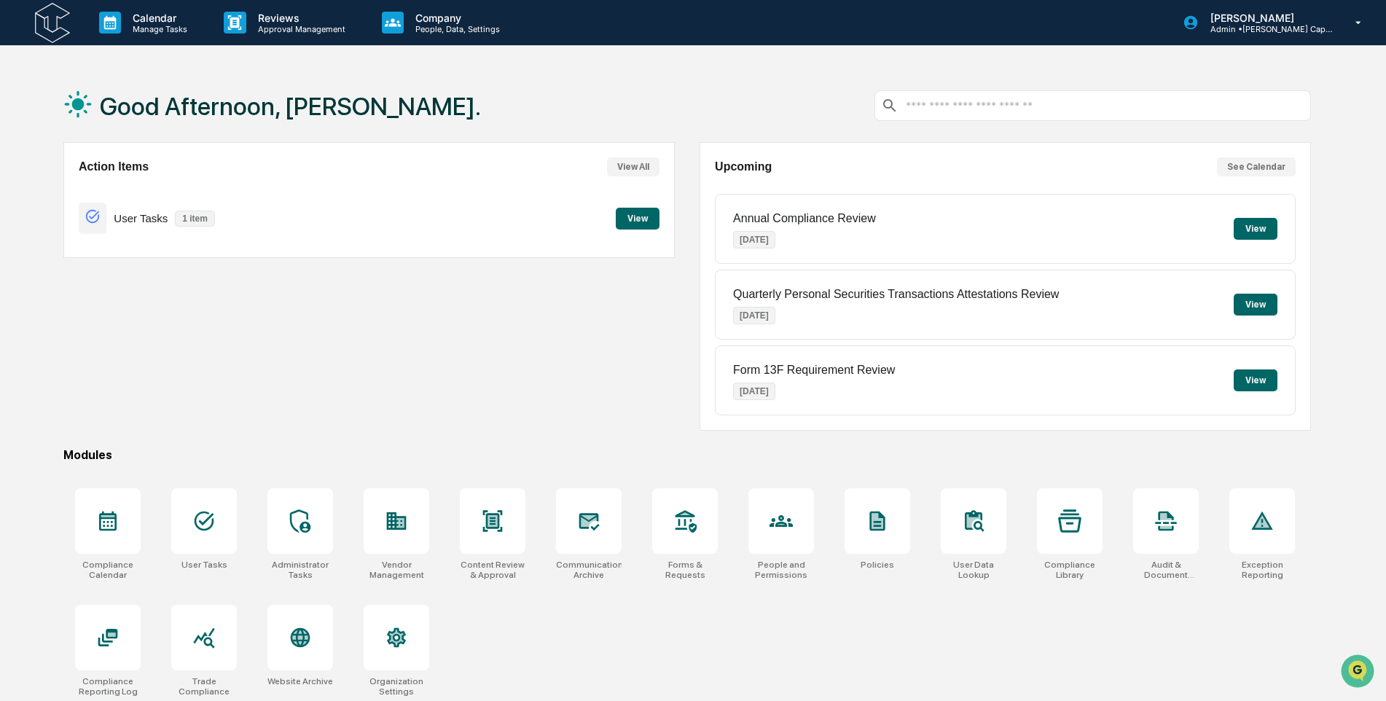
click at [625, 222] on button "View" at bounding box center [638, 219] width 44 height 22
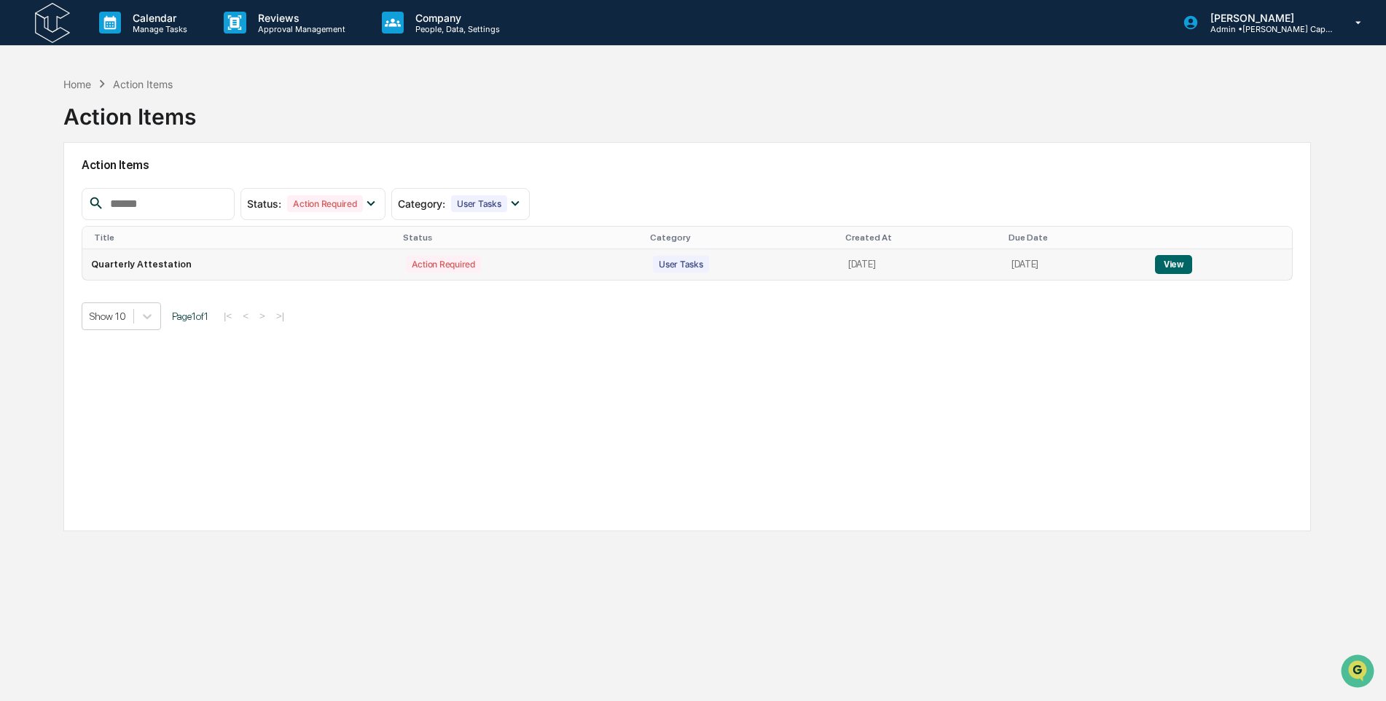
click at [438, 271] on td "Action Required" at bounding box center [520, 264] width 247 height 31
click at [1169, 263] on button "View" at bounding box center [1173, 264] width 37 height 19
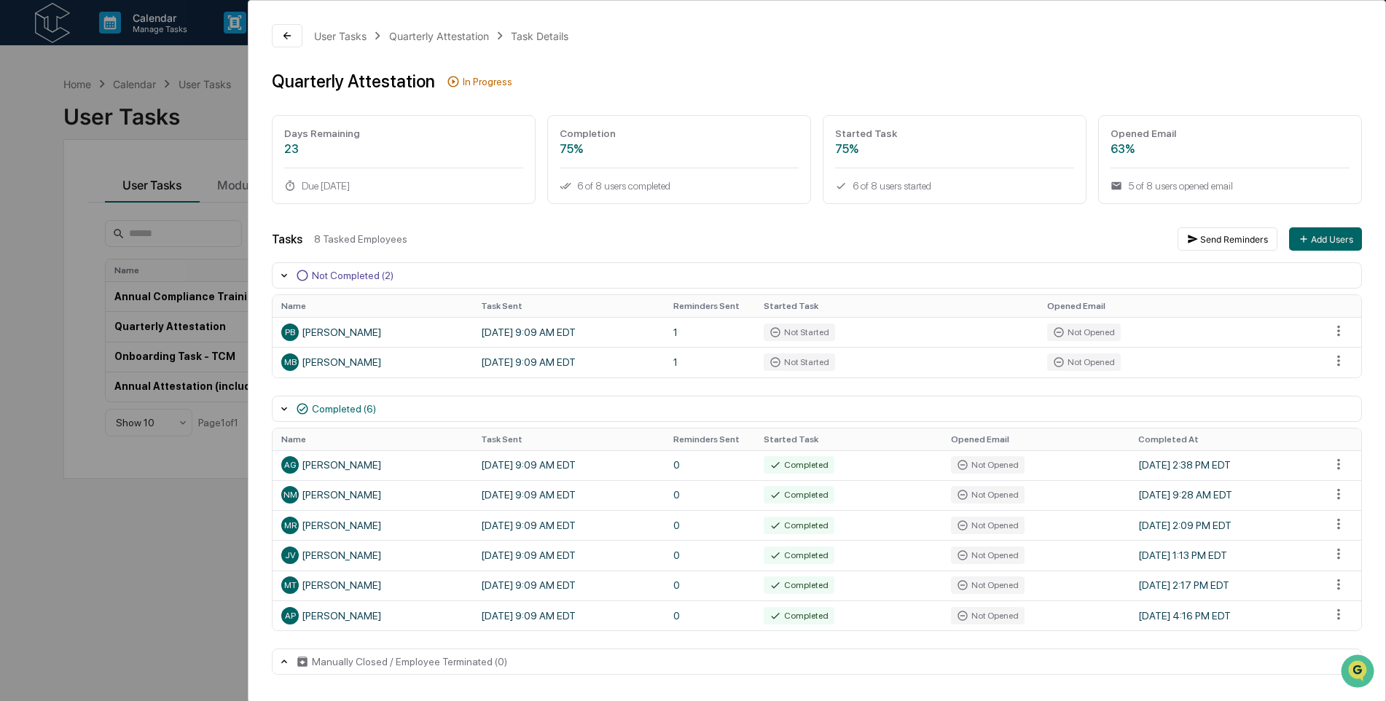
click at [49, 54] on div "User Tasks Quarterly Attestation Task Details Quarterly Attestation In Progress…" at bounding box center [693, 350] width 1386 height 701
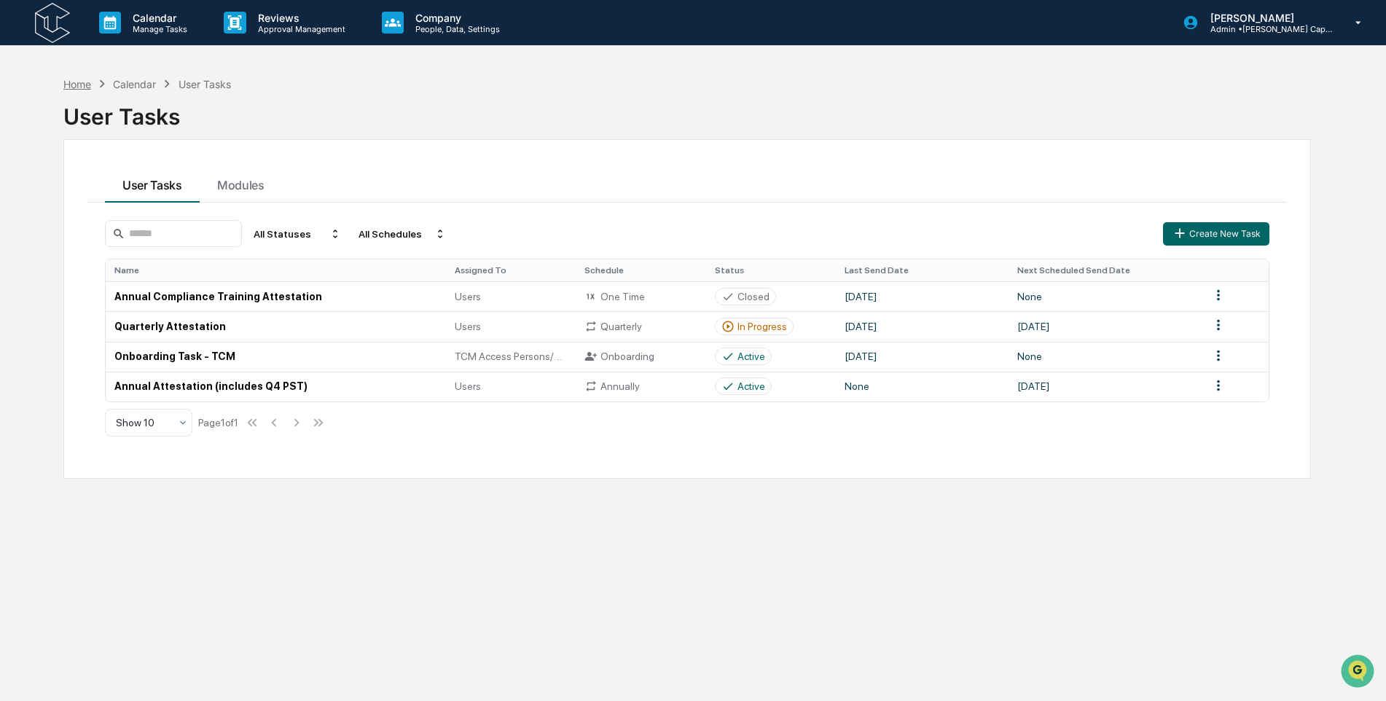
click at [86, 86] on div "Home" at bounding box center [77, 84] width 28 height 12
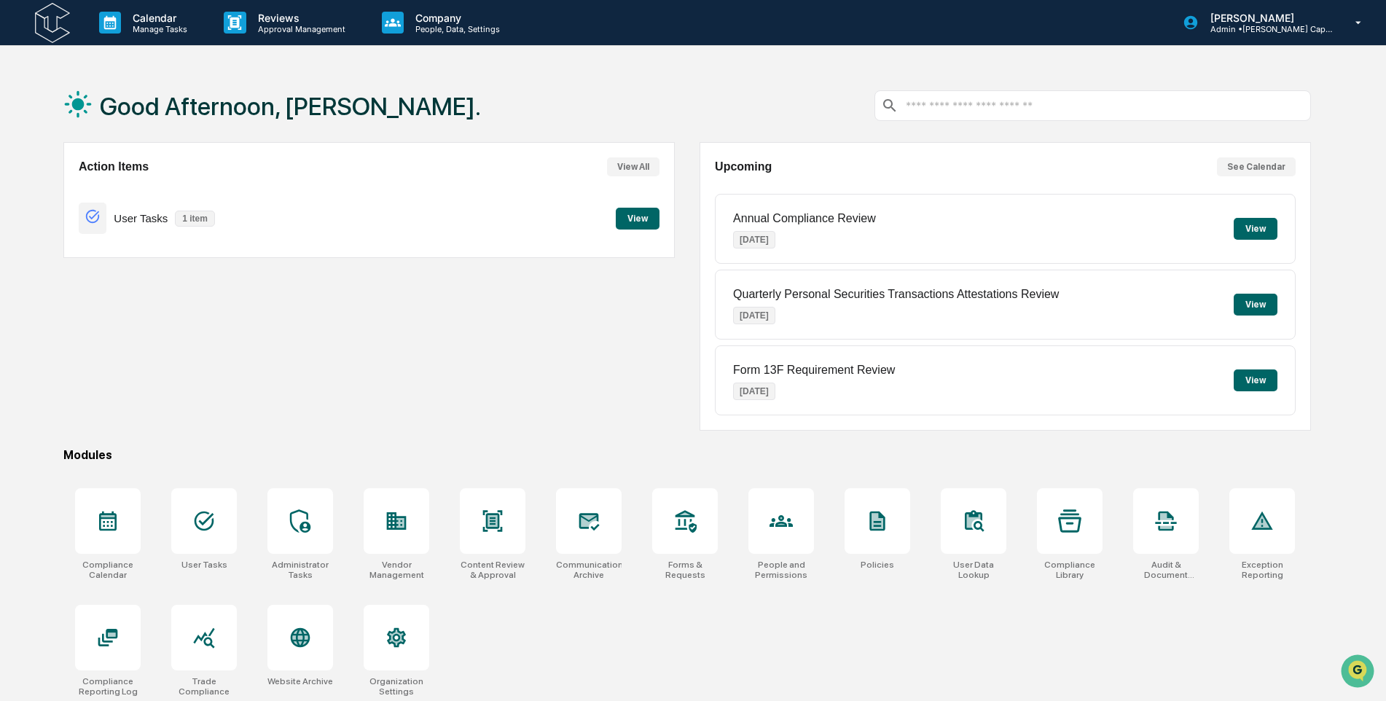
click at [634, 219] on button "View" at bounding box center [638, 219] width 44 height 22
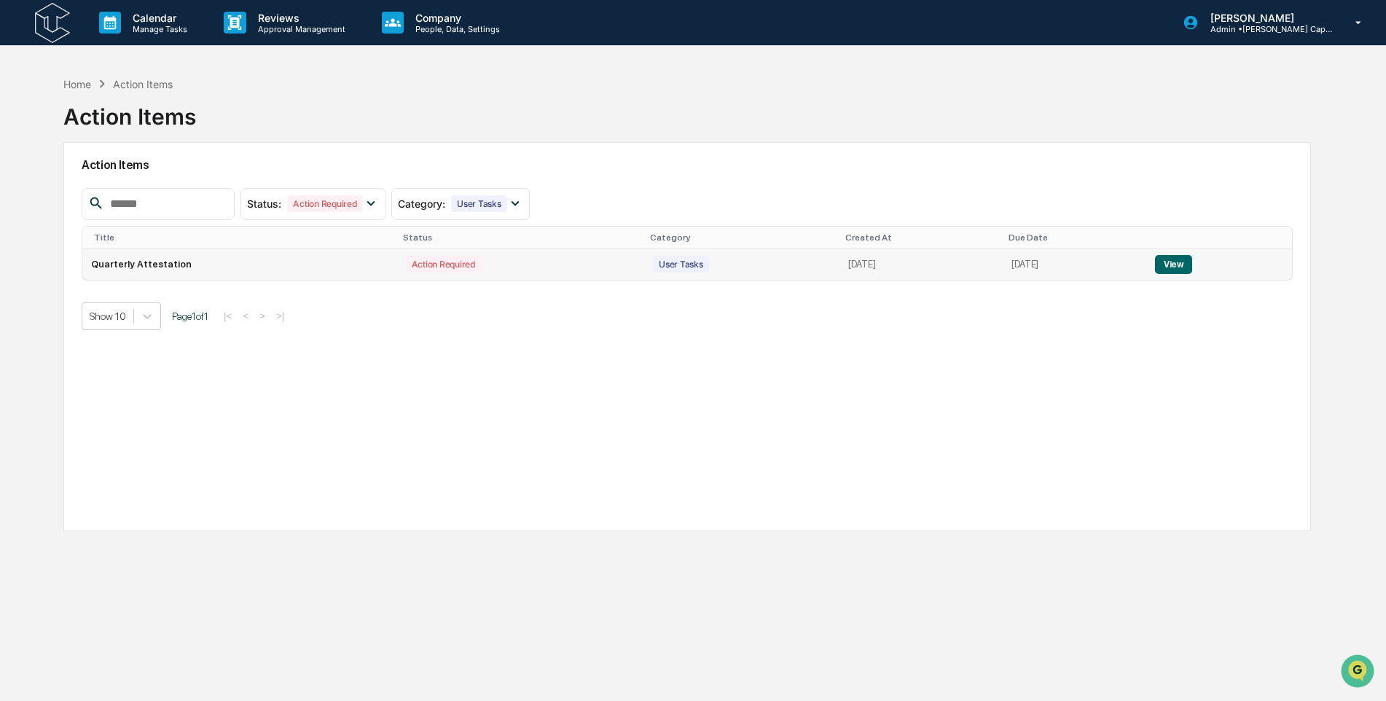
click at [839, 265] on td "[DATE]" at bounding box center [920, 264] width 163 height 31
click at [1175, 265] on button "View" at bounding box center [1173, 264] width 37 height 19
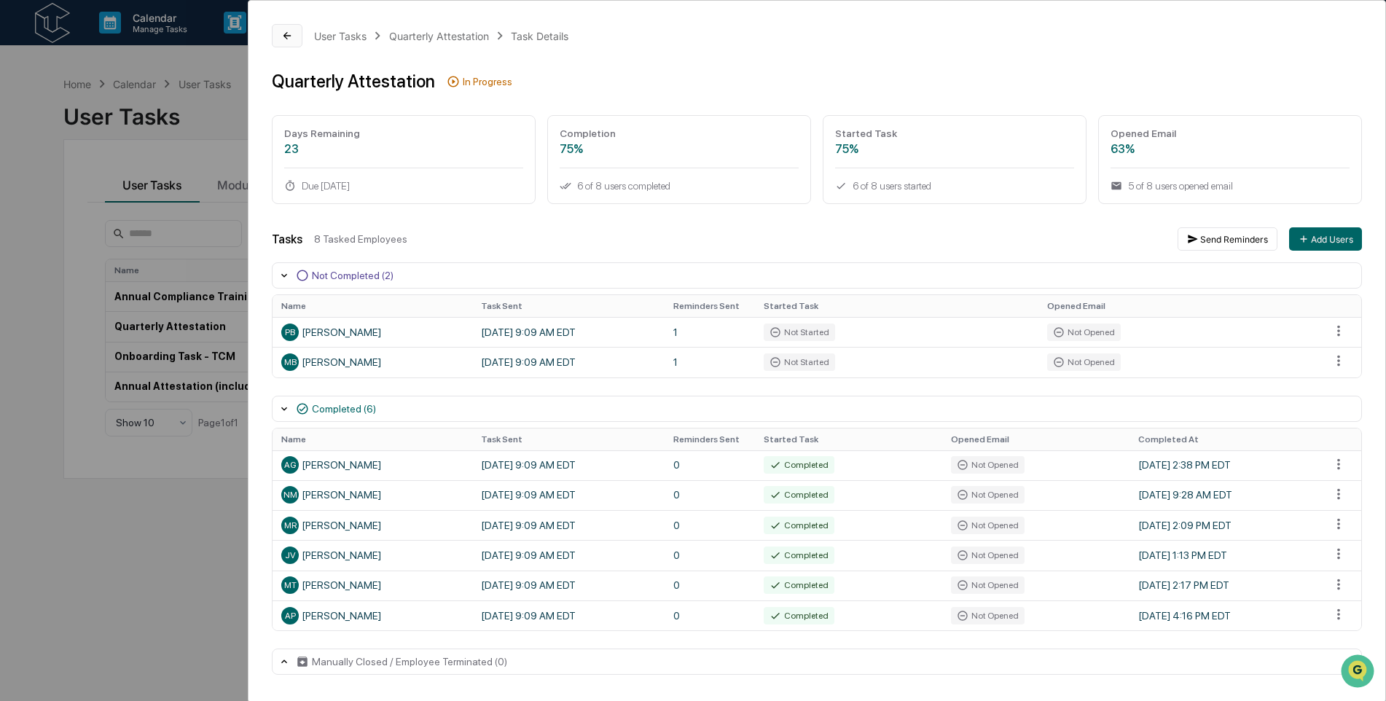
click at [288, 29] on button at bounding box center [287, 35] width 31 height 23
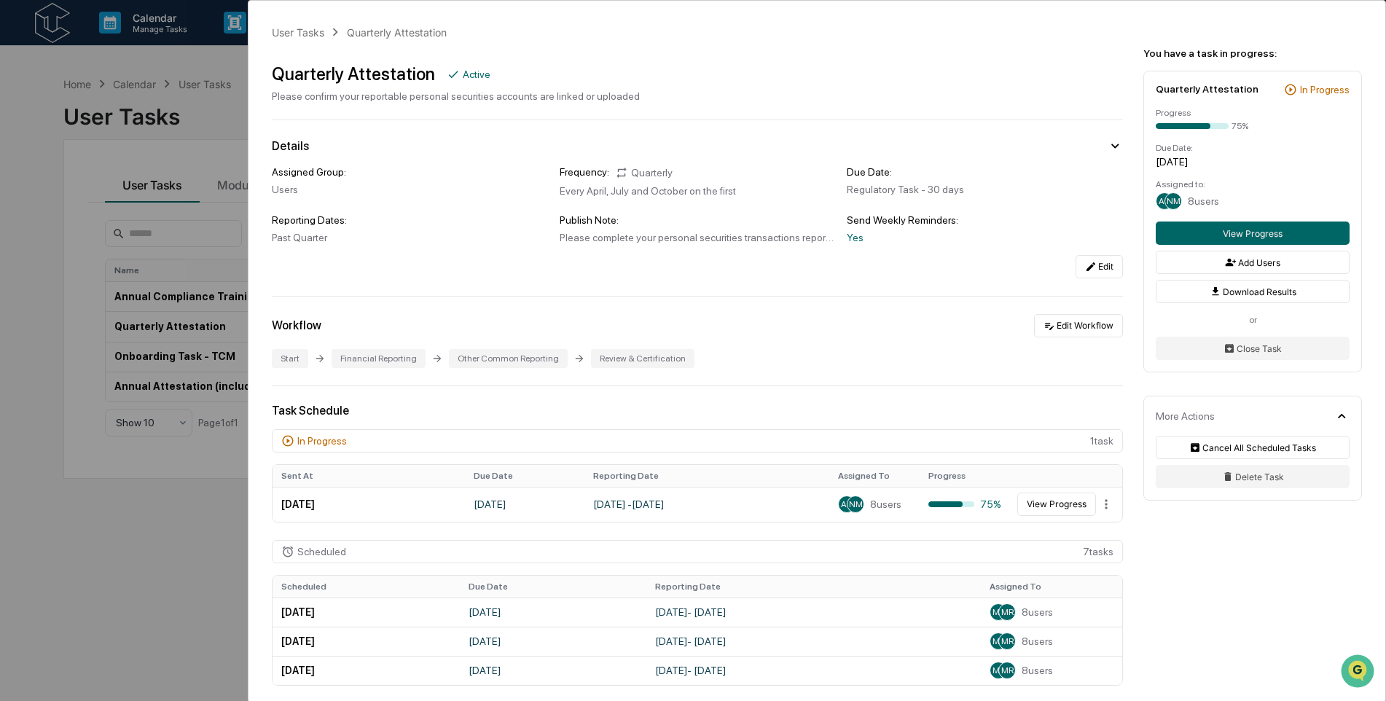
click at [199, 86] on div "User Tasks Quarterly Attestation Quarterly Attestation Active Please confirm yo…" at bounding box center [693, 350] width 1386 height 701
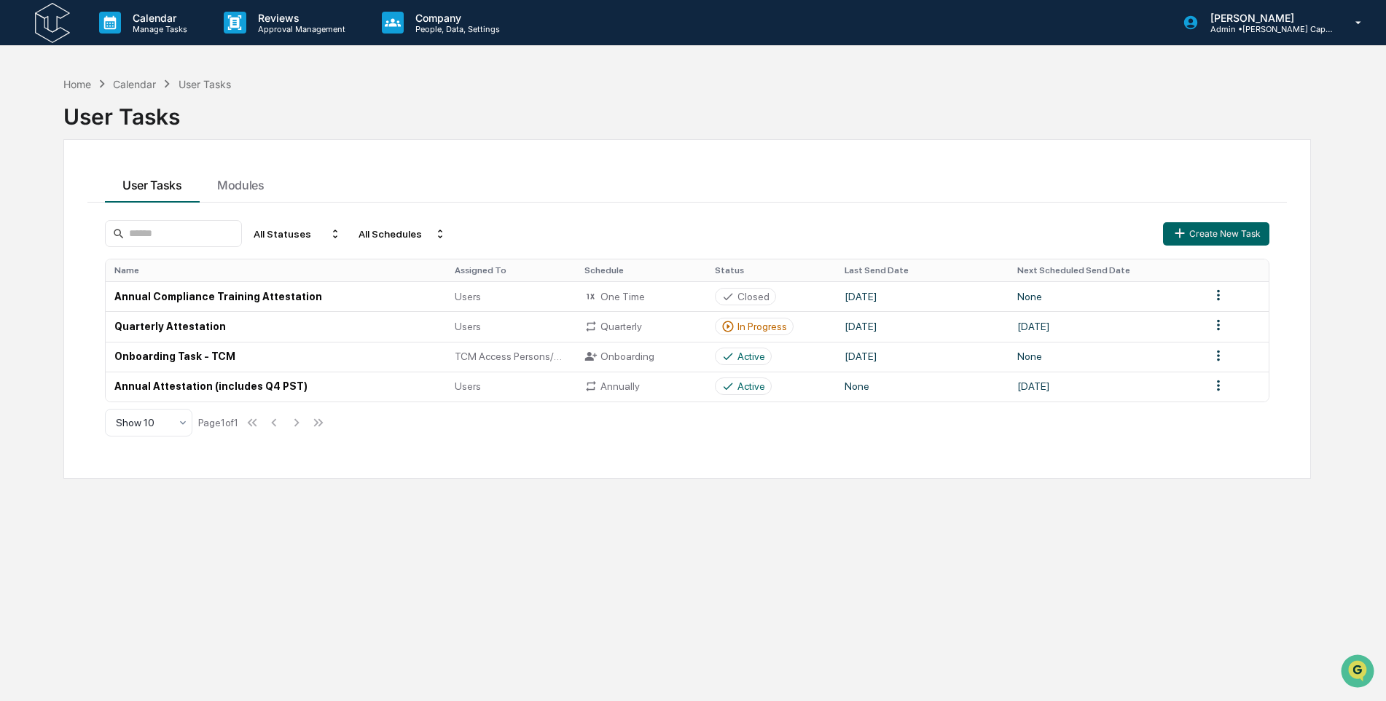
click at [35, 25] on img at bounding box center [52, 23] width 35 height 40
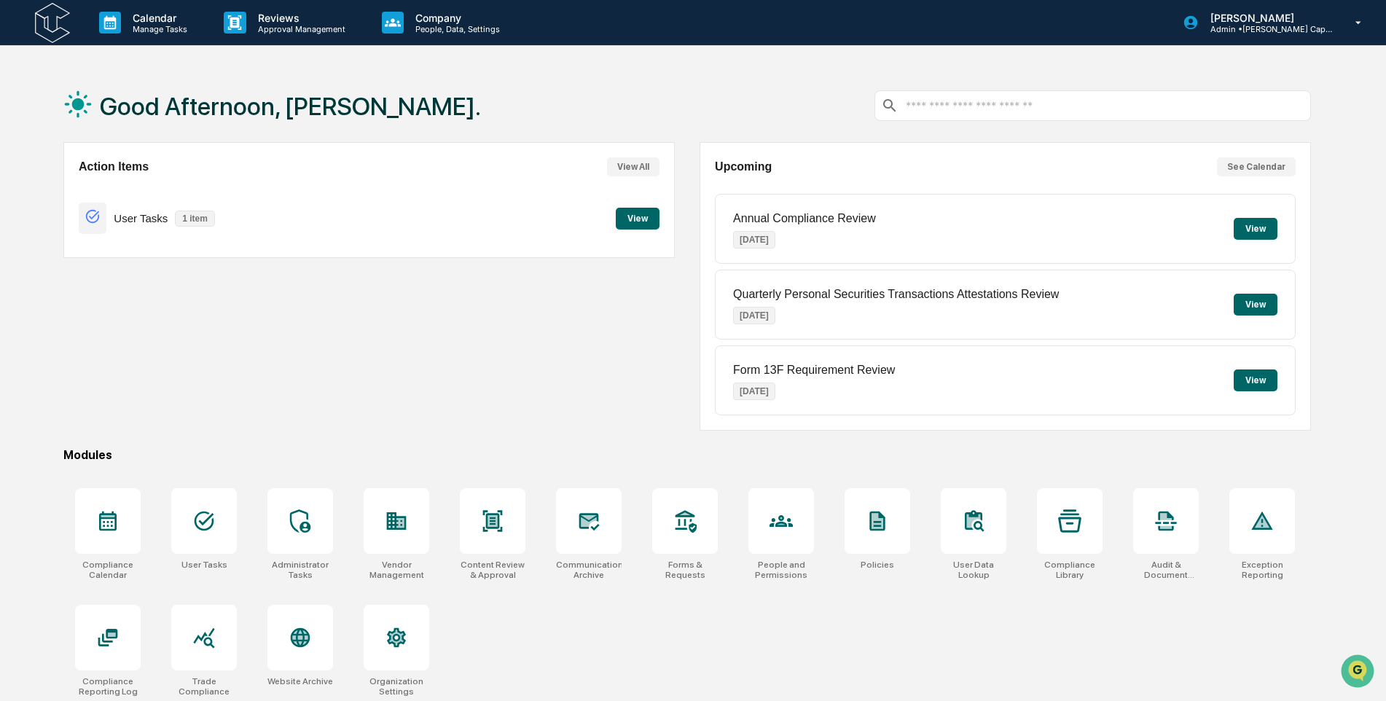
click at [638, 218] on button "View" at bounding box center [638, 219] width 44 height 22
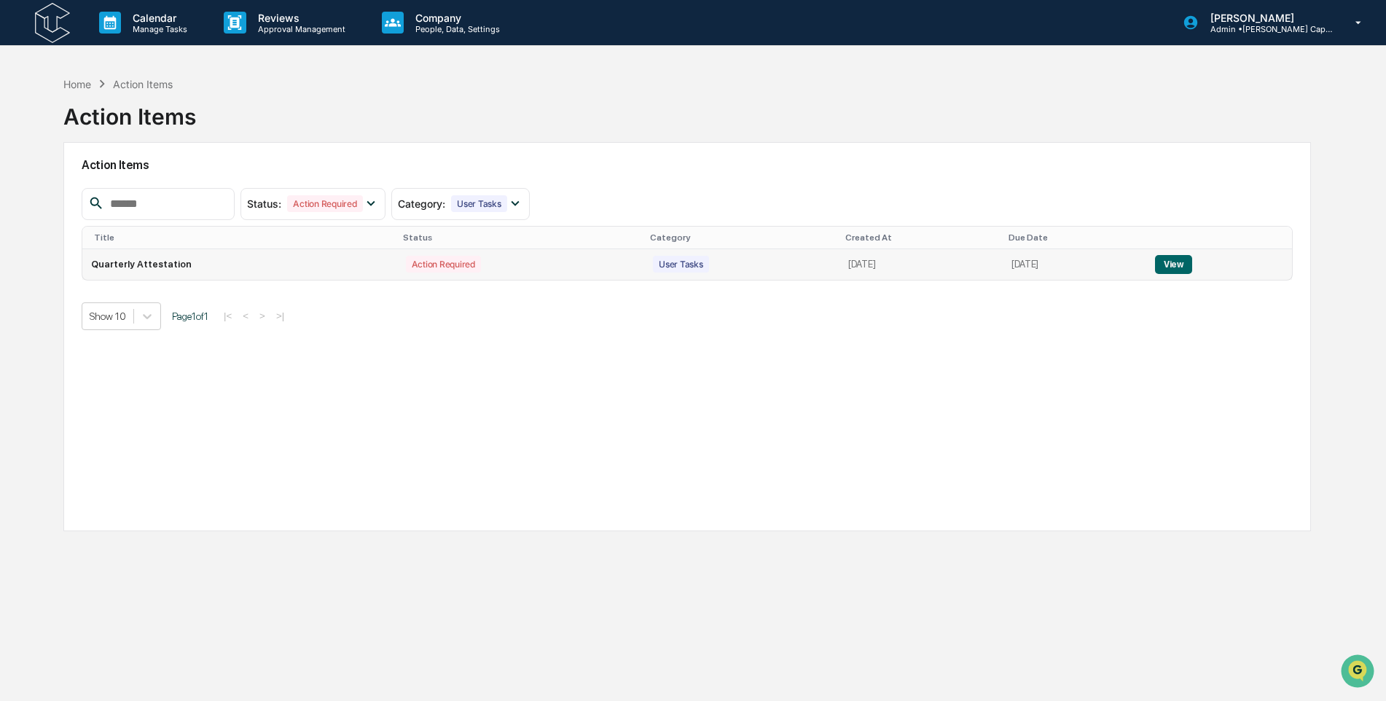
click at [1191, 269] on button "View" at bounding box center [1173, 264] width 37 height 19
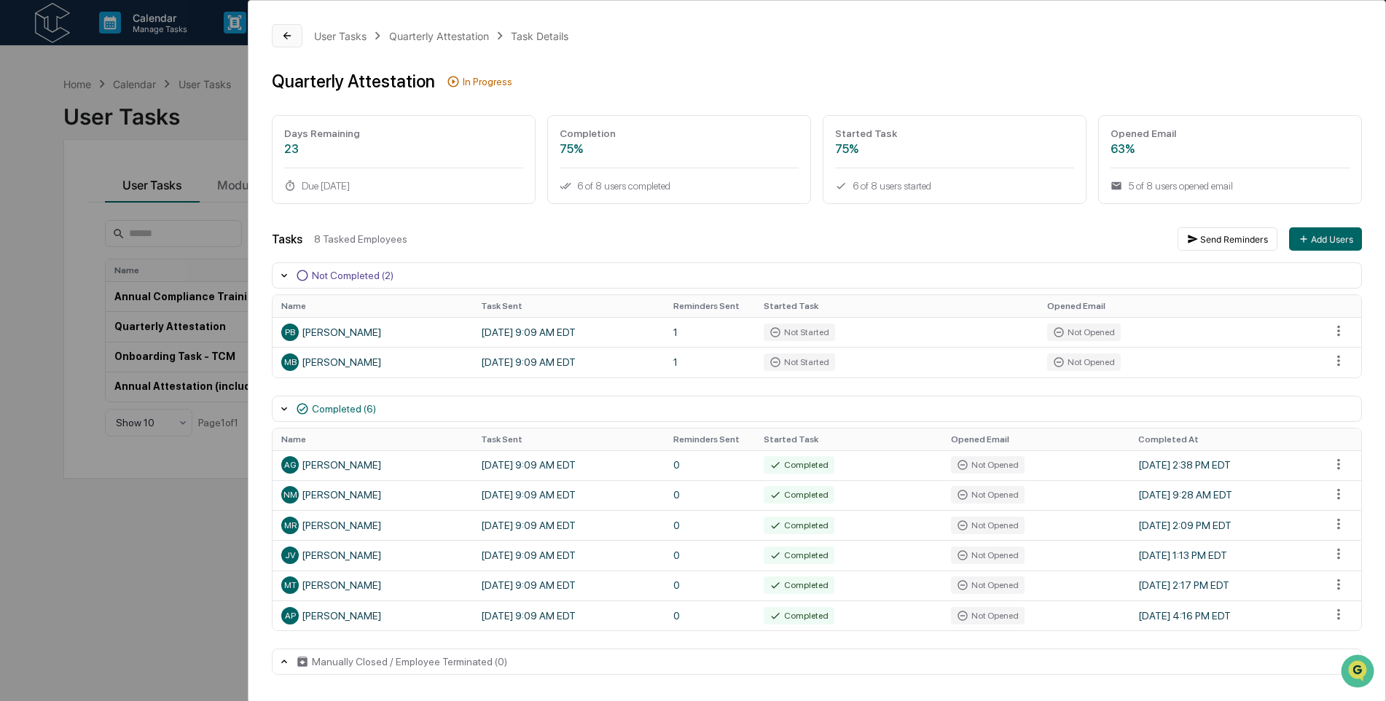
click at [290, 39] on icon at bounding box center [287, 36] width 12 height 12
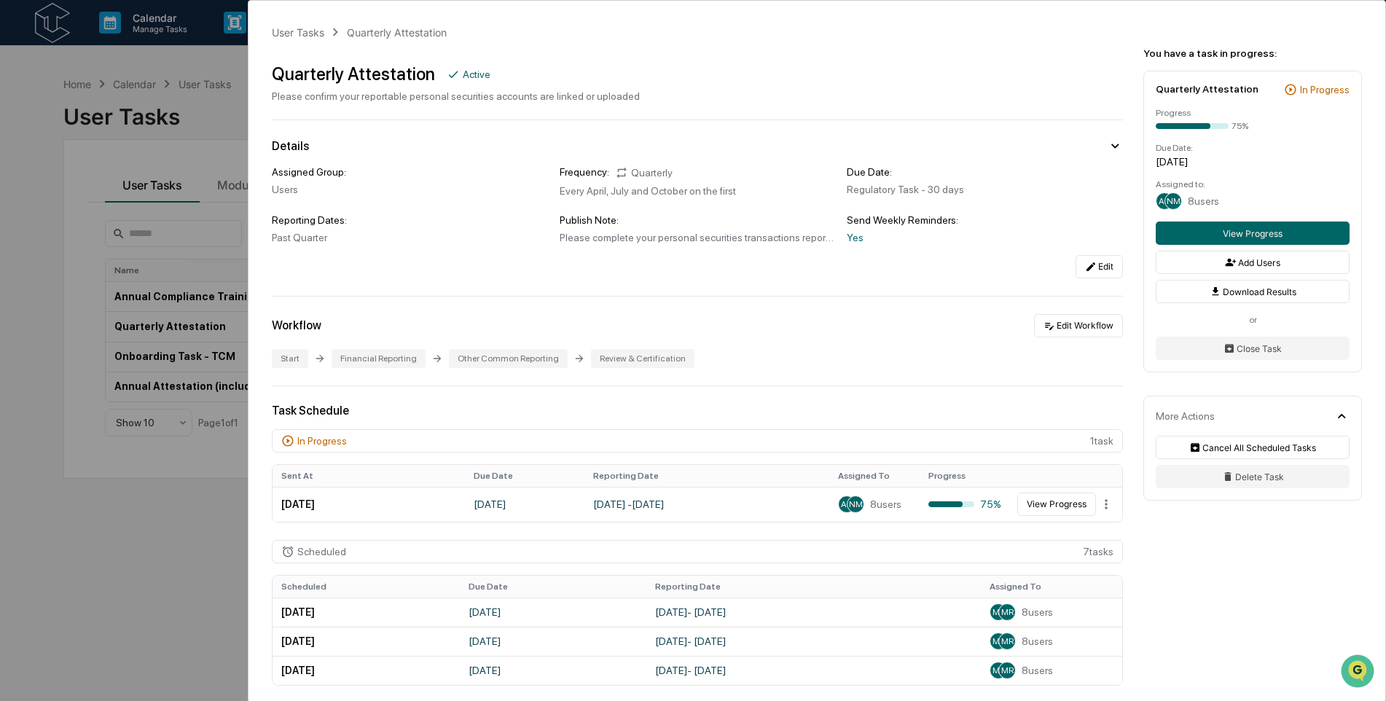
click at [176, 71] on div "User Tasks Quarterly Attestation Quarterly Attestation Active Please confirm yo…" at bounding box center [693, 350] width 1386 height 701
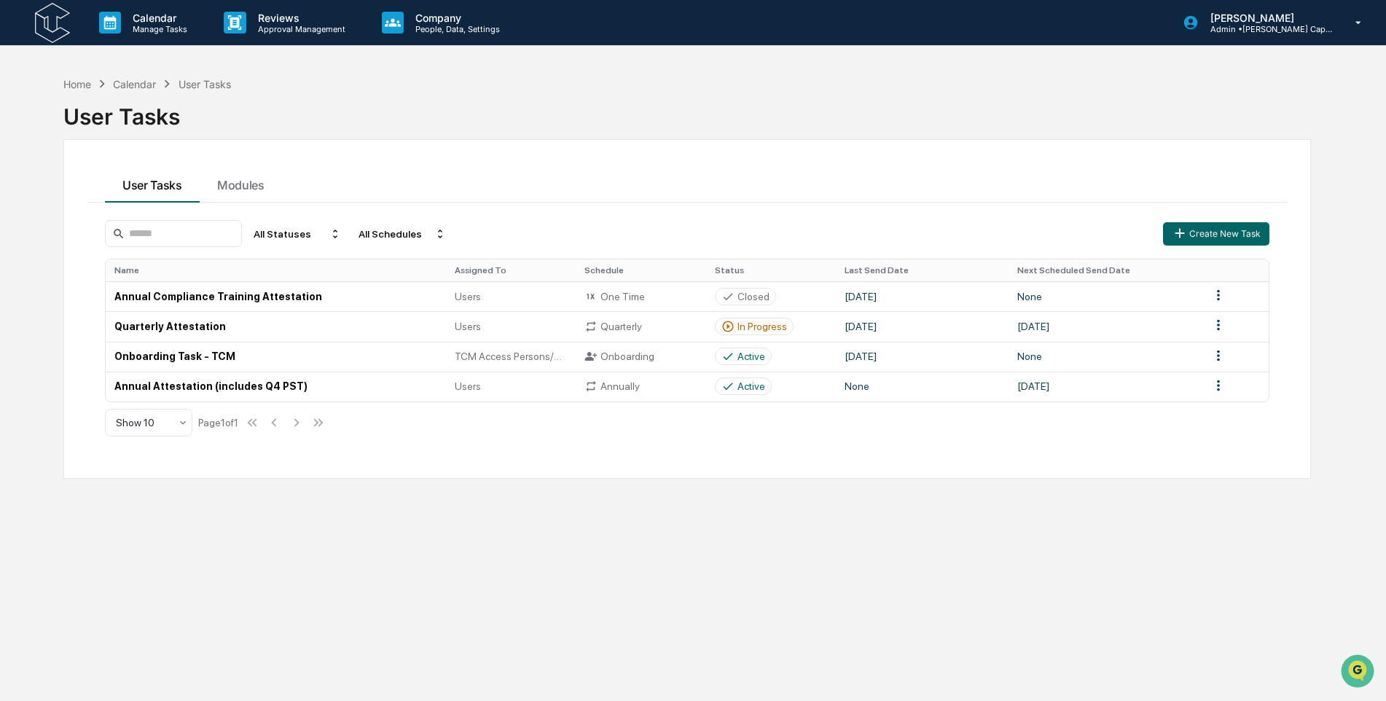
click at [33, 28] on div "Calendar Manage Tasks Reviews Approval Management Company People, Data, Setting…" at bounding box center [693, 23] width 1386 height 46
click at [47, 28] on img at bounding box center [52, 23] width 35 height 40
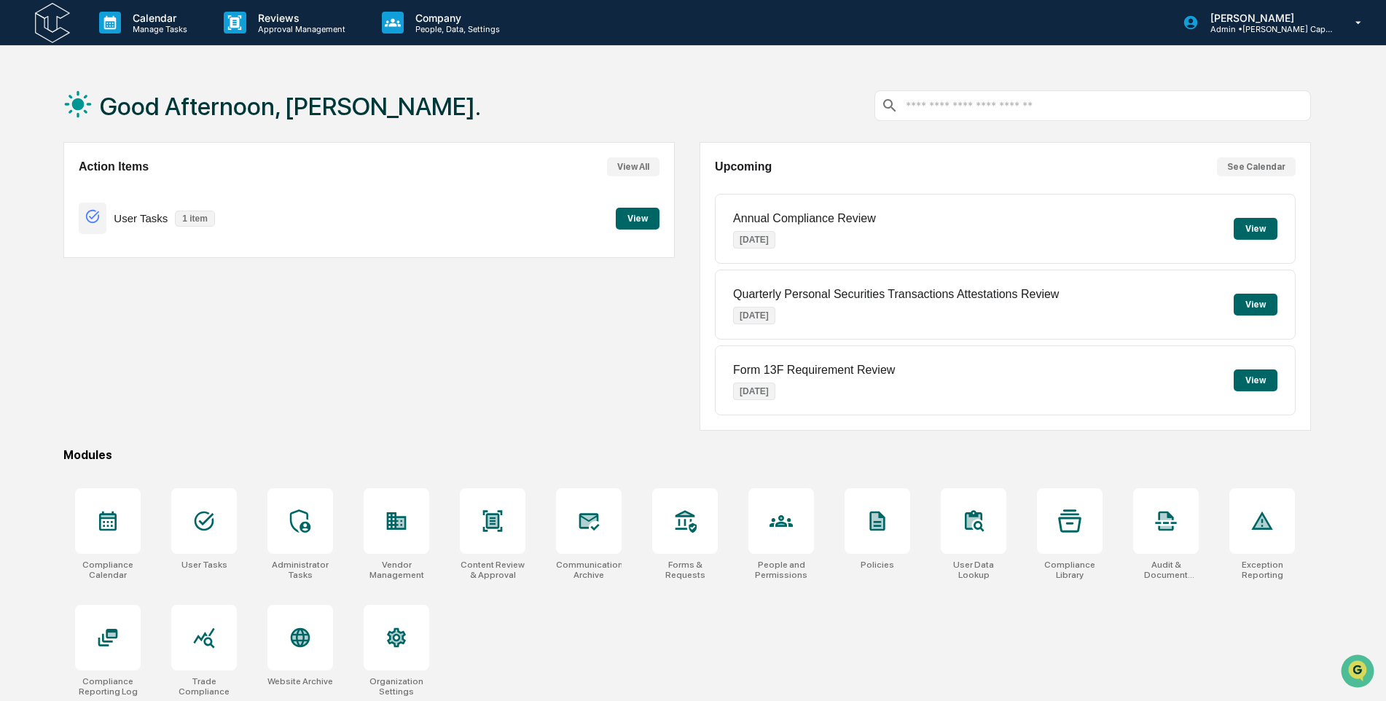
click at [636, 225] on button "View" at bounding box center [638, 219] width 44 height 22
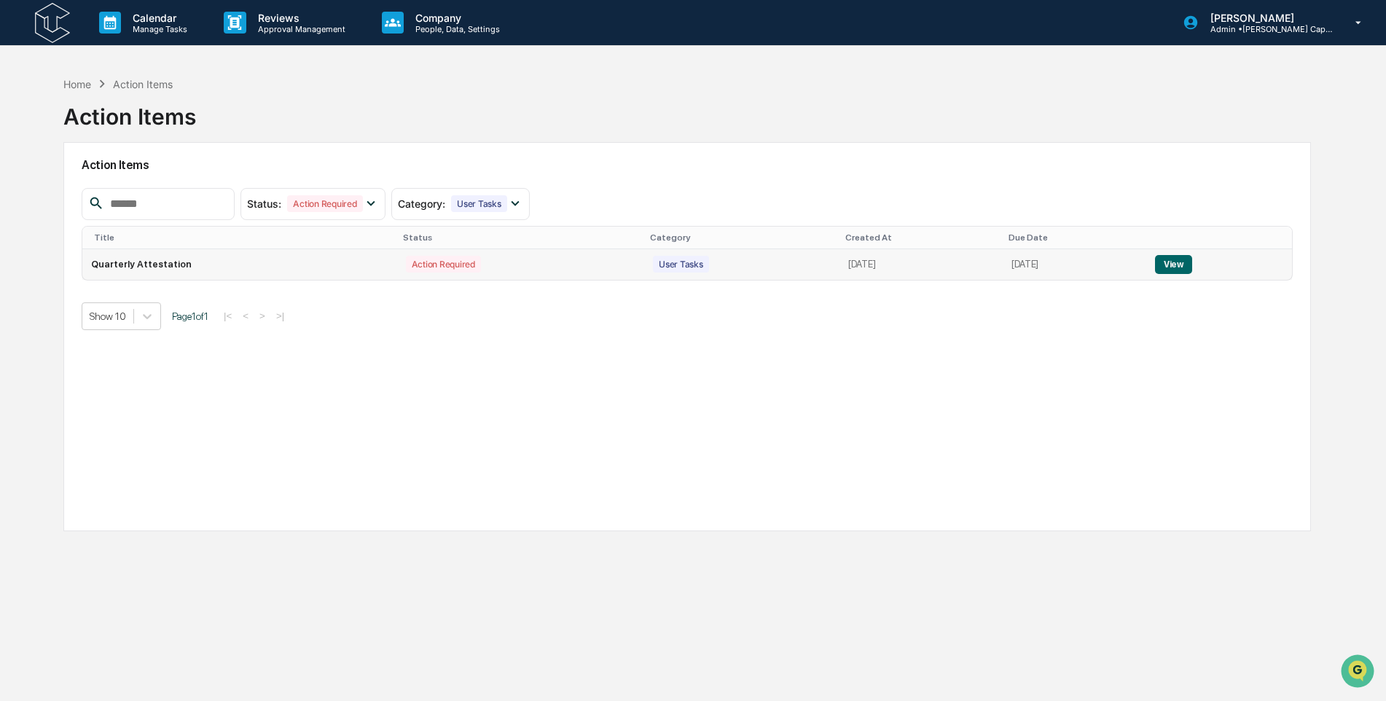
click at [1183, 262] on button "View" at bounding box center [1173, 264] width 37 height 19
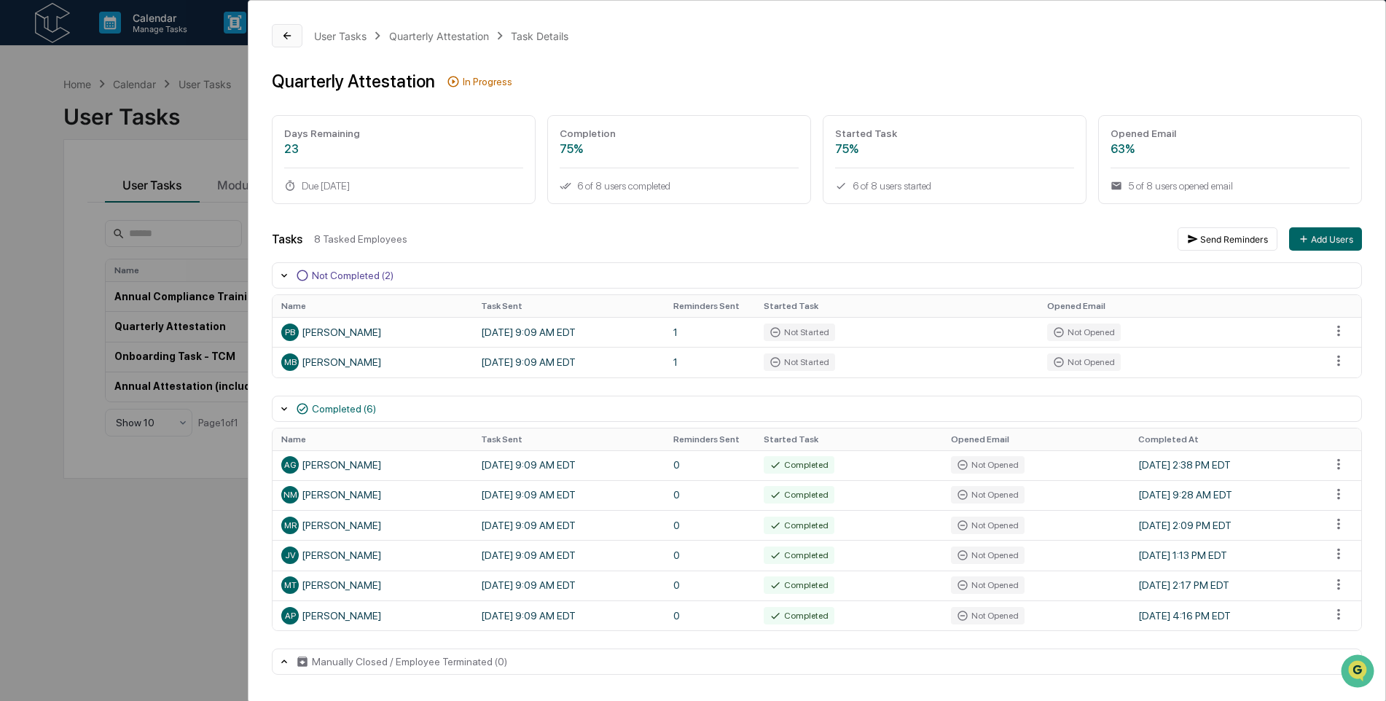
click at [288, 41] on icon at bounding box center [287, 36] width 12 height 12
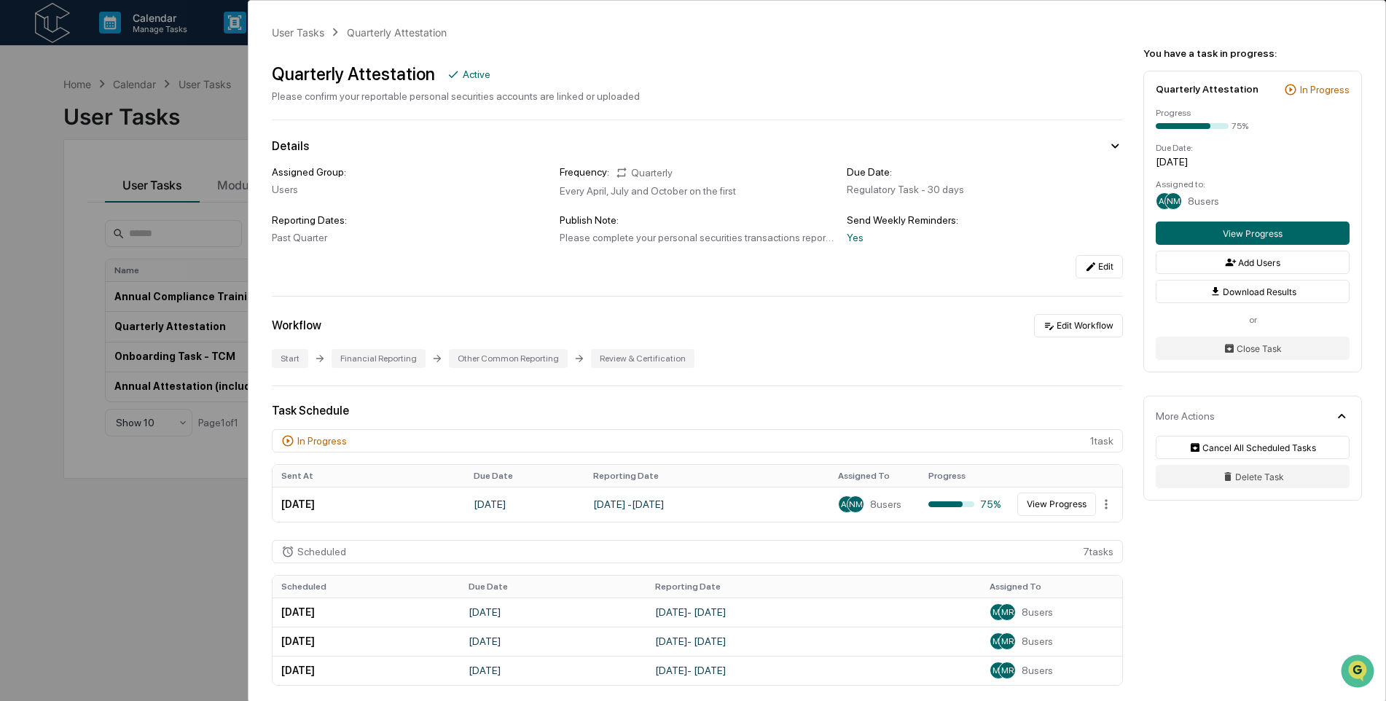
click at [39, 27] on div "User Tasks Quarterly Attestation Quarterly Attestation Active Please confirm yo…" at bounding box center [693, 350] width 1386 height 701
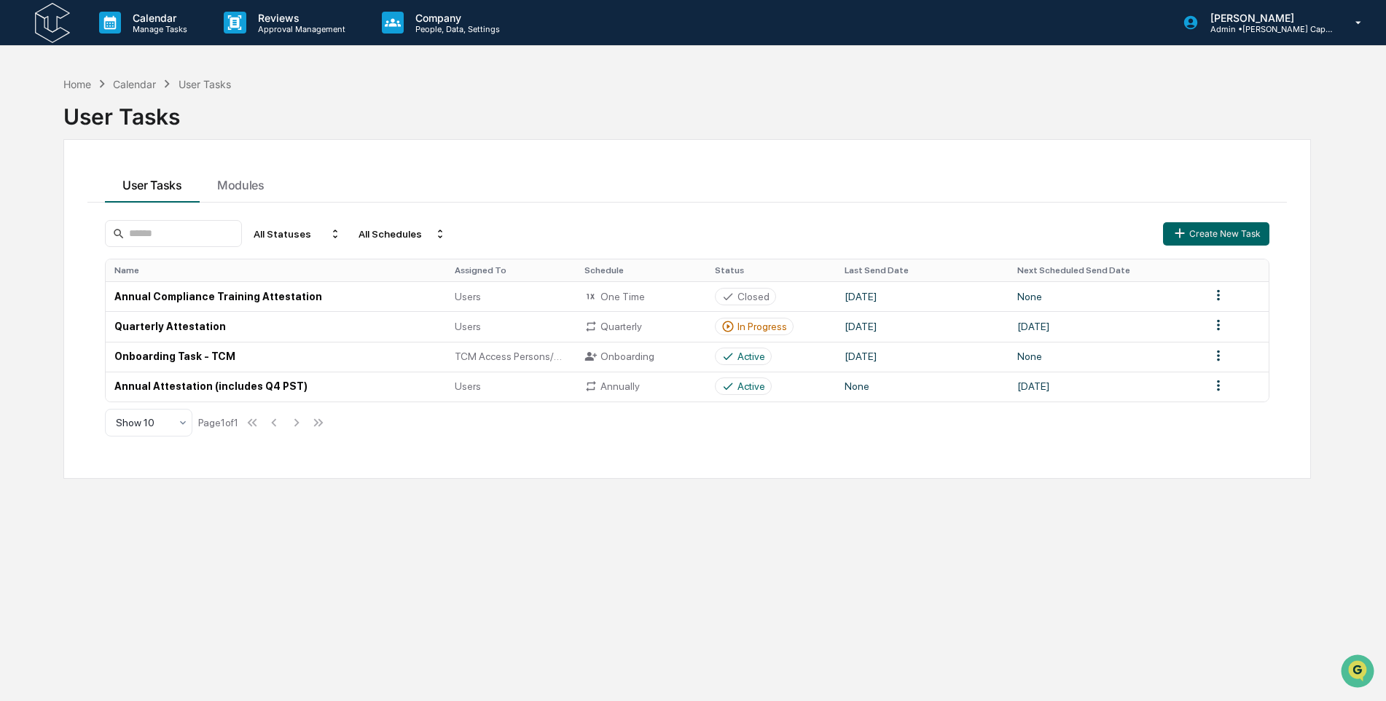
click at [46, 26] on img at bounding box center [52, 23] width 35 height 40
